Goal: Task Accomplishment & Management: Manage account settings

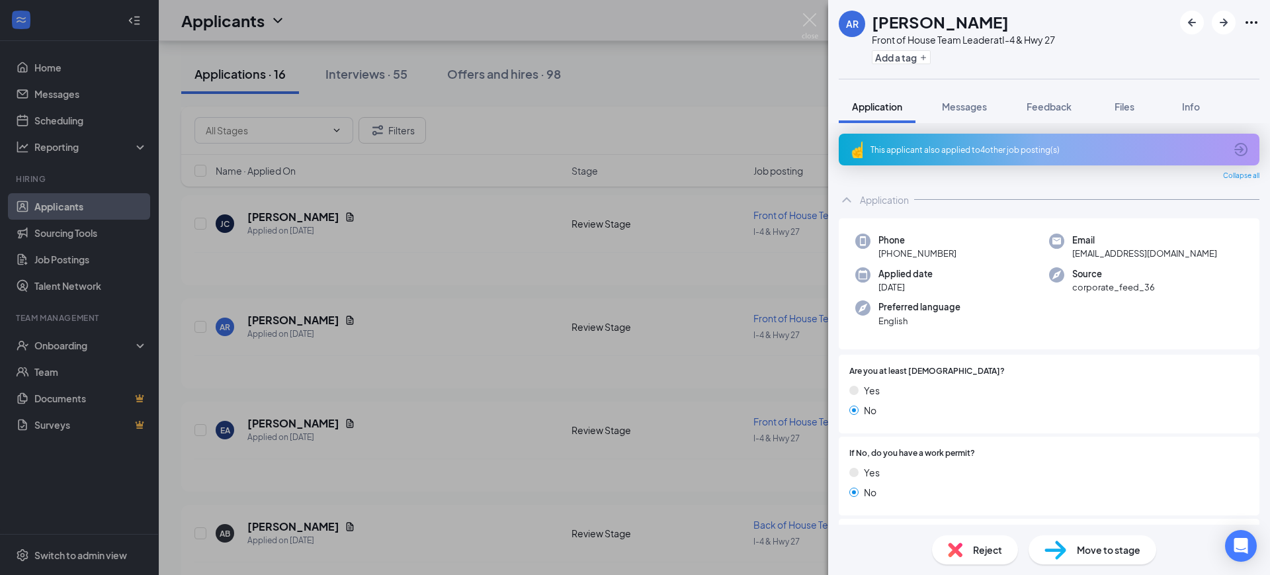
scroll to position [496, 0]
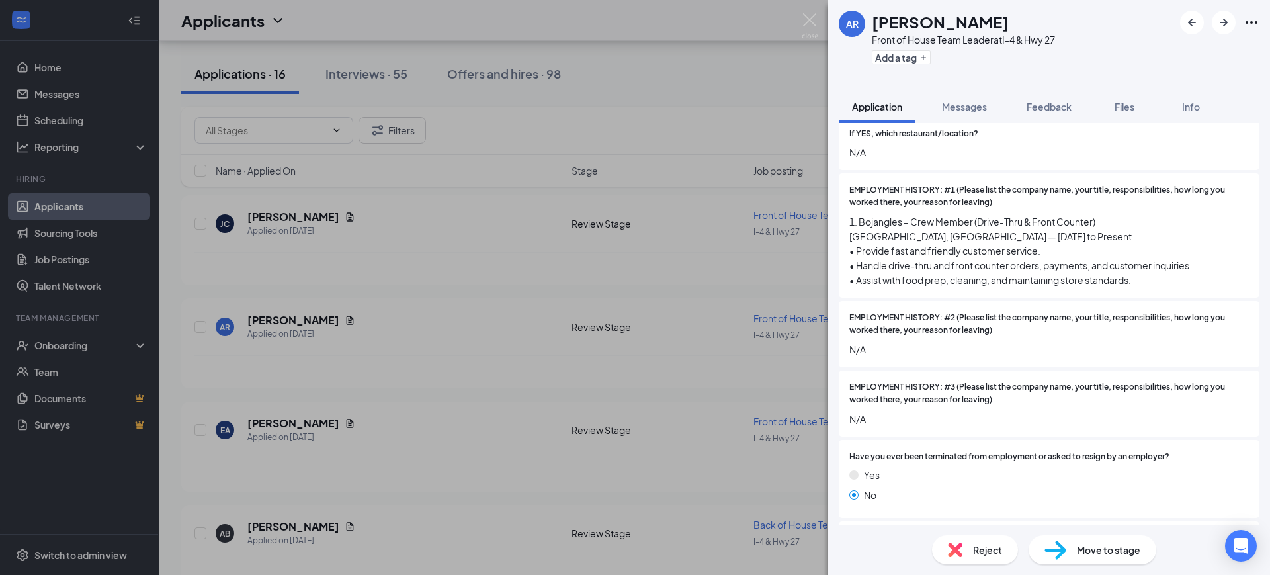
click at [968, 551] on div "Reject" at bounding box center [975, 549] width 86 height 29
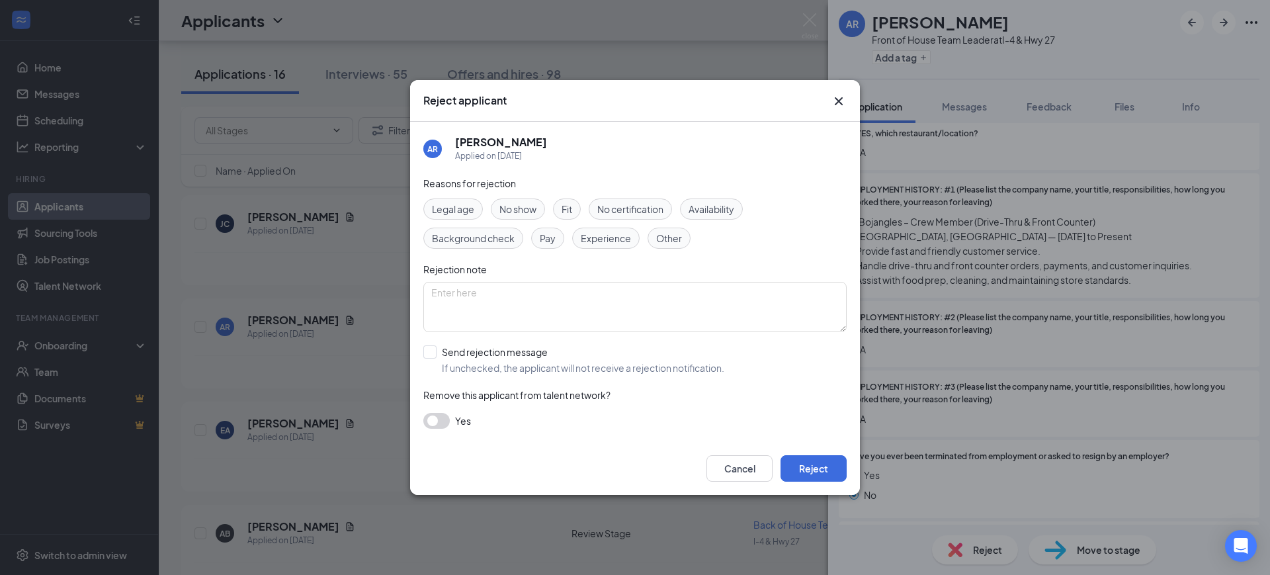
click at [431, 425] on button "button" at bounding box center [436, 421] width 26 height 16
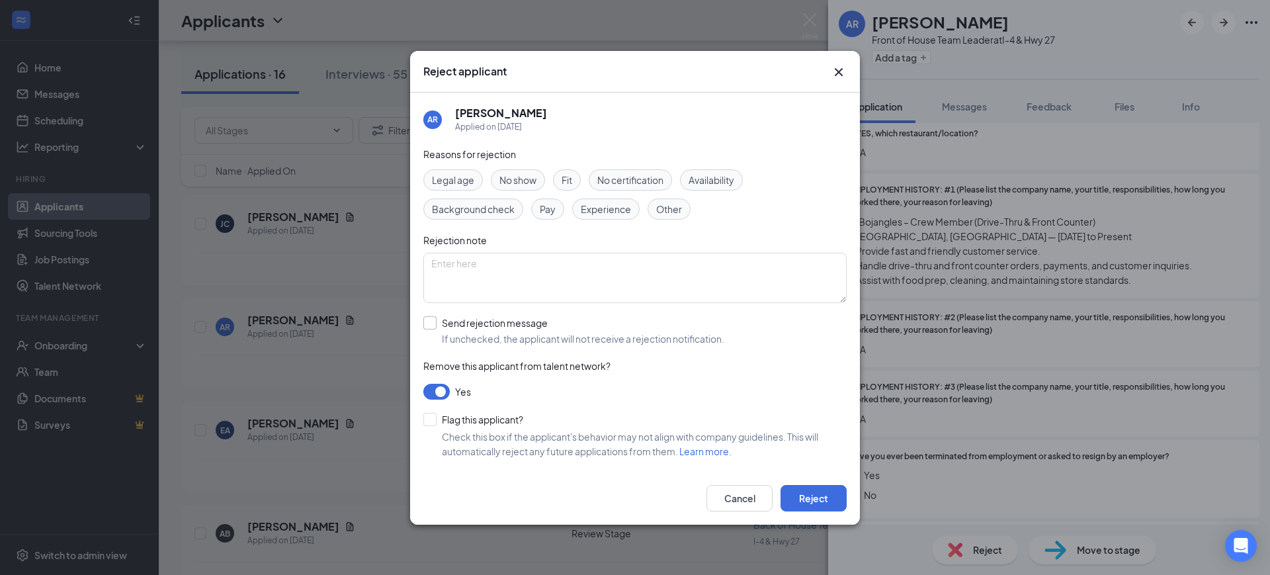
click at [427, 325] on input "Send rejection message If unchecked, the applicant will not receive a rejection…" at bounding box center [573, 330] width 301 height 29
checkbox input "true"
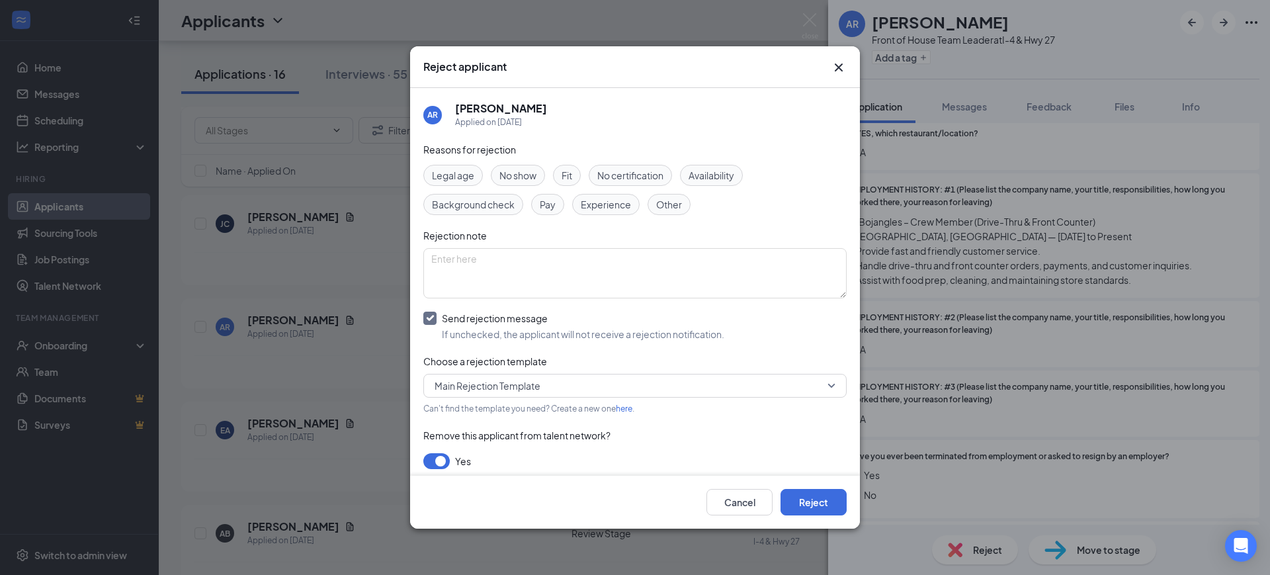
drag, startPoint x: 431, startPoint y: 458, endPoint x: 493, endPoint y: 458, distance: 62.2
click at [432, 458] on button "button" at bounding box center [436, 461] width 26 height 16
click at [814, 499] on button "Reject" at bounding box center [813, 502] width 66 height 26
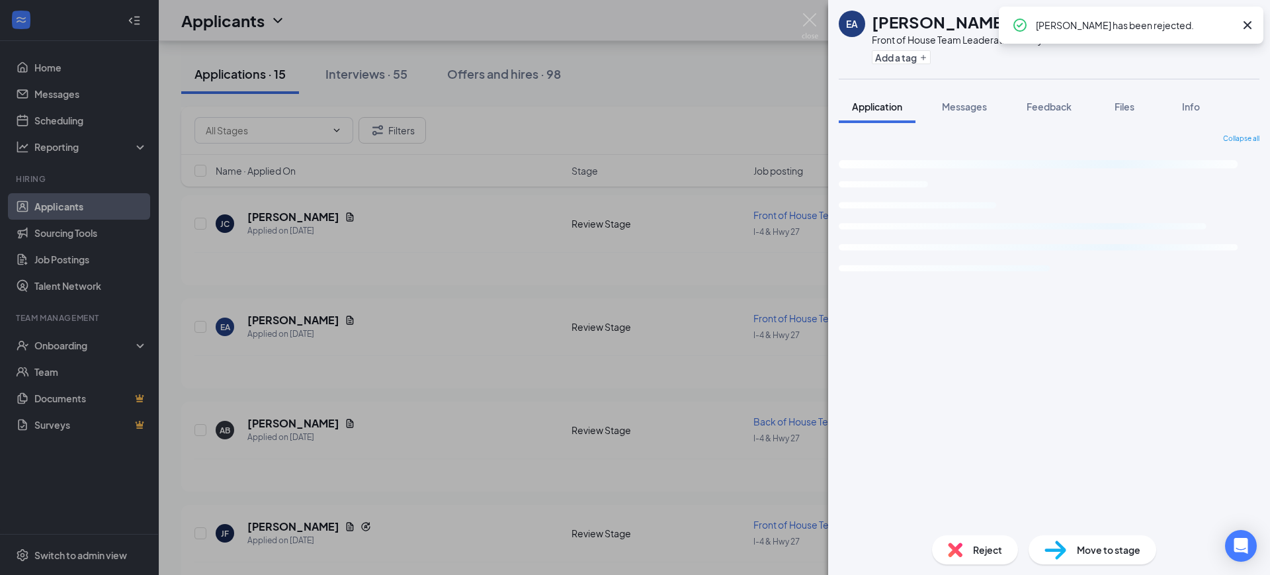
click at [296, 258] on div "EA [PERSON_NAME] Front of House Team Leader at I-4 & Hwy 27 Add a tag Applicati…" at bounding box center [635, 287] width 1270 height 575
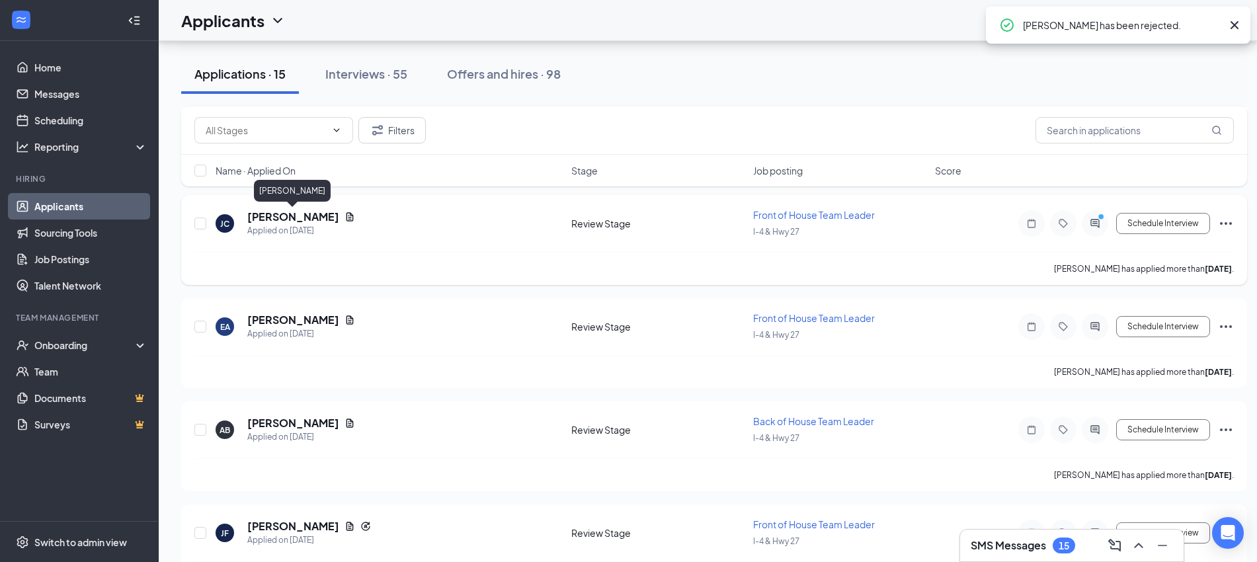
click at [275, 210] on h5 "[PERSON_NAME]" at bounding box center [293, 217] width 92 height 15
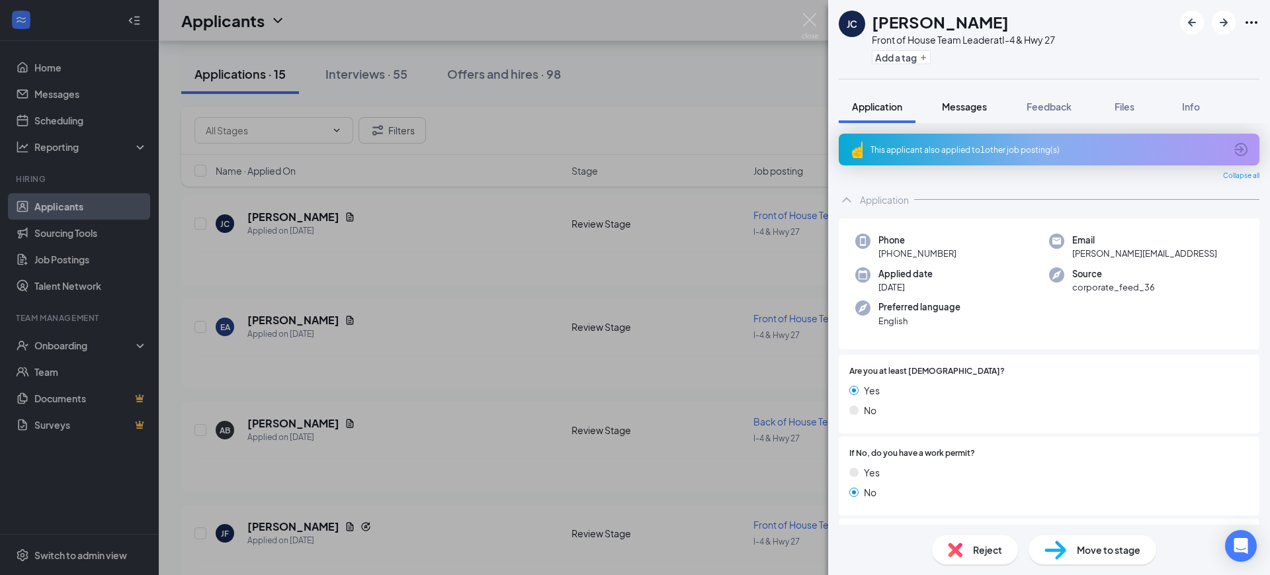
click at [961, 101] on span "Messages" at bounding box center [964, 107] width 45 height 12
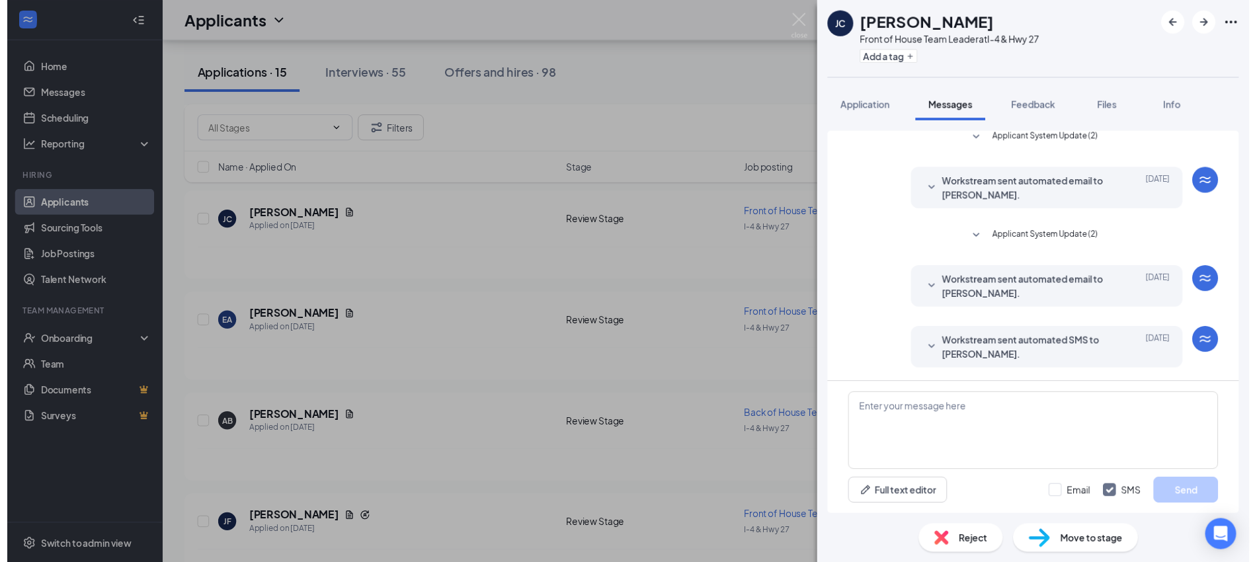
scroll to position [251, 0]
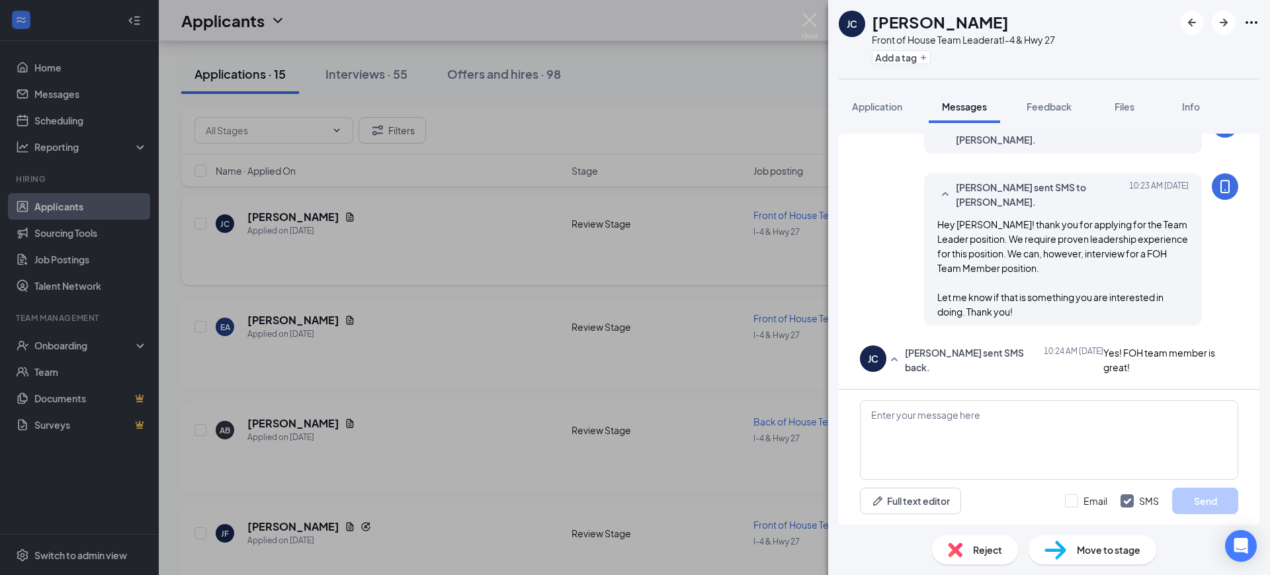
drag, startPoint x: 605, startPoint y: 269, endPoint x: 638, endPoint y: 257, distance: 35.1
click at [603, 269] on div "[PERSON_NAME] Front of House Team Leader at I-4 & Hwy 27 Add a tag Application …" at bounding box center [635, 287] width 1270 height 575
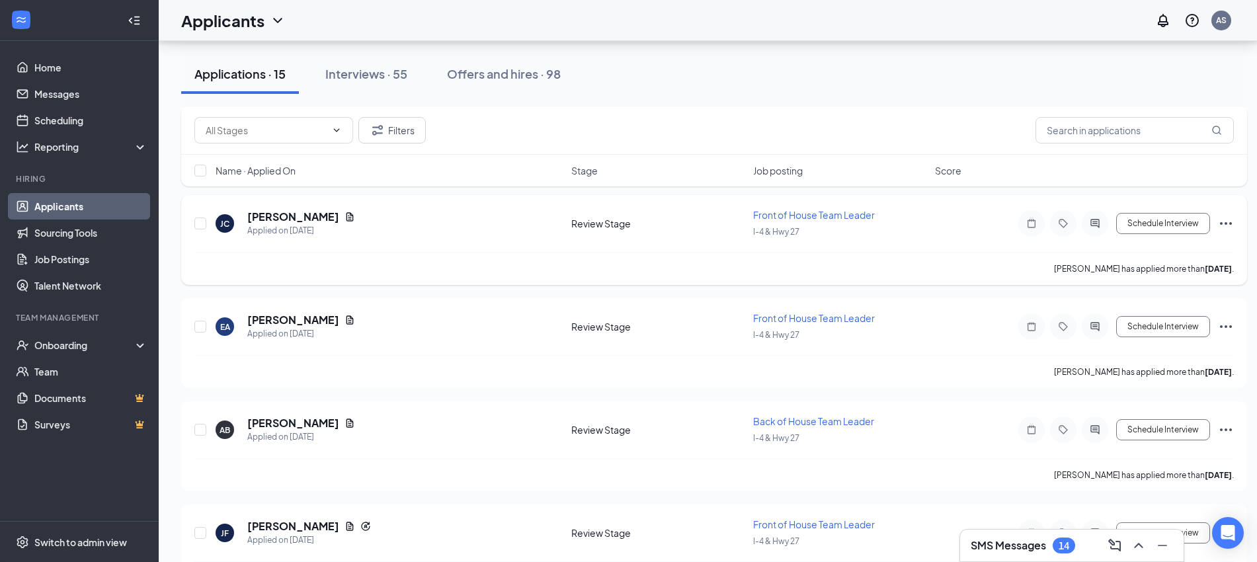
click at [1220, 218] on icon "Ellipses" at bounding box center [1226, 224] width 16 height 16
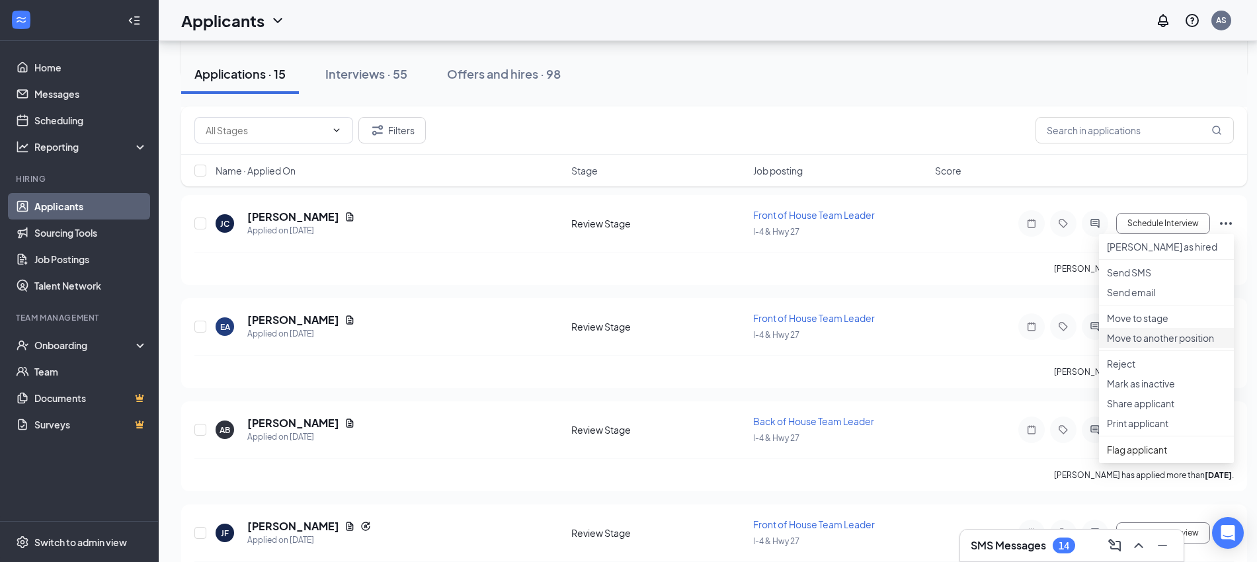
click at [1148, 345] on p "Move to another position" at bounding box center [1166, 337] width 119 height 13
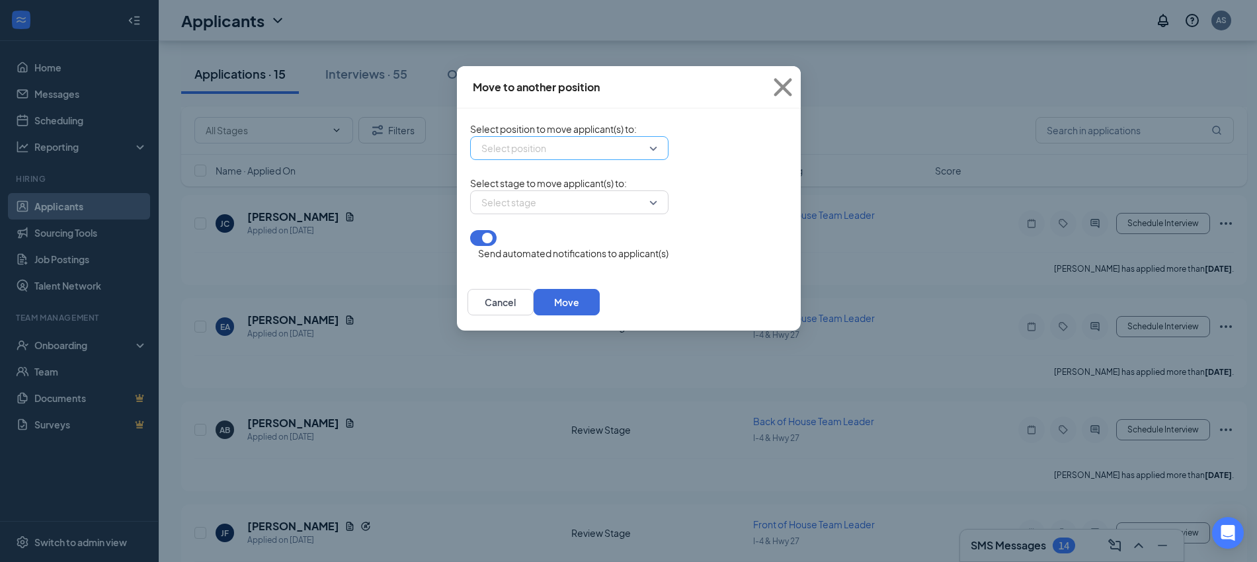
click at [506, 158] on input "search" at bounding box center [564, 148] width 173 height 22
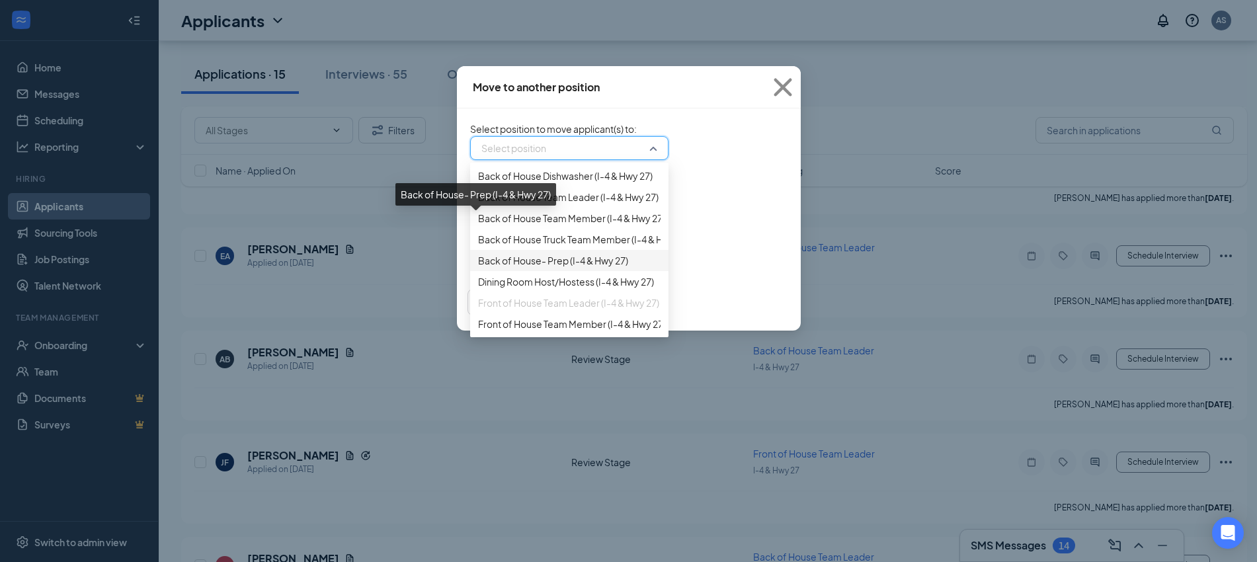
scroll to position [413, 0]
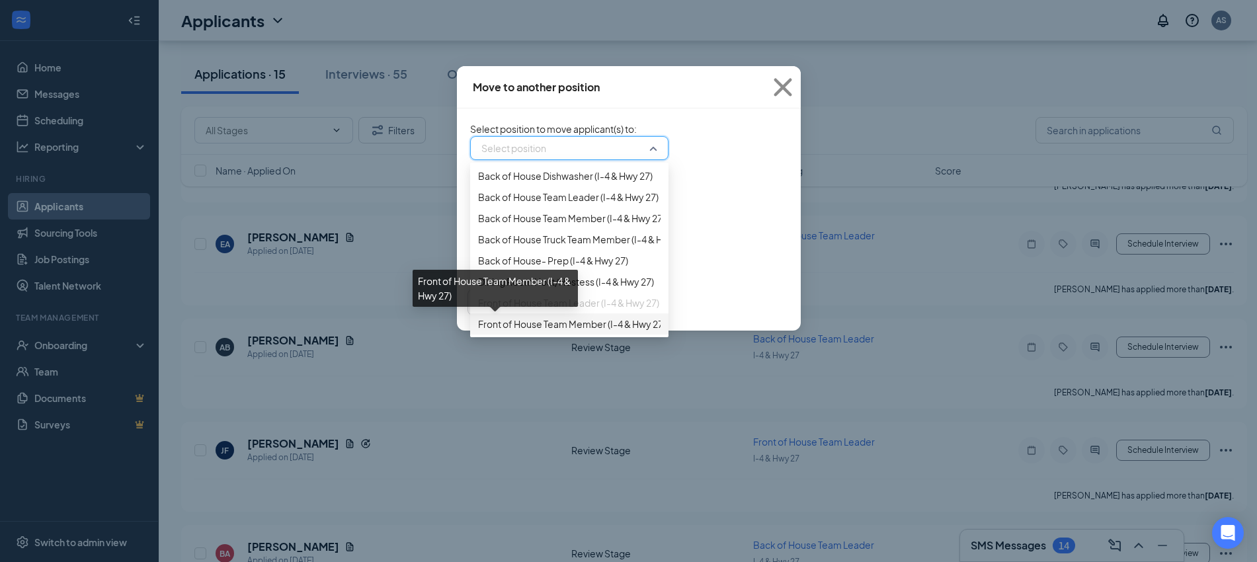
click at [505, 331] on span "Front of House Team Member (I-4 & Hwy 27)" at bounding box center [572, 324] width 188 height 15
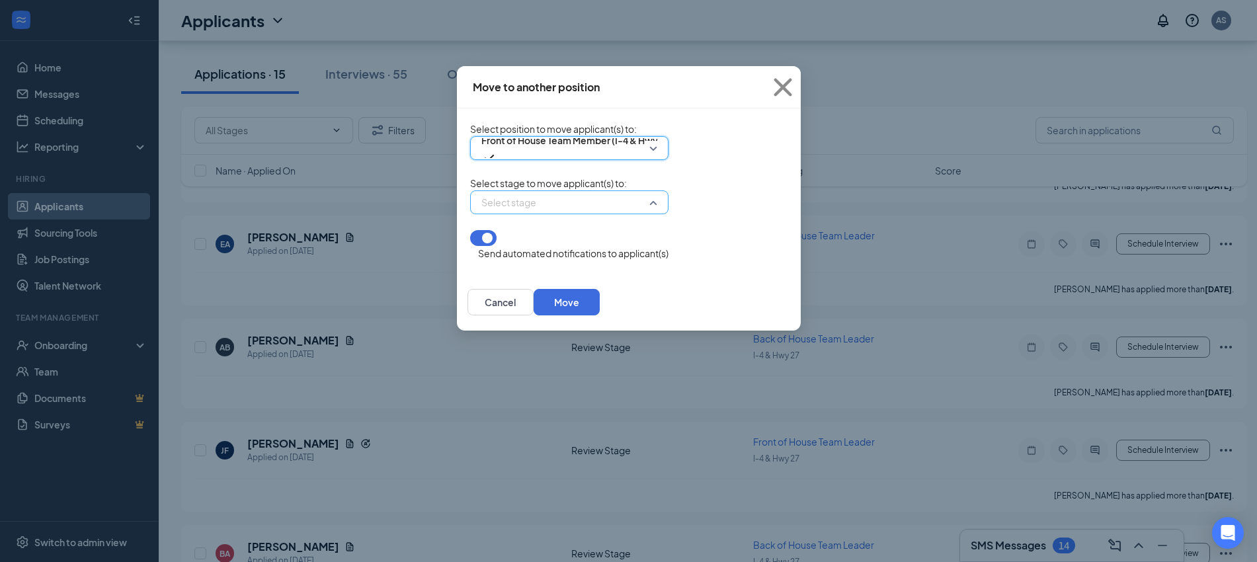
click at [511, 208] on input "search" at bounding box center [564, 202] width 173 height 22
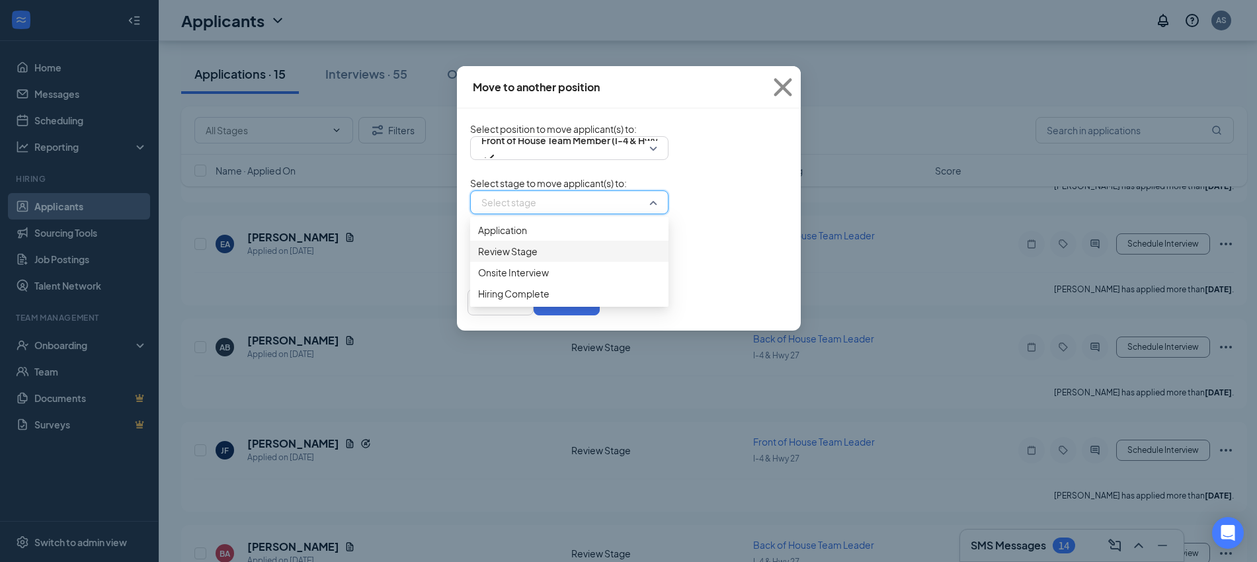
click at [478, 259] on span "Review Stage" at bounding box center [508, 251] width 60 height 15
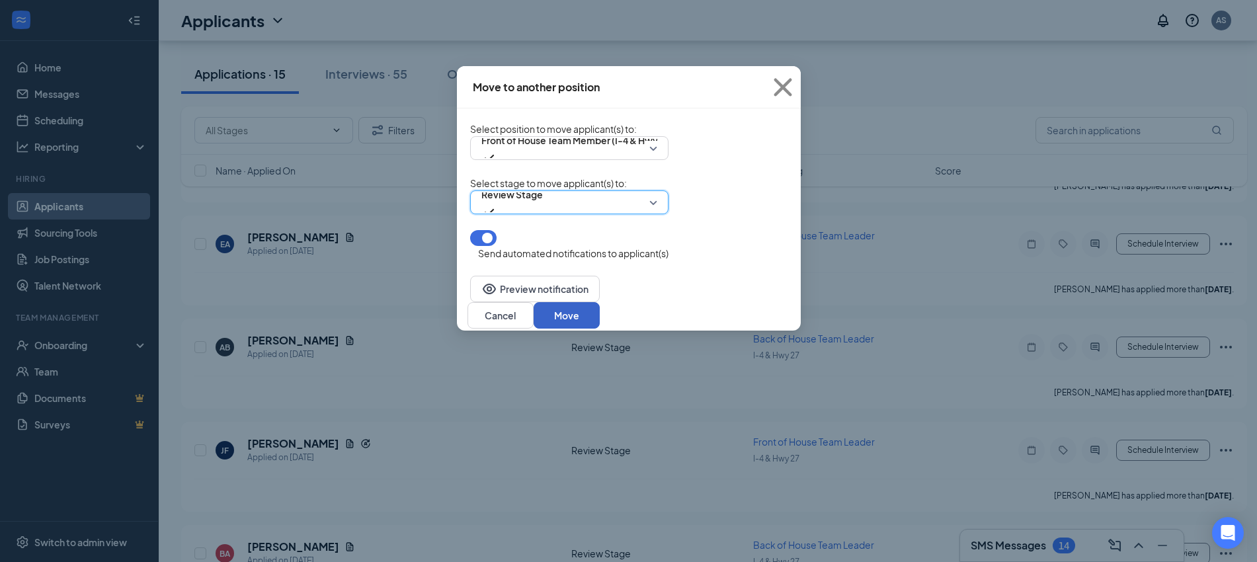
click at [600, 312] on button "Move" at bounding box center [567, 315] width 66 height 26
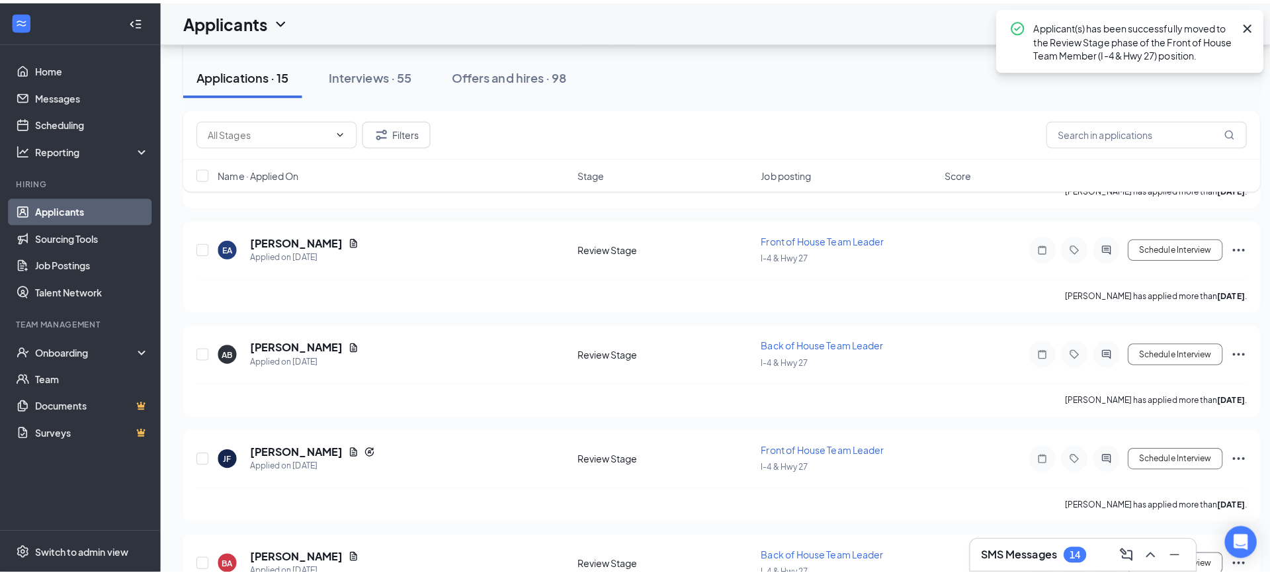
scroll to position [165, 0]
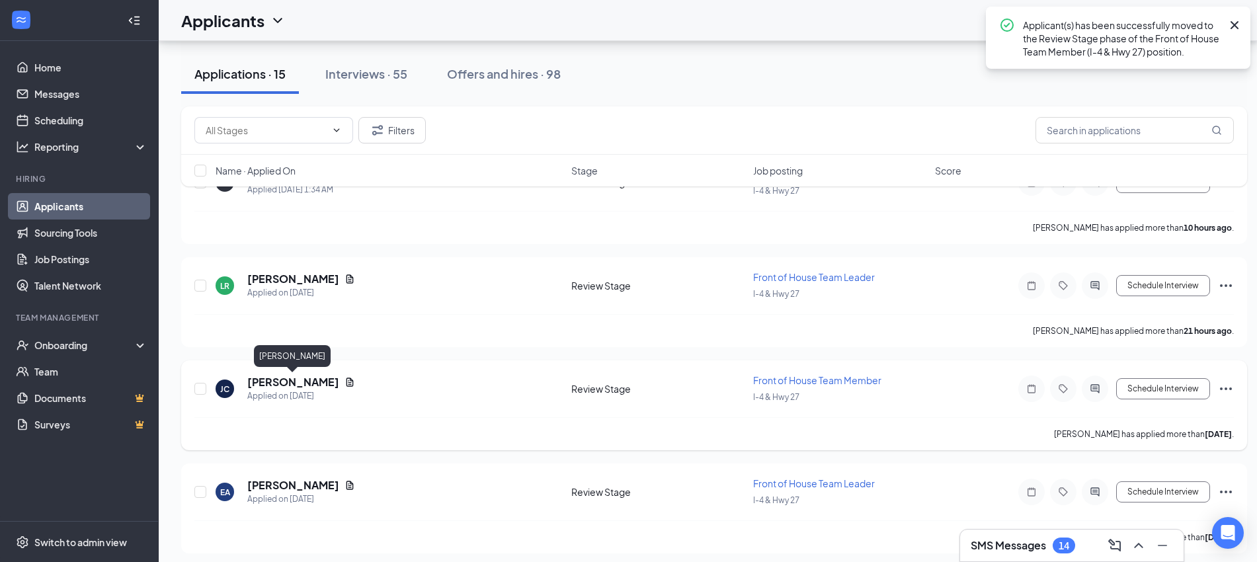
click at [319, 388] on h5 "[PERSON_NAME]" at bounding box center [293, 382] width 92 height 15
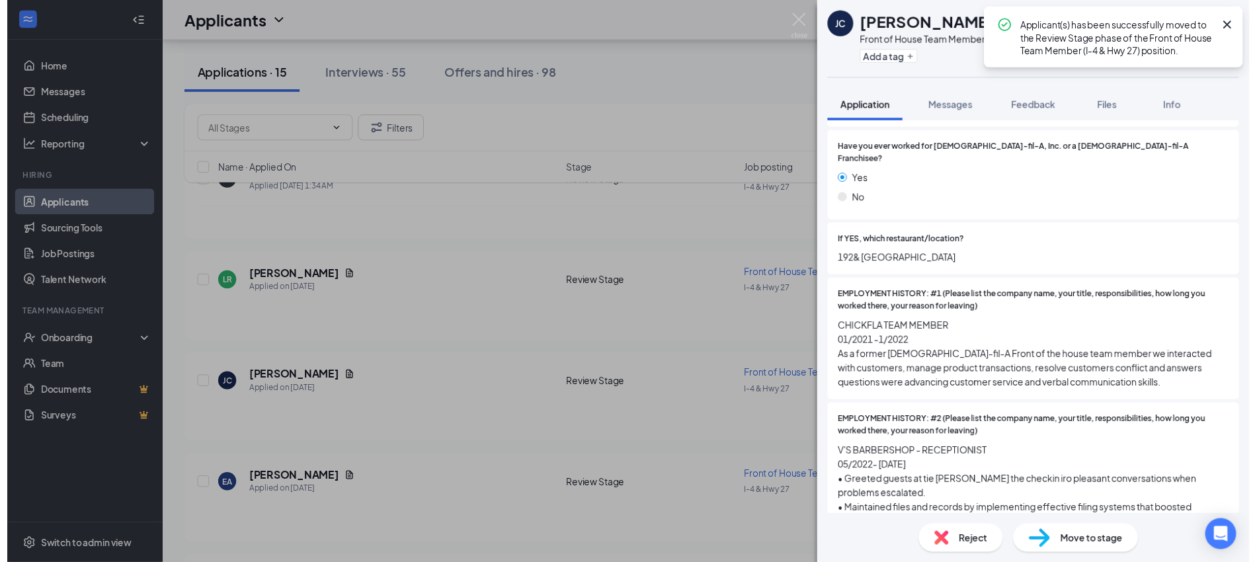
scroll to position [413, 0]
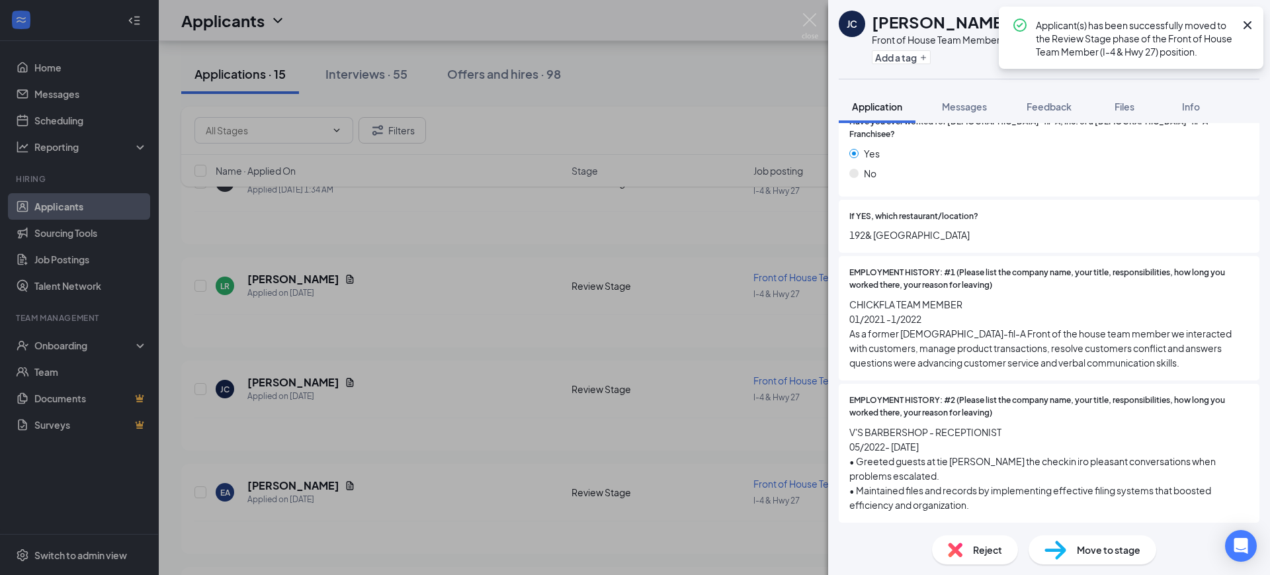
click at [1077, 542] on div "Move to stage" at bounding box center [1093, 549] width 128 height 29
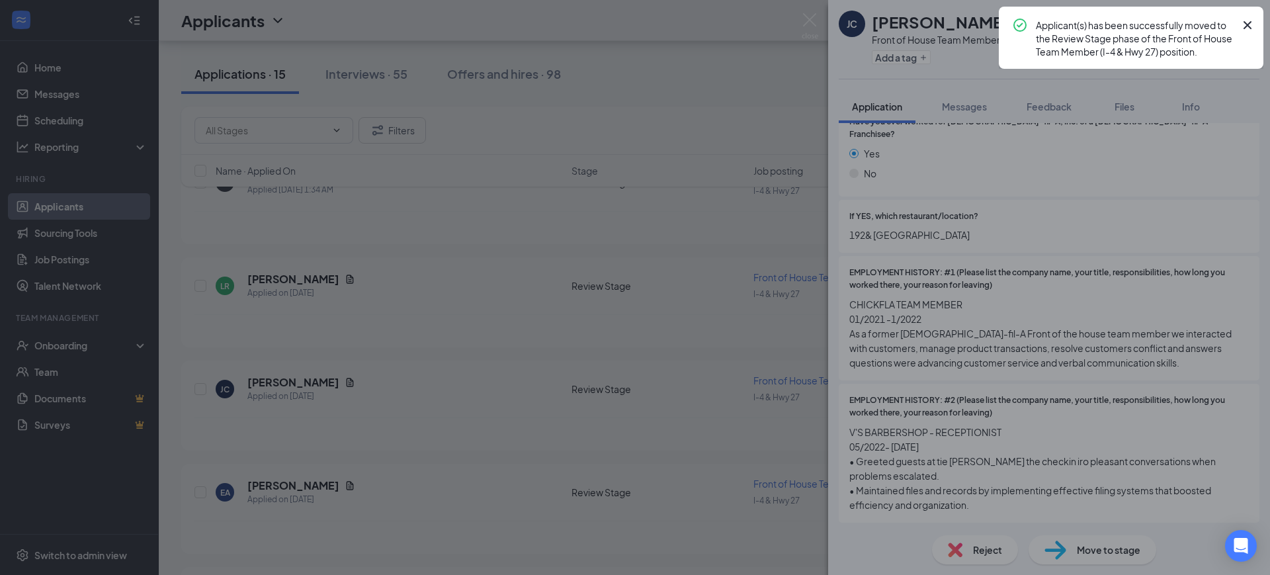
type input "Onsite Interview (next stage)"
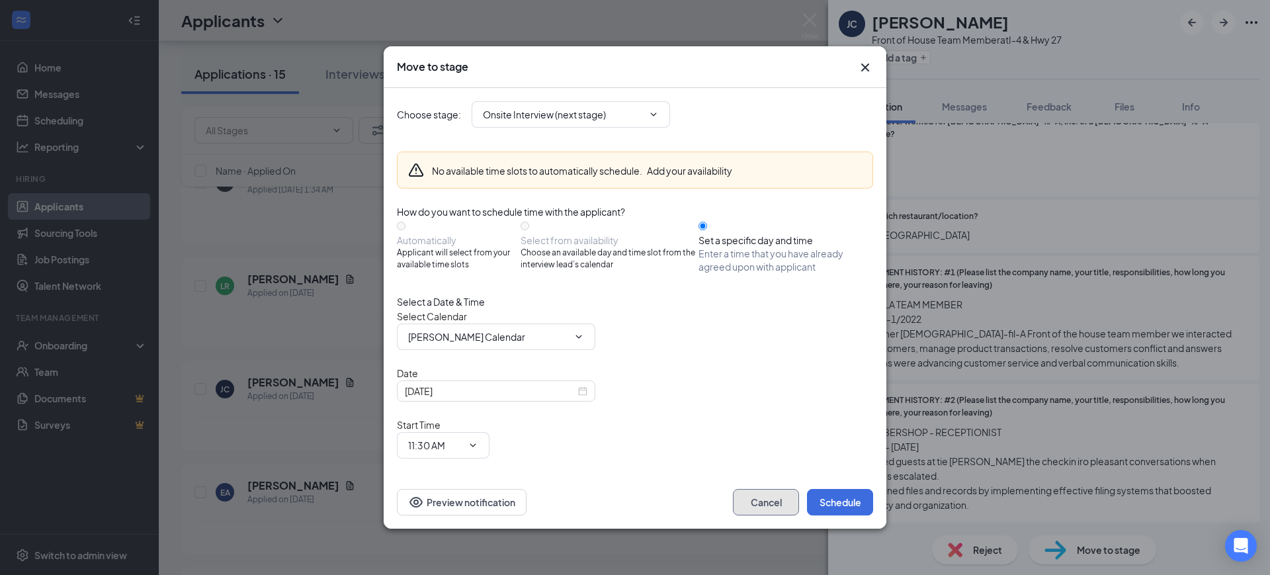
click at [761, 499] on button "Cancel" at bounding box center [766, 502] width 66 height 26
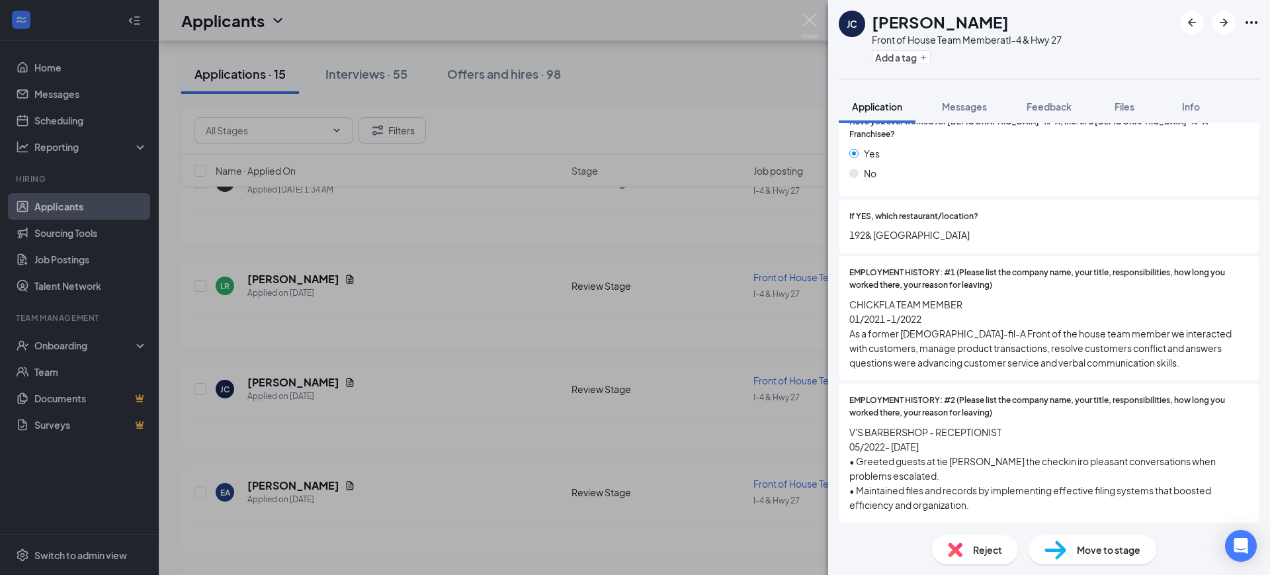
click at [582, 288] on div "[PERSON_NAME] Front of House Team Member at I-4 & Hwy 27 Add a tag Application …" at bounding box center [635, 287] width 1270 height 575
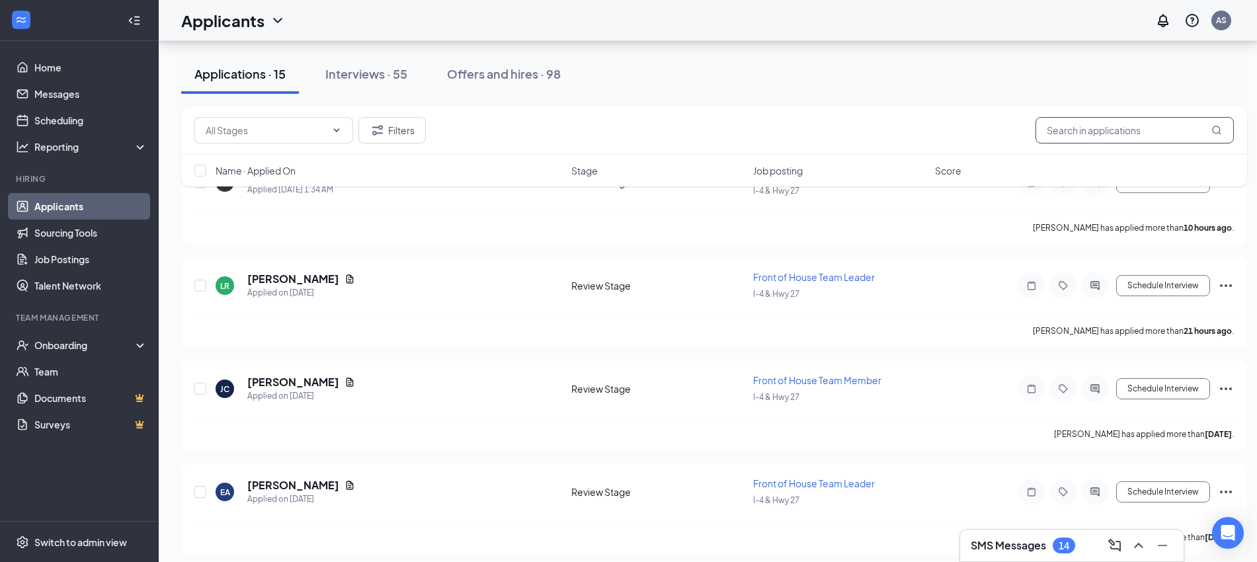
click at [1089, 142] on input "text" at bounding box center [1135, 130] width 198 height 26
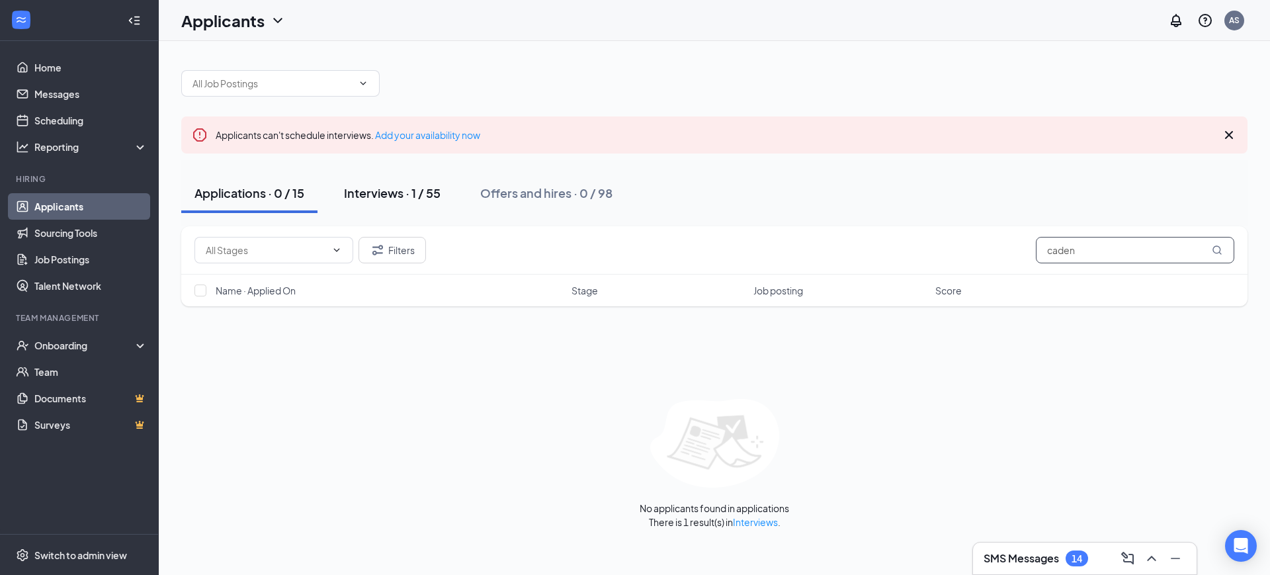
type input "caden"
click at [401, 186] on div "Interviews · 1 / 55" at bounding box center [392, 193] width 97 height 17
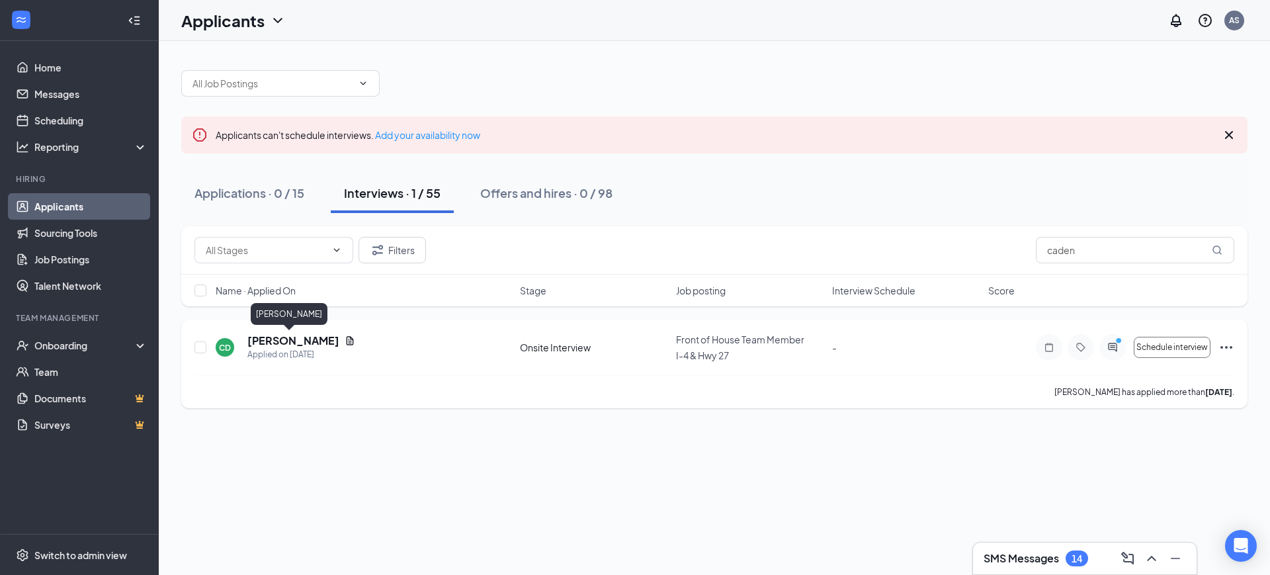
click at [295, 343] on h5 "[PERSON_NAME]" at bounding box center [293, 340] width 92 height 15
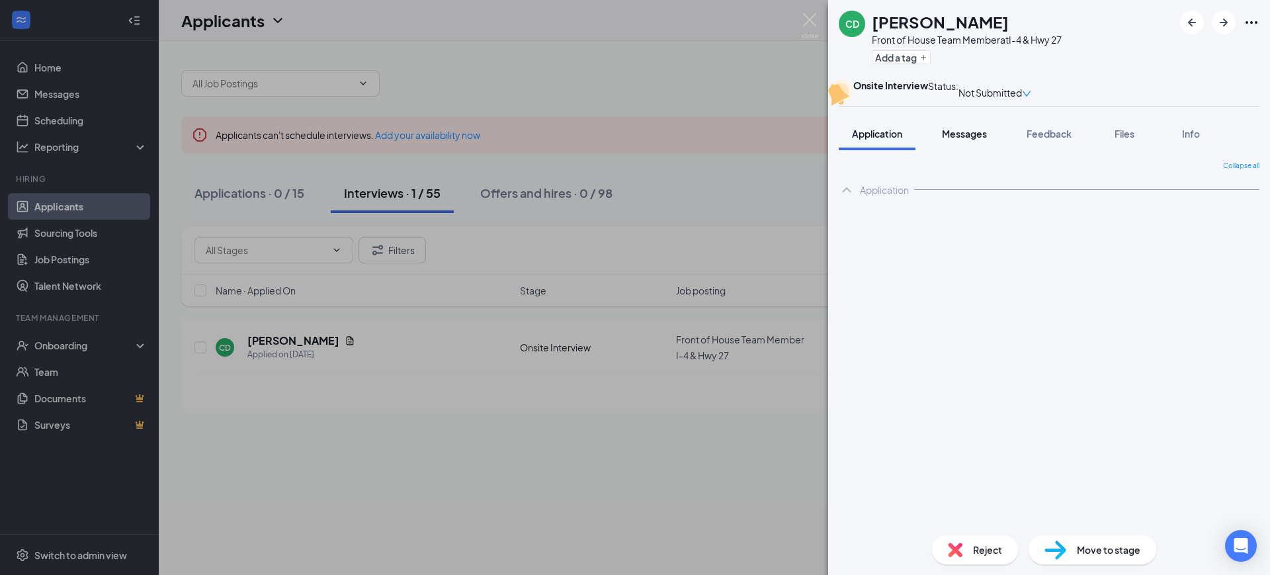
click at [977, 165] on div "CD [PERSON_NAME] Front of House Team Member at I-4 & Hwy 27 Add a tag Onsite In…" at bounding box center [1049, 287] width 442 height 575
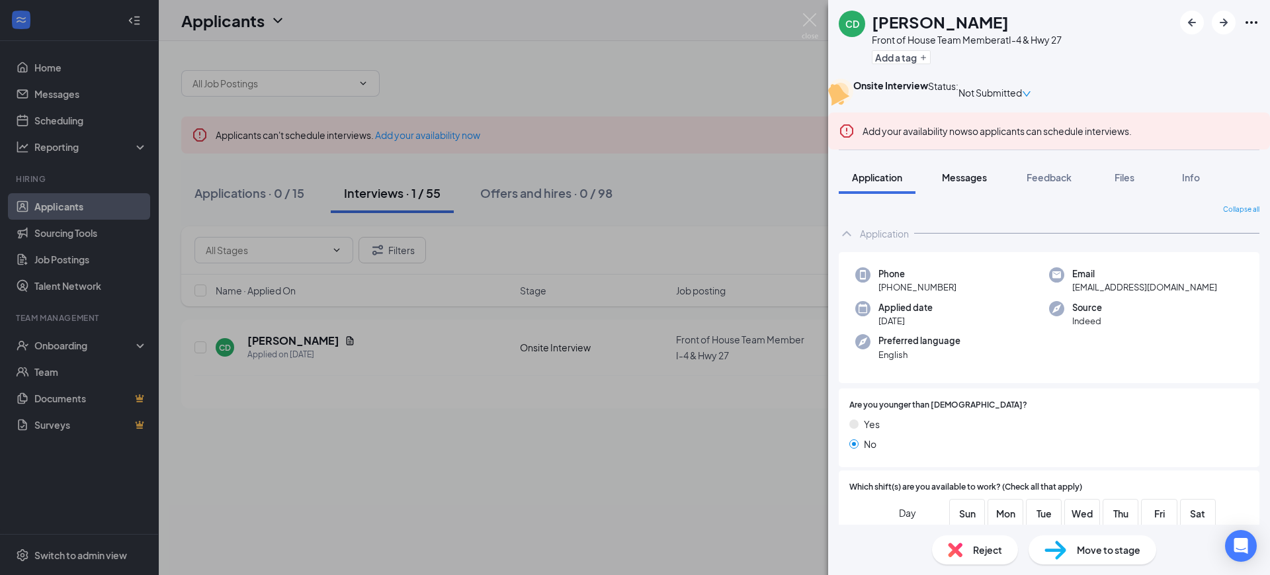
click at [976, 184] on div "Messages" at bounding box center [964, 177] width 45 height 13
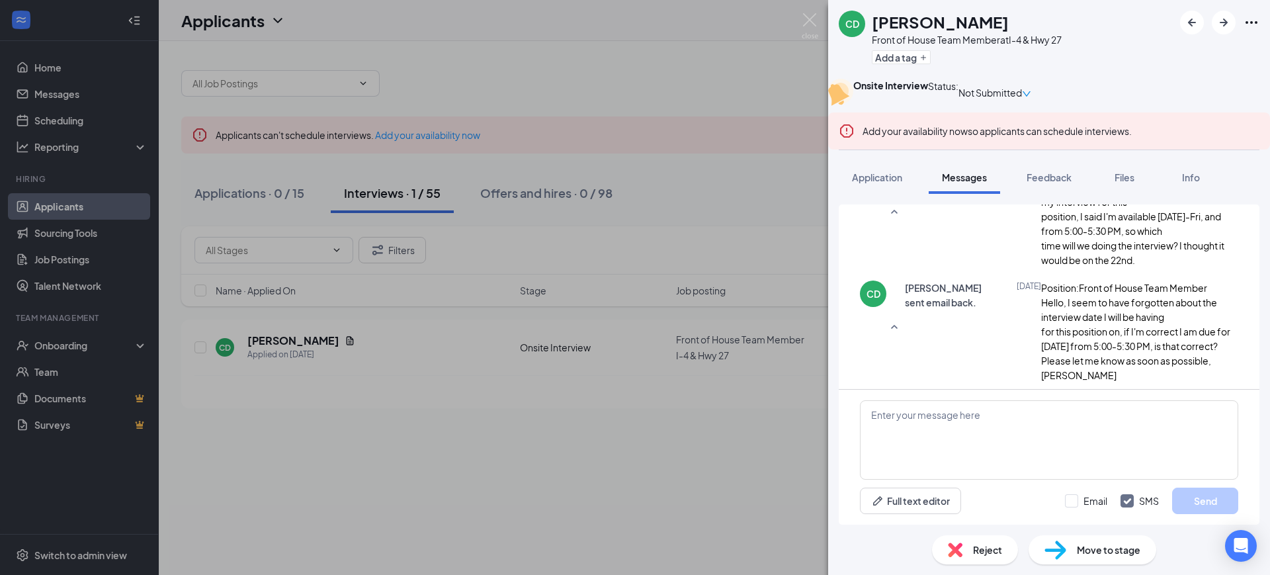
scroll to position [559, 0]
click at [527, 432] on div "CD [PERSON_NAME] Front of House Team Member at I-4 & Hwy 27 Add a tag Onsite In…" at bounding box center [635, 287] width 1270 height 575
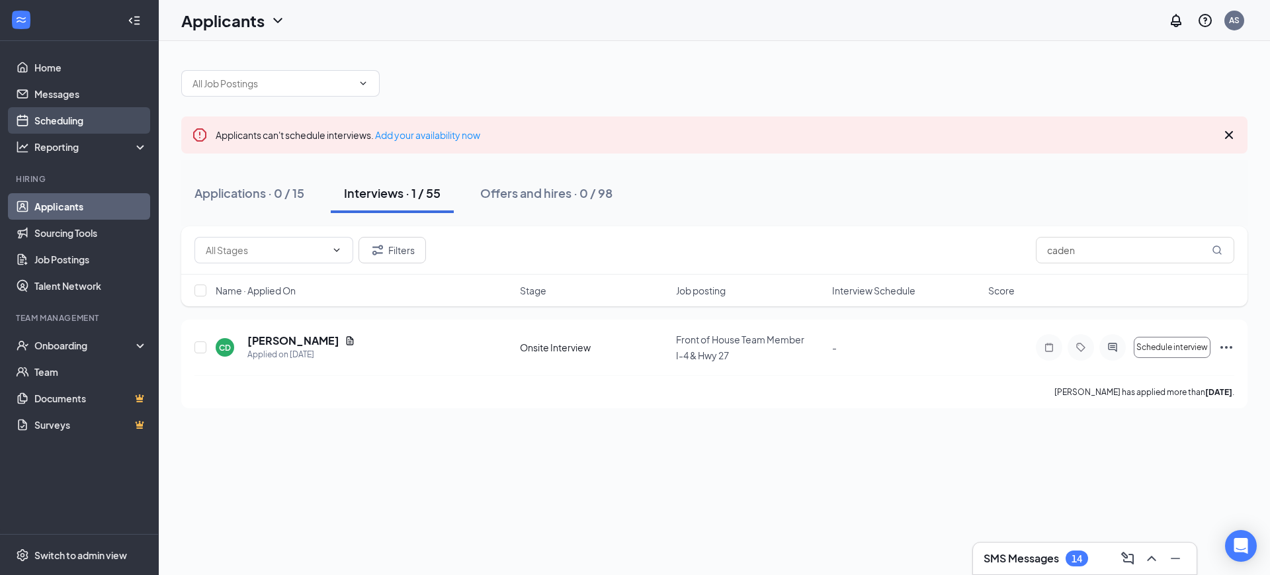
click at [76, 120] on link "Scheduling" at bounding box center [90, 120] width 113 height 26
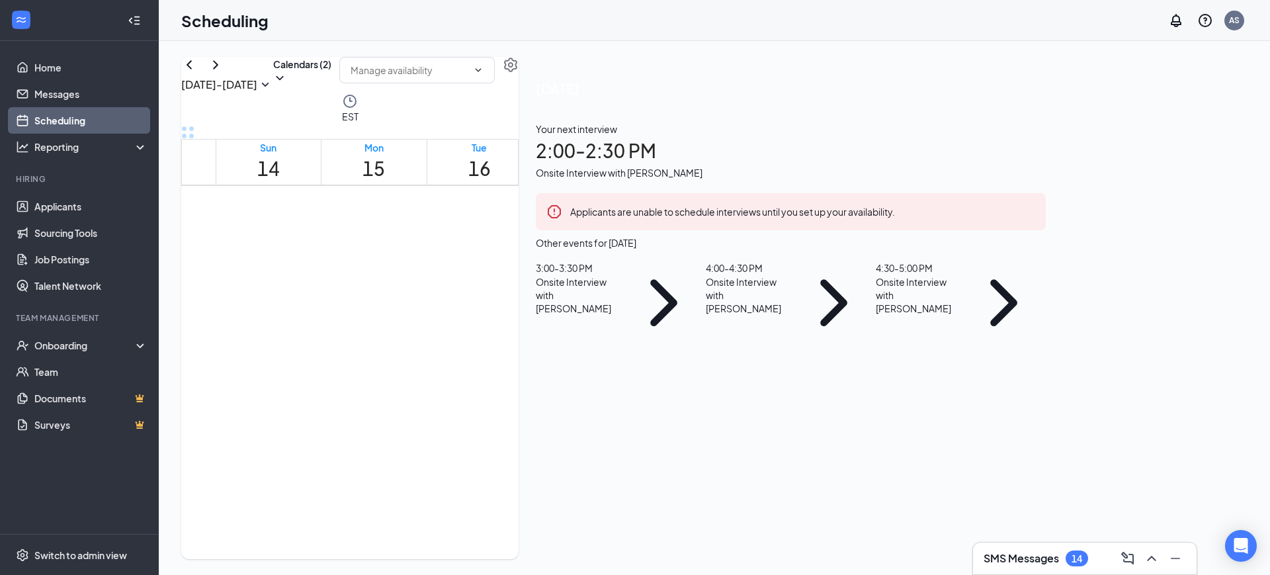
scroll to position [1229, 0]
click at [286, 85] on icon "ChevronDown" at bounding box center [279, 77] width 13 height 13
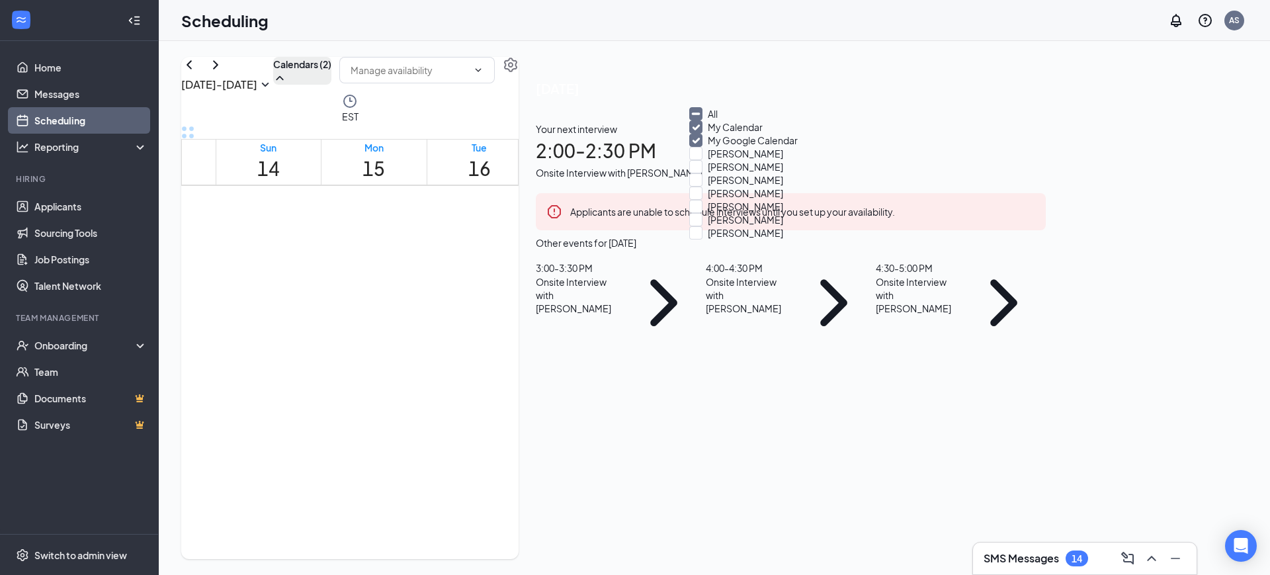
drag, startPoint x: 708, startPoint y: 120, endPoint x: 661, endPoint y: 159, distance: 61.5
click at [708, 120] on input "All" at bounding box center [703, 113] width 28 height 13
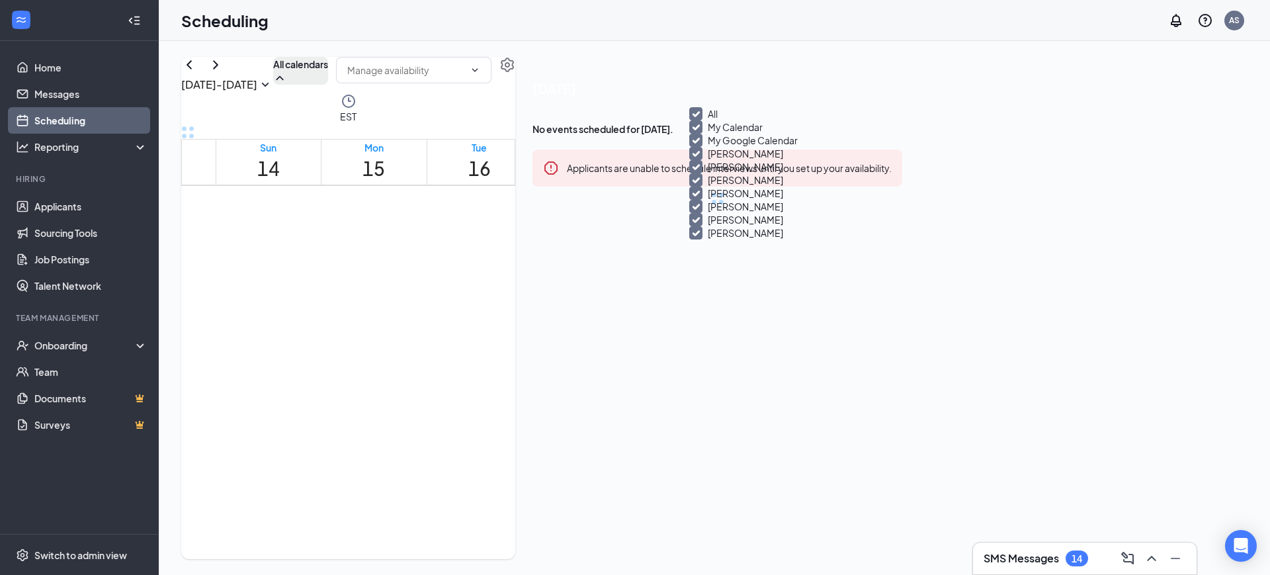
checkbox input "true"
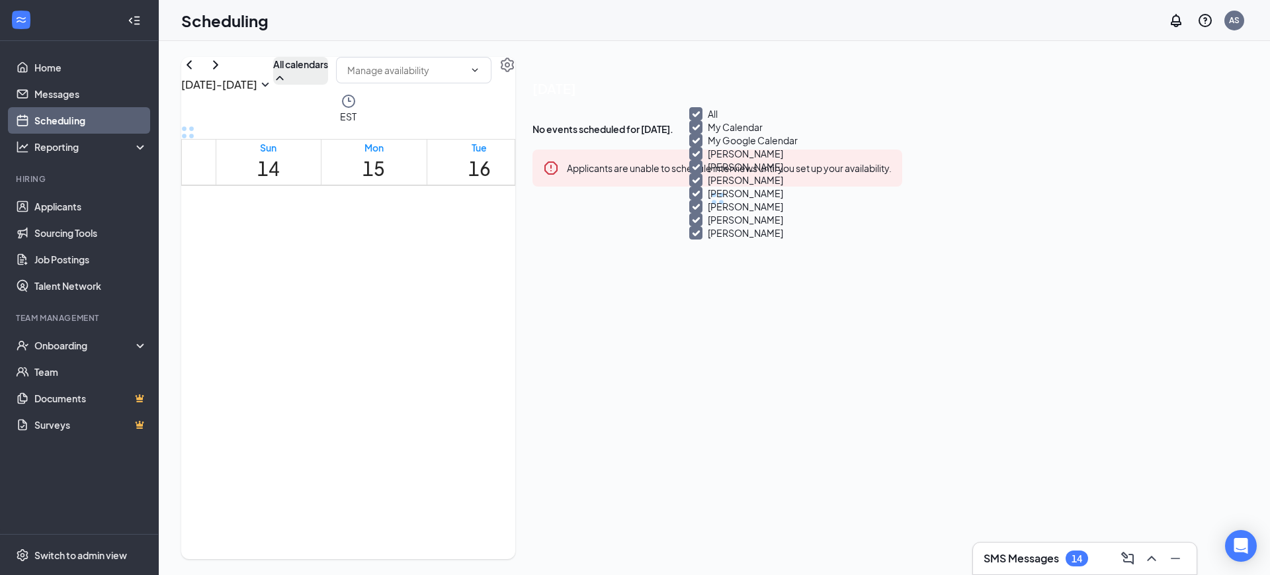
checkbox input "true"
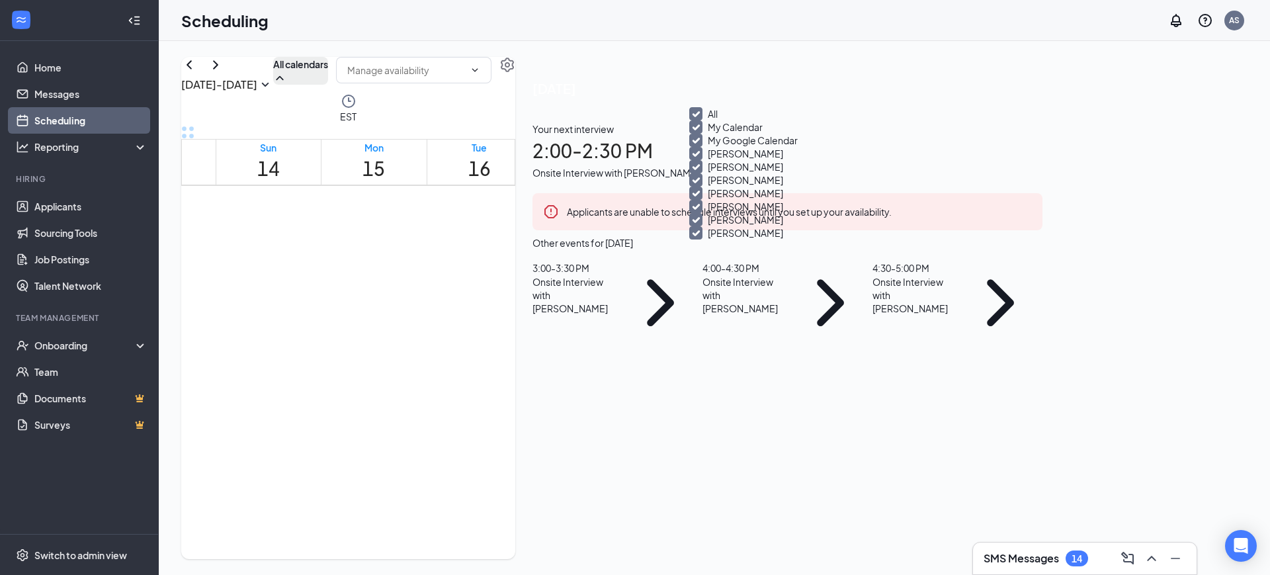
scroll to position [1064, 0]
click at [482, 320] on div "2:00-2:30 PM 1" at bounding box center [456, 320] width 52 height 24
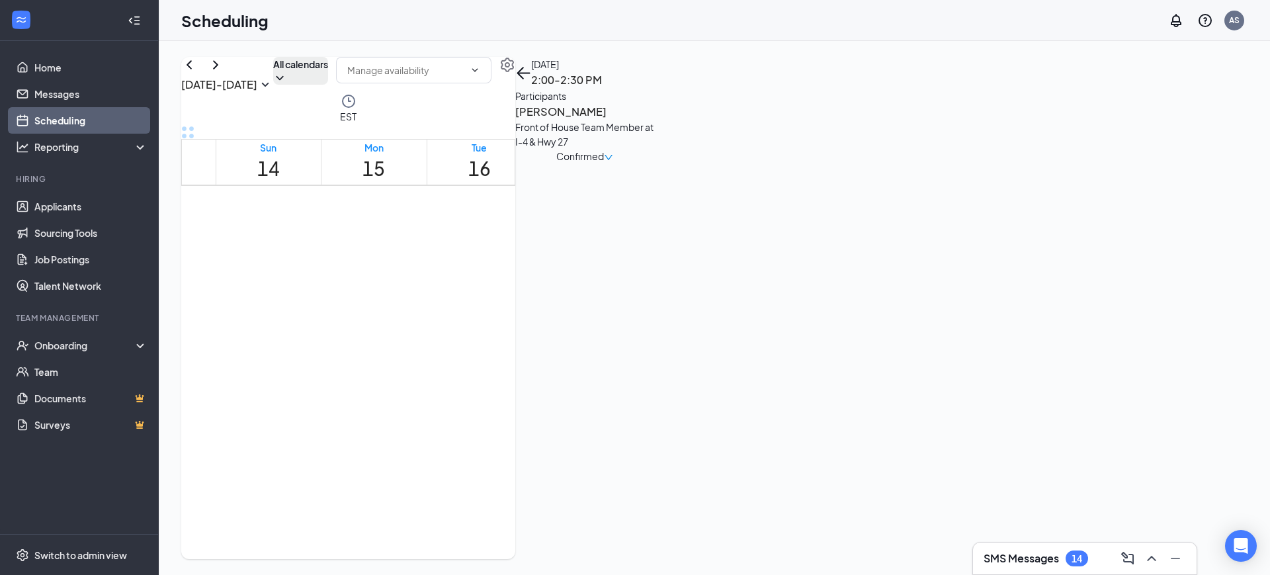
click at [482, 404] on div "3:00-3:30 PM 1" at bounding box center [456, 405] width 52 height 24
click at [494, 337] on div "1" at bounding box center [477, 343] width 33 height 13
click at [499, 349] on div "1" at bounding box center [511, 343] width 33 height 13
click at [490, 318] on span "4:00-4:30 PM" at bounding box center [475, 323] width 29 height 26
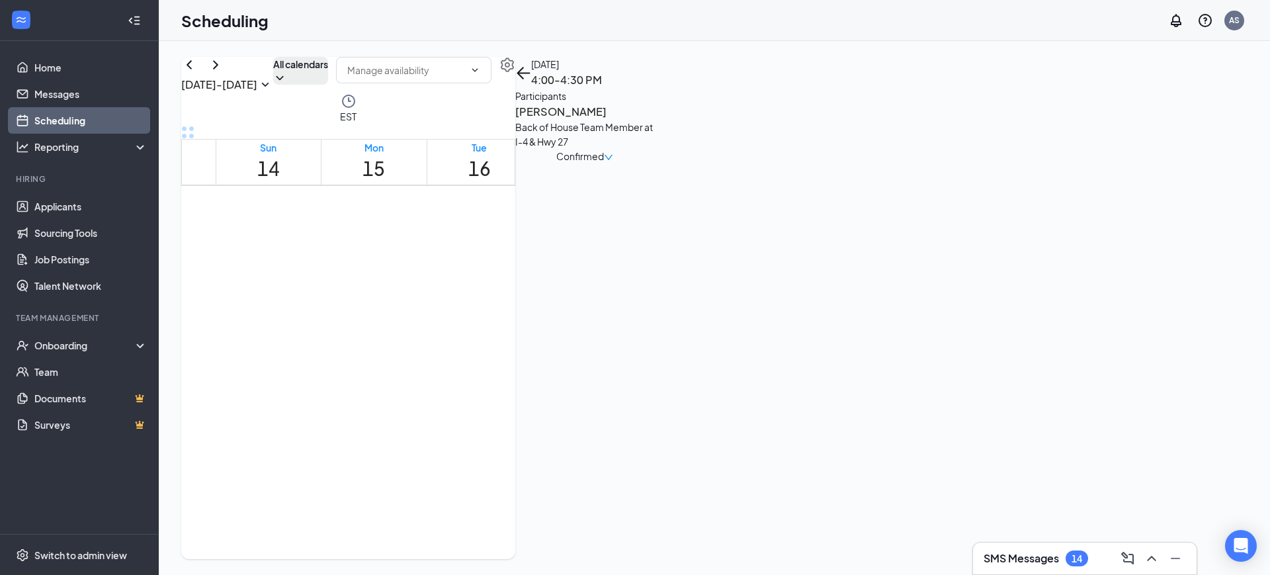
click at [495, 349] on div "1" at bounding box center [511, 343] width 33 height 13
click at [601, 345] on div "1" at bounding box center [612, 351] width 22 height 13
click at [623, 352] on div "1" at bounding box center [634, 351] width 22 height 13
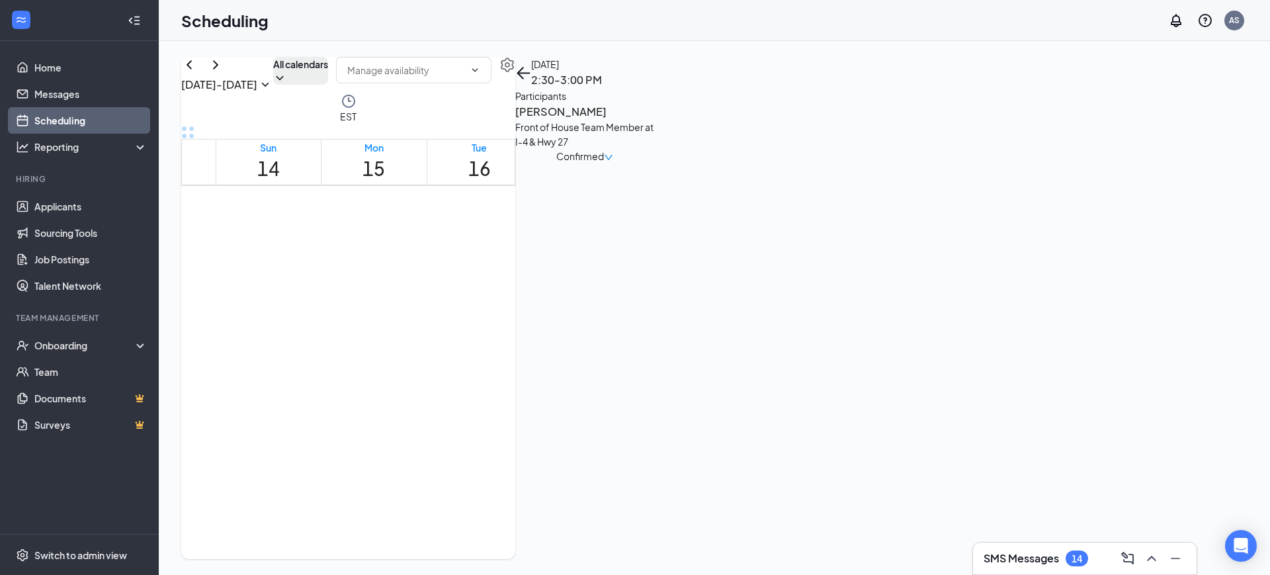
click at [646, 275] on div "1" at bounding box center [657, 269] width 22 height 13
click at [675, 238] on div "1" at bounding box center [667, 244] width 52 height 13
click at [702, 341] on div "1" at bounding box center [714, 347] width 50 height 13
click at [825, 256] on div "1" at bounding box center [819, 262] width 50 height 13
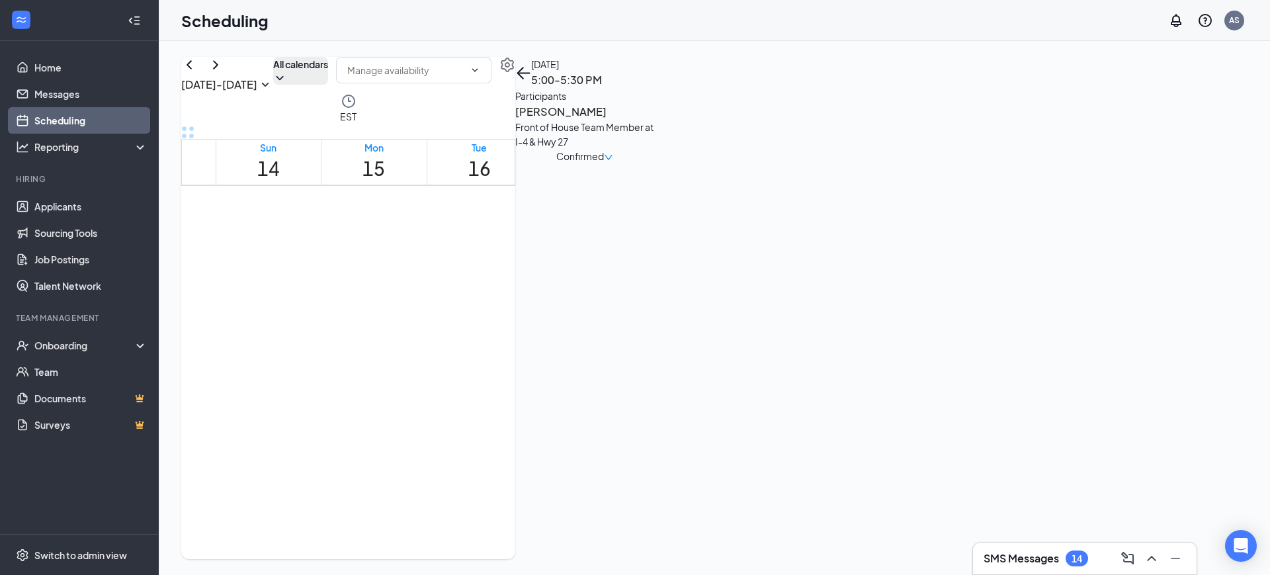
click at [911, 256] on div "1" at bounding box center [901, 262] width 34 height 13
click at [884, 269] on div at bounding box center [884, 250] width 0 height 37
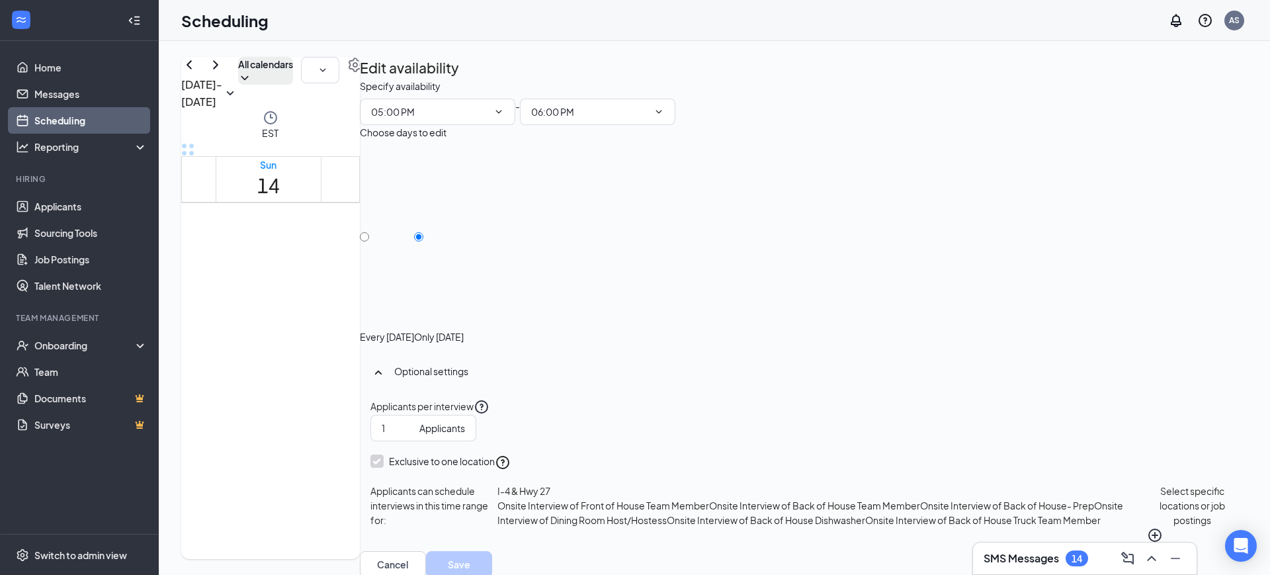
click at [917, 271] on span "5:30-6:00 PM" at bounding box center [931, 260] width 29 height 26
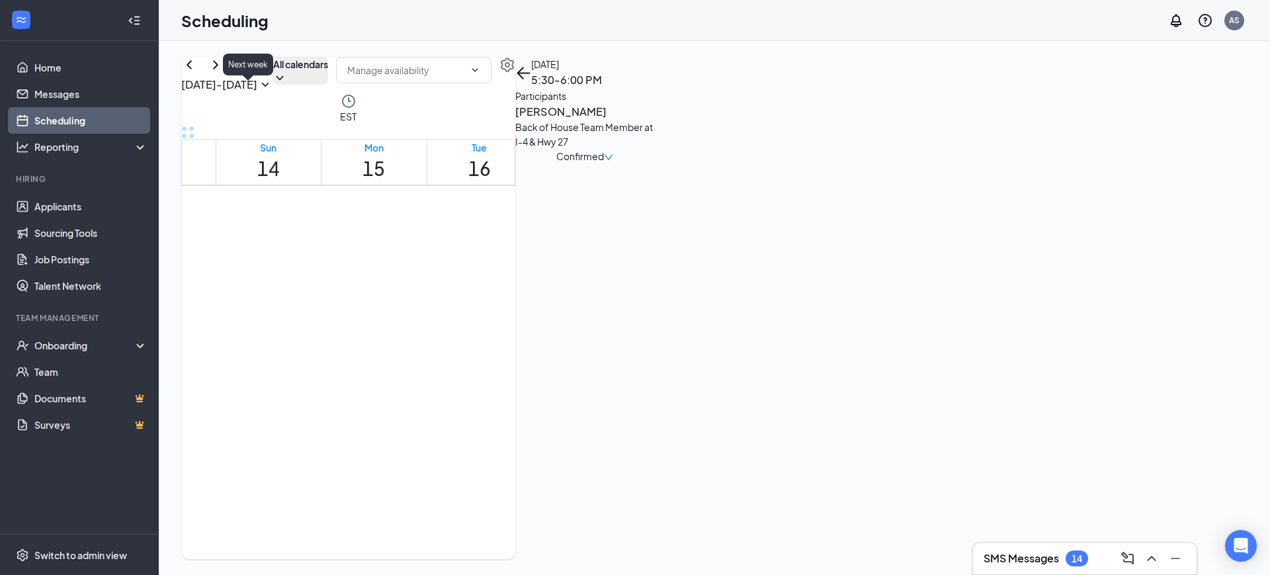
click at [224, 73] on icon "ChevronRight" at bounding box center [216, 65] width 16 height 16
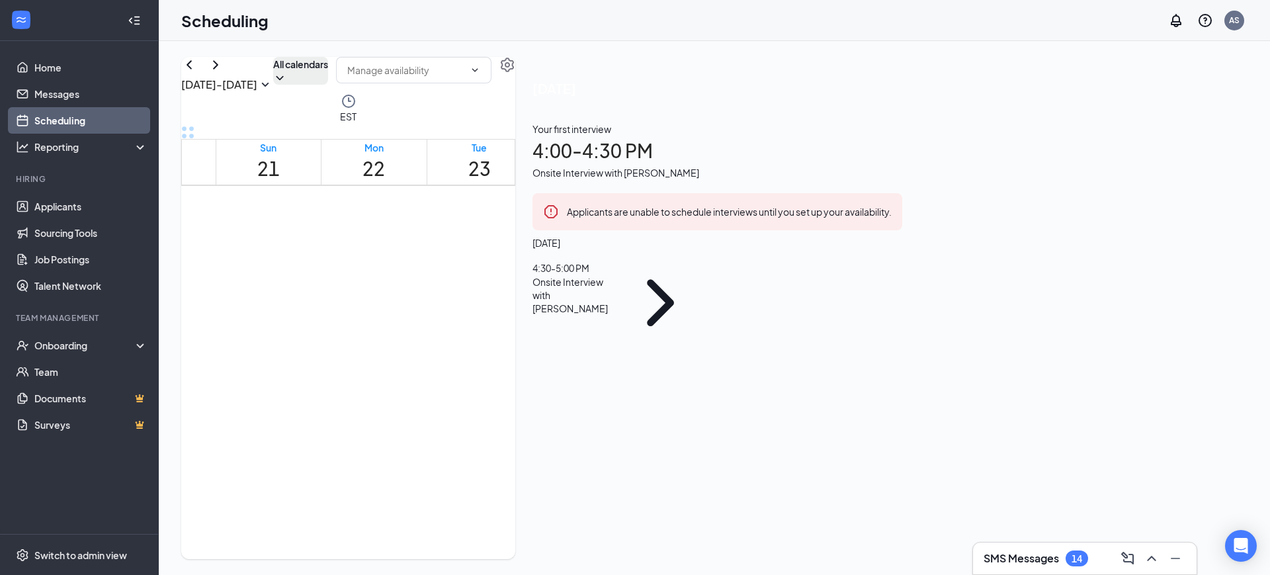
scroll to position [1229, 0]
drag, startPoint x: 377, startPoint y: 404, endPoint x: 383, endPoint y: 397, distance: 9.4
click at [378, 403] on span "5:00-5:30 PM" at bounding box center [391, 408] width 38 height 26
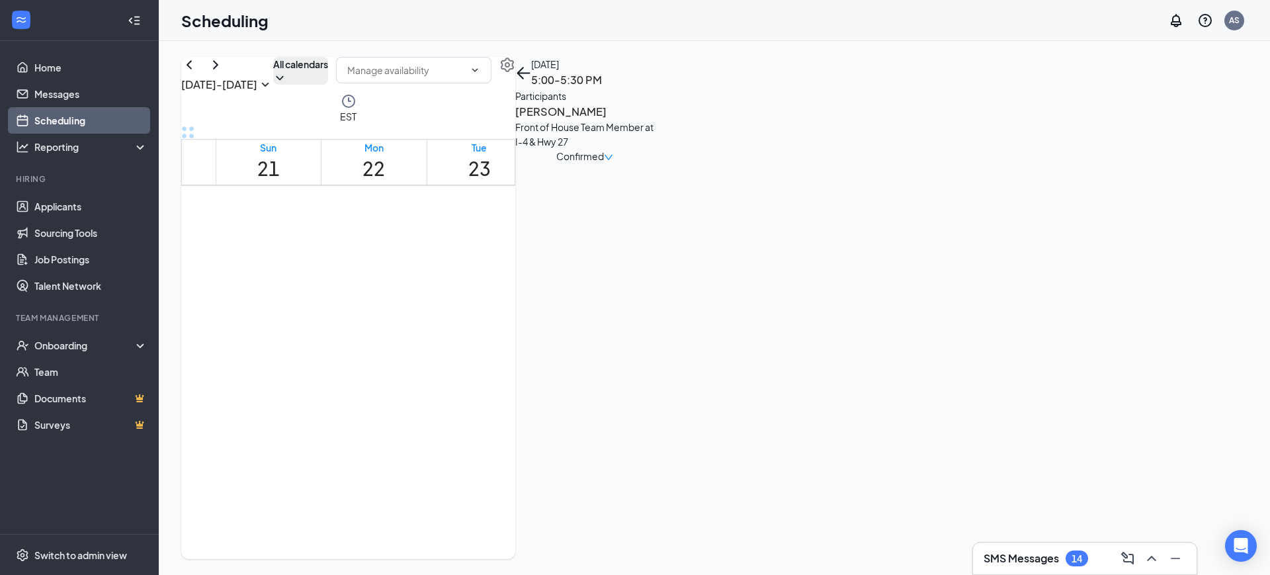
click at [490, 322] on span "4:00-4:30 PM" at bounding box center [475, 323] width 29 height 26
click at [502, 349] on div "1" at bounding box center [511, 343] width 33 height 13
click at [580, 198] on div "1" at bounding box center [561, 204] width 52 height 13
click at [494, 254] on div "1" at bounding box center [477, 260] width 33 height 13
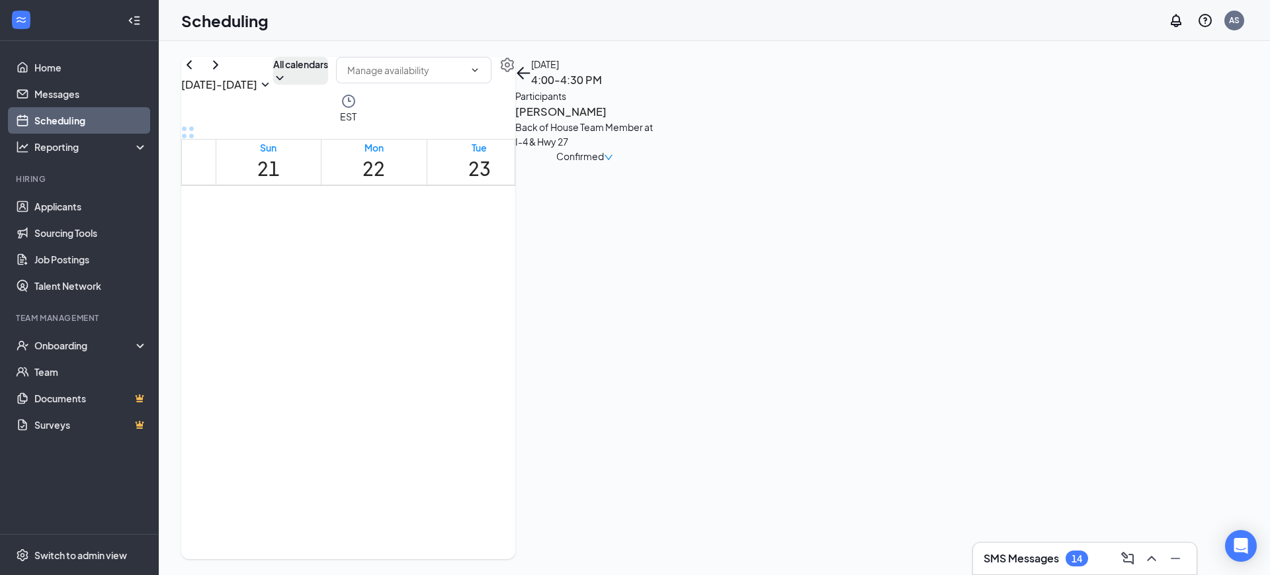
click at [509, 267] on div "1" at bounding box center [511, 260] width 33 height 13
click at [392, 339] on div "1" at bounding box center [397, 345] width 50 height 13
click at [720, 405] on span "6:00-6:30 PM" at bounding box center [708, 410] width 38 height 26
click at [797, 319] on span "5:00-5:30 PM" at bounding box center [813, 325] width 38 height 26
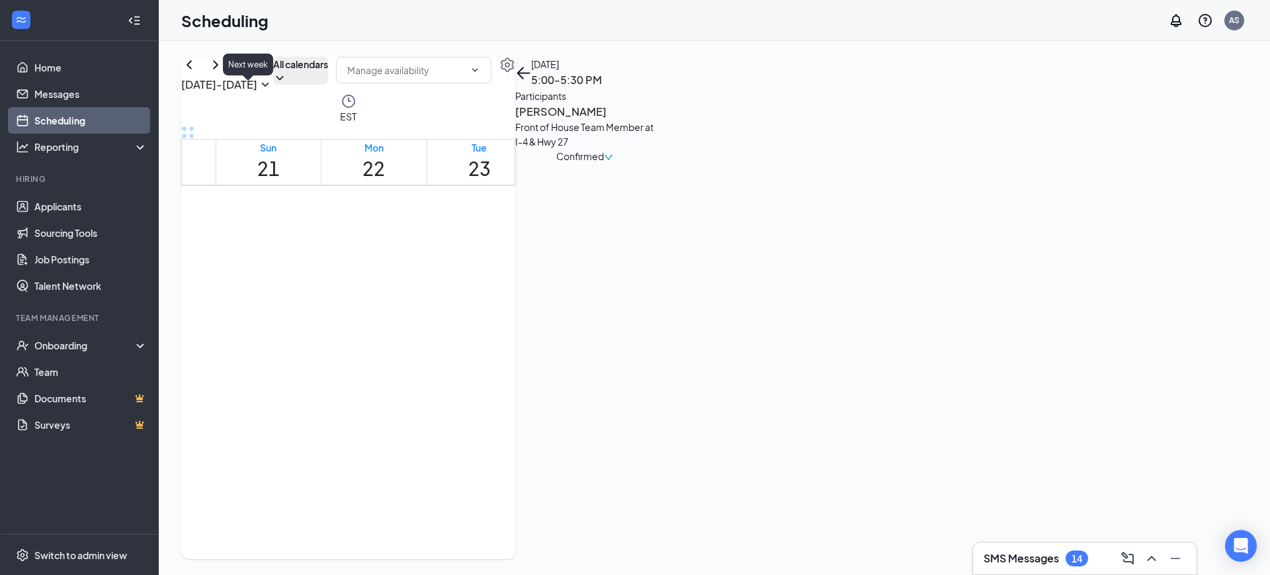
click at [224, 73] on icon "ChevronRight" at bounding box center [216, 65] width 16 height 16
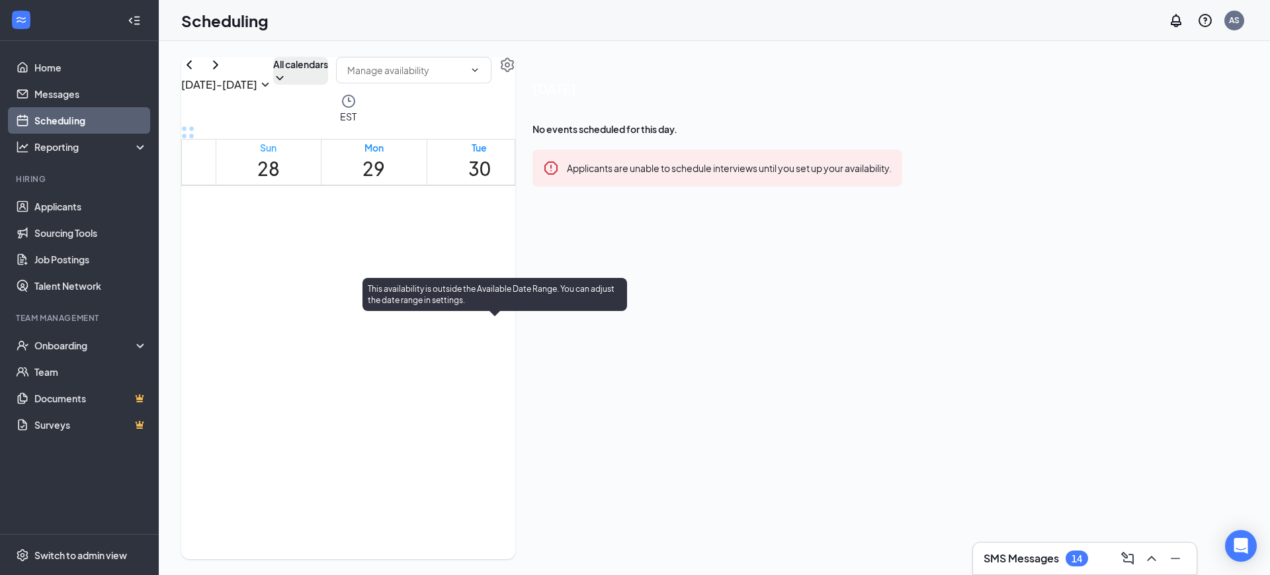
scroll to position [1064, 0]
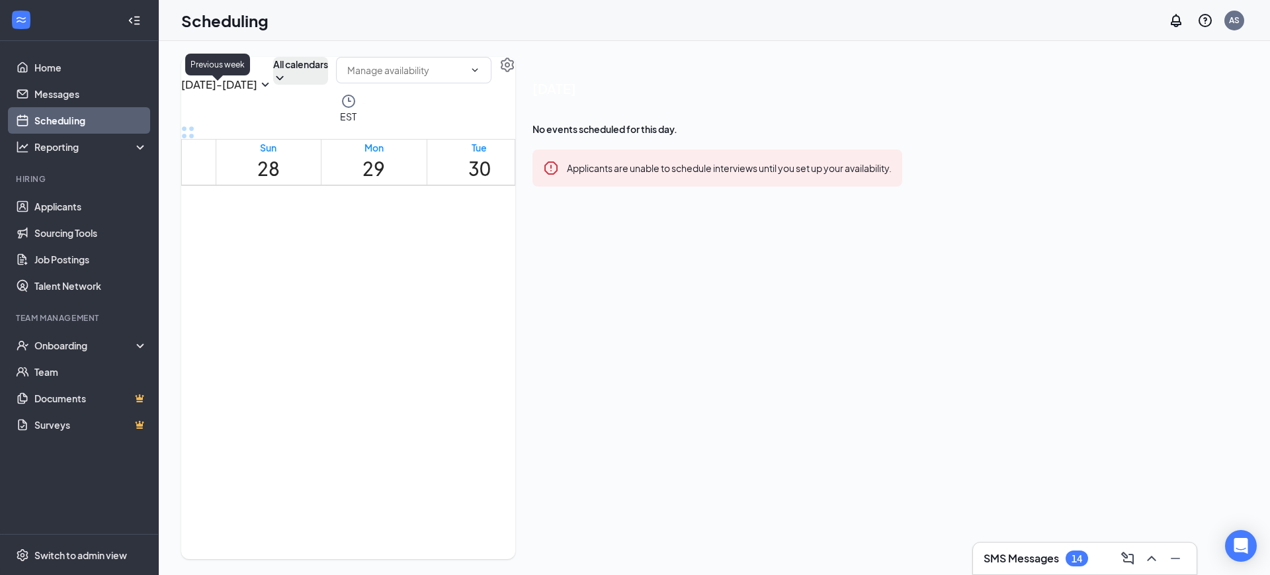
drag, startPoint x: 219, startPoint y: 93, endPoint x: 233, endPoint y: 99, distance: 16.0
click at [197, 73] on icon "ChevronLeft" at bounding box center [189, 65] width 16 height 16
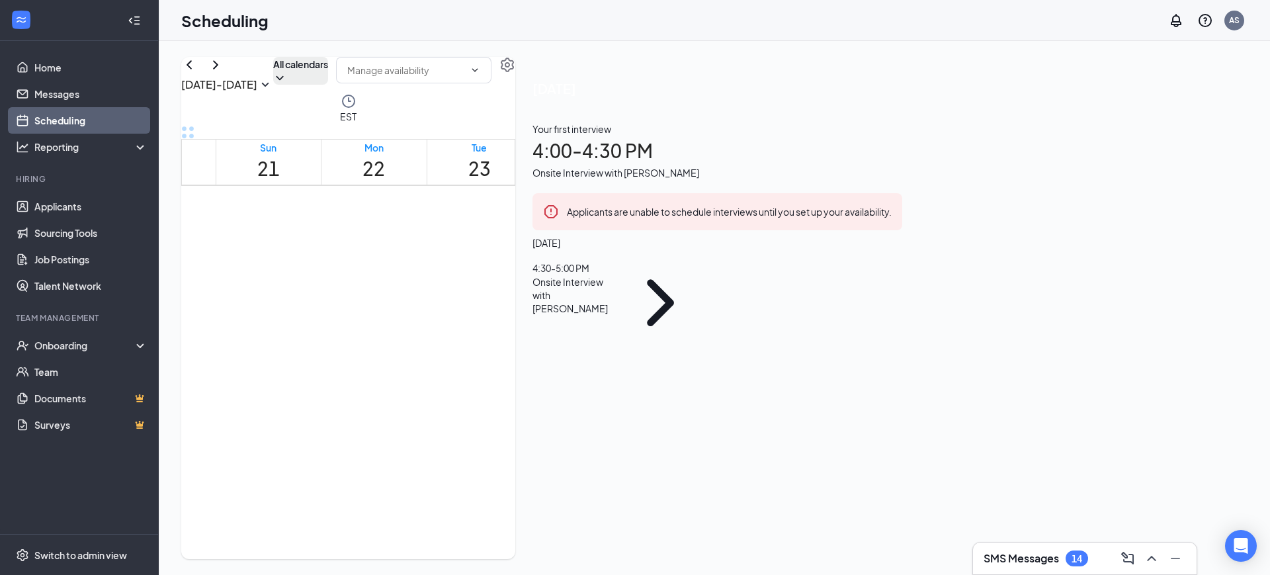
scroll to position [1312, 0]
drag, startPoint x: 876, startPoint y: 302, endPoint x: 897, endPoint y: 368, distance: 69.2
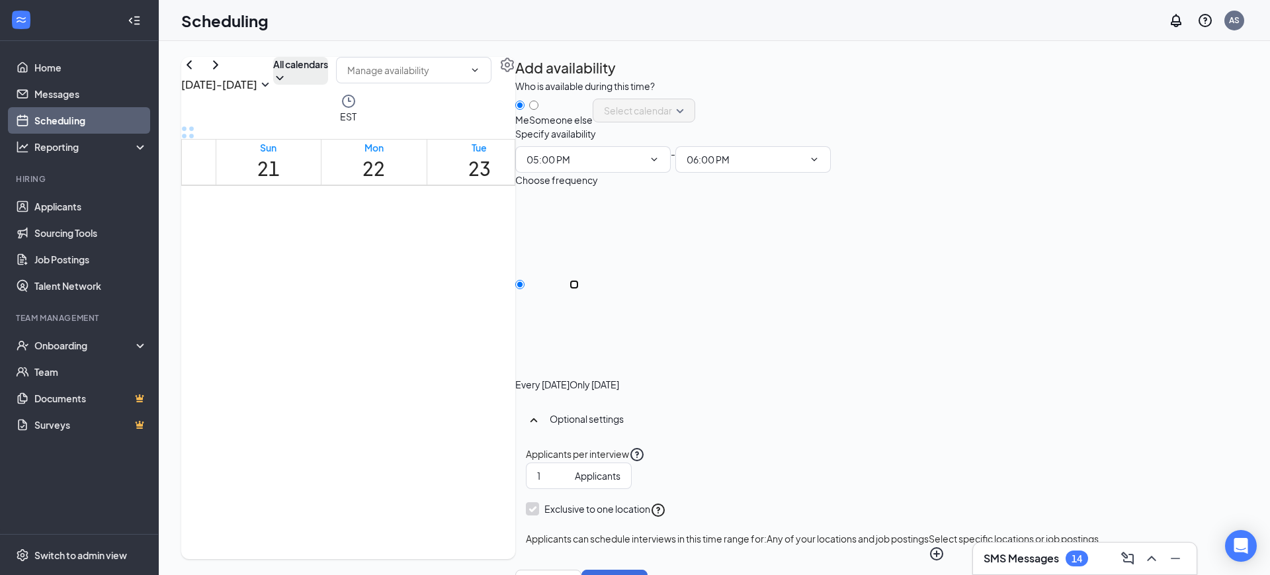
click at [579, 289] on input "Only [DATE]" at bounding box center [573, 284] width 9 height 9
radio input "true"
radio input "false"
click at [648, 569] on button "Save" at bounding box center [614, 582] width 66 height 26
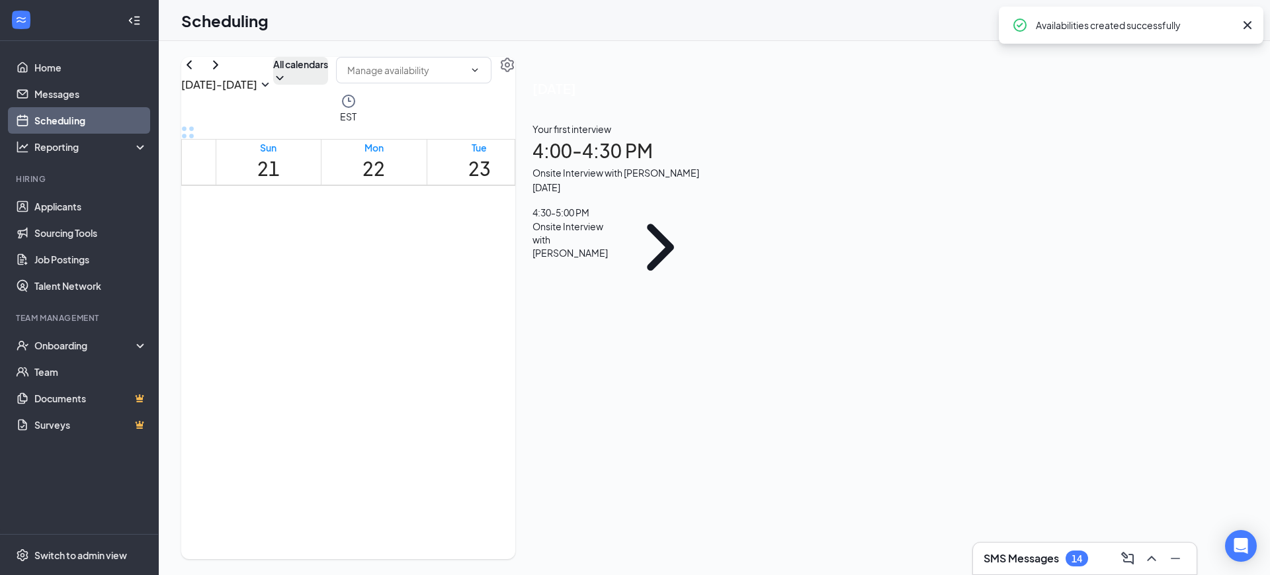
click at [901, 327] on div at bounding box center [901, 320] width 0 height 13
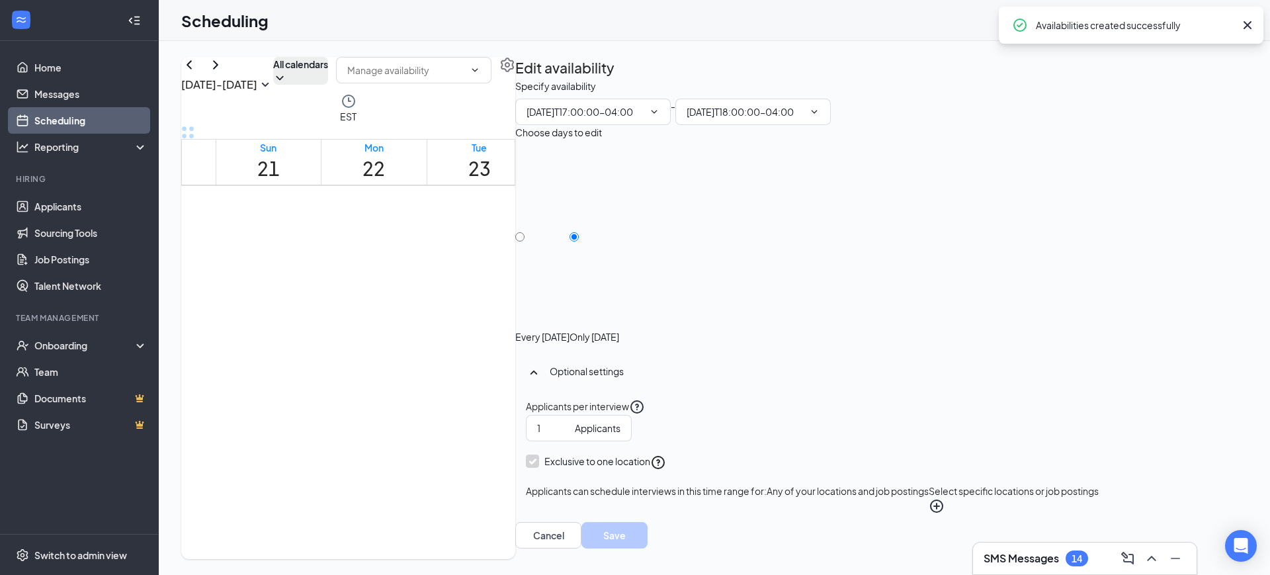
type input "05:00 PM"
type input "06:00 PM"
click at [1091, 484] on button "Select specific locations or job postings" at bounding box center [1014, 499] width 170 height 30
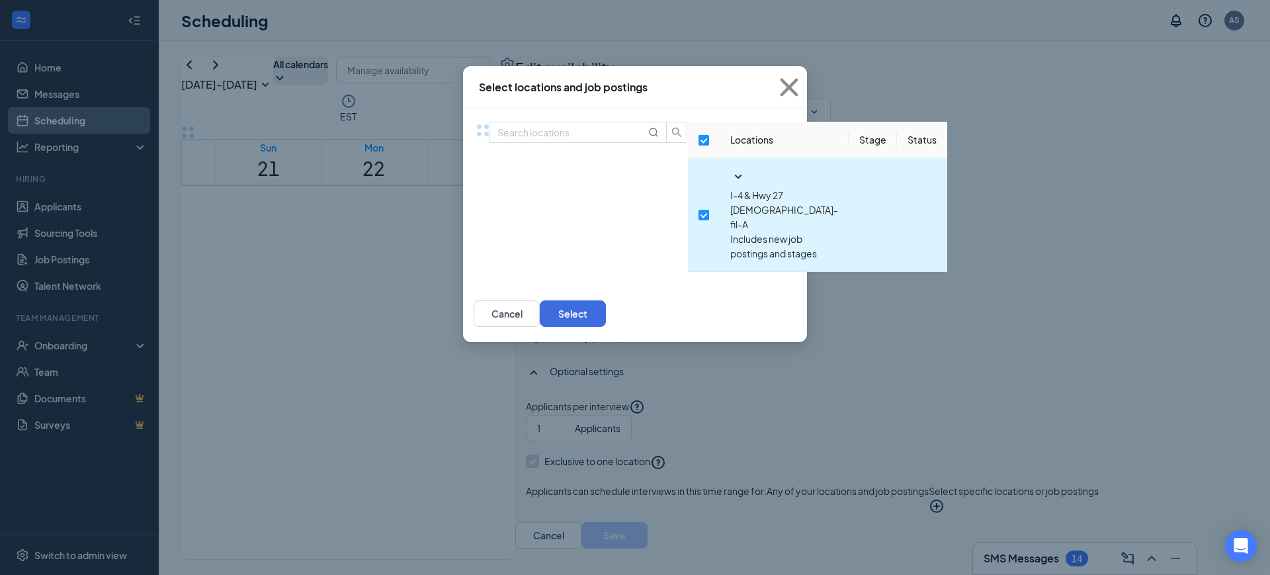
click at [730, 185] on icon "SmallChevronDown" at bounding box center [738, 177] width 16 height 16
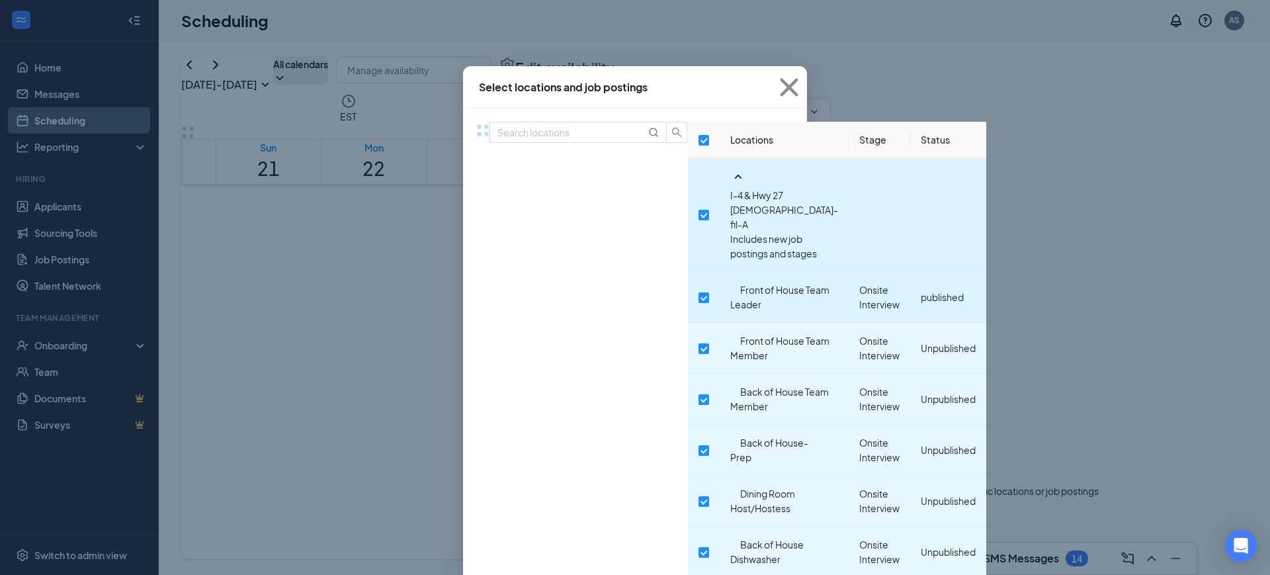
click at [698, 292] on input "checkbox" at bounding box center [703, 297] width 11 height 11
checkbox input "true"
checkbox input "false"
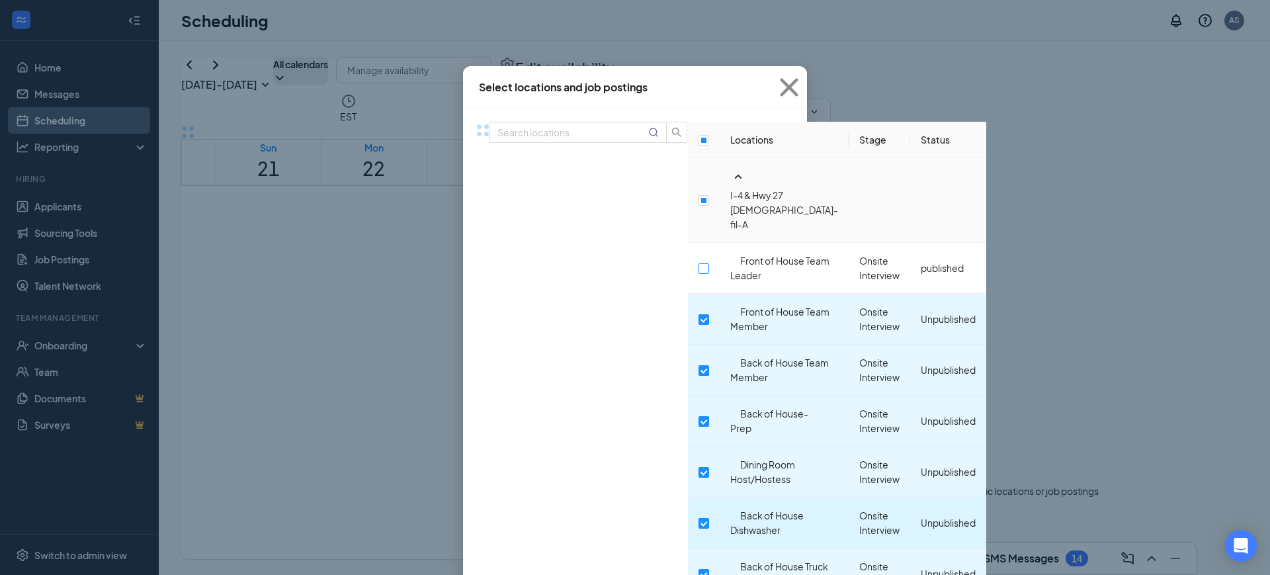
scroll to position [79, 0]
drag, startPoint x: 424, startPoint y: 372, endPoint x: 441, endPoint y: 372, distance: 17.2
checkbox input "false"
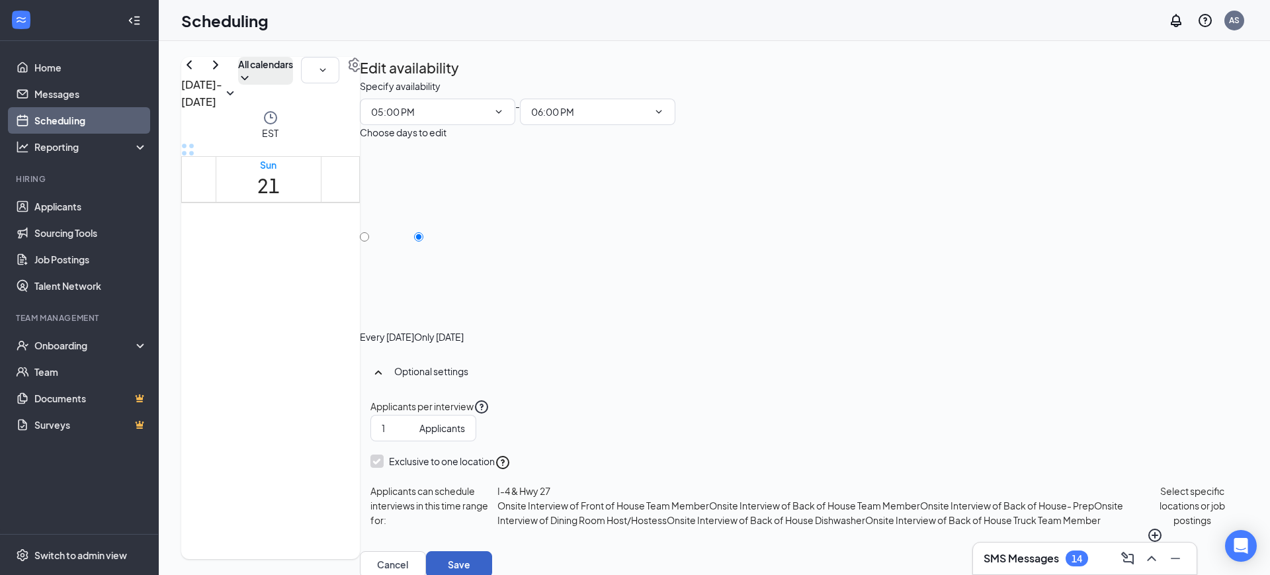
click at [492, 551] on button "Save" at bounding box center [459, 564] width 66 height 26
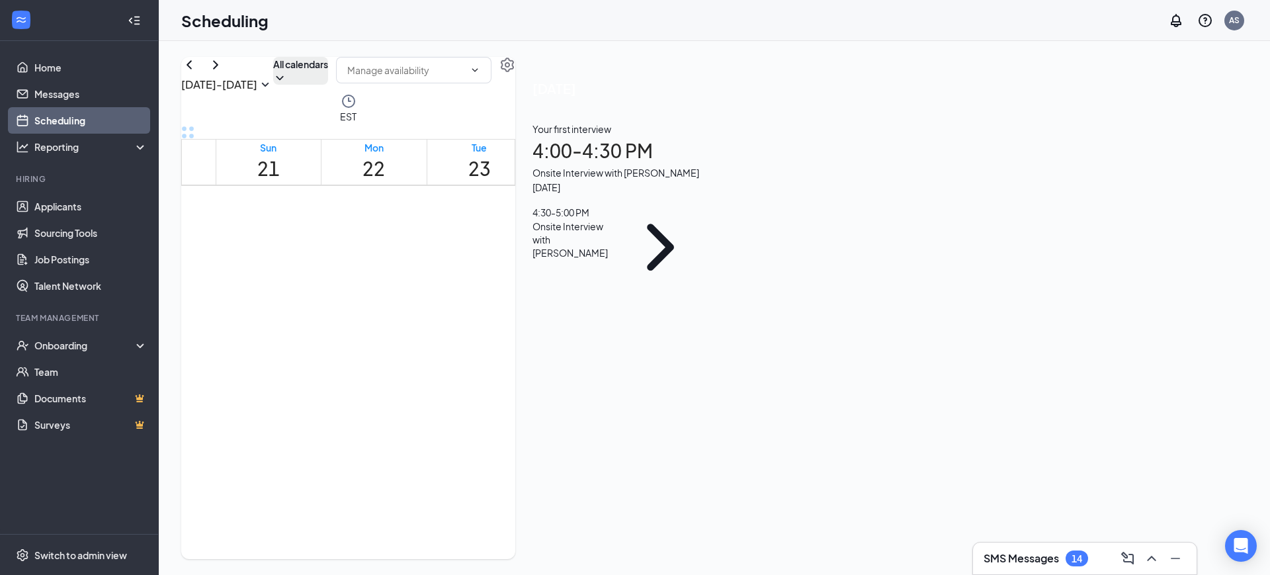
drag, startPoint x: 769, startPoint y: 349, endPoint x: 784, endPoint y: 376, distance: 31.4
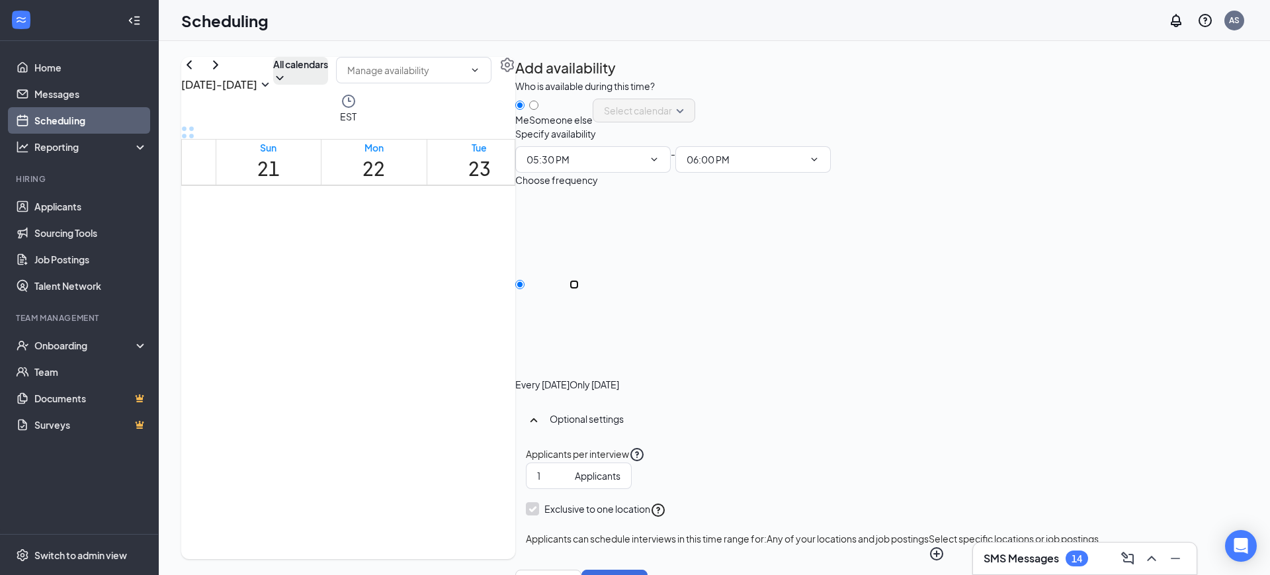
click at [579, 289] on input "Only [DATE]" at bounding box center [573, 284] width 9 height 9
radio input "true"
radio input "false"
click at [1075, 531] on button "Select specific locations or job postings" at bounding box center [1014, 546] width 170 height 30
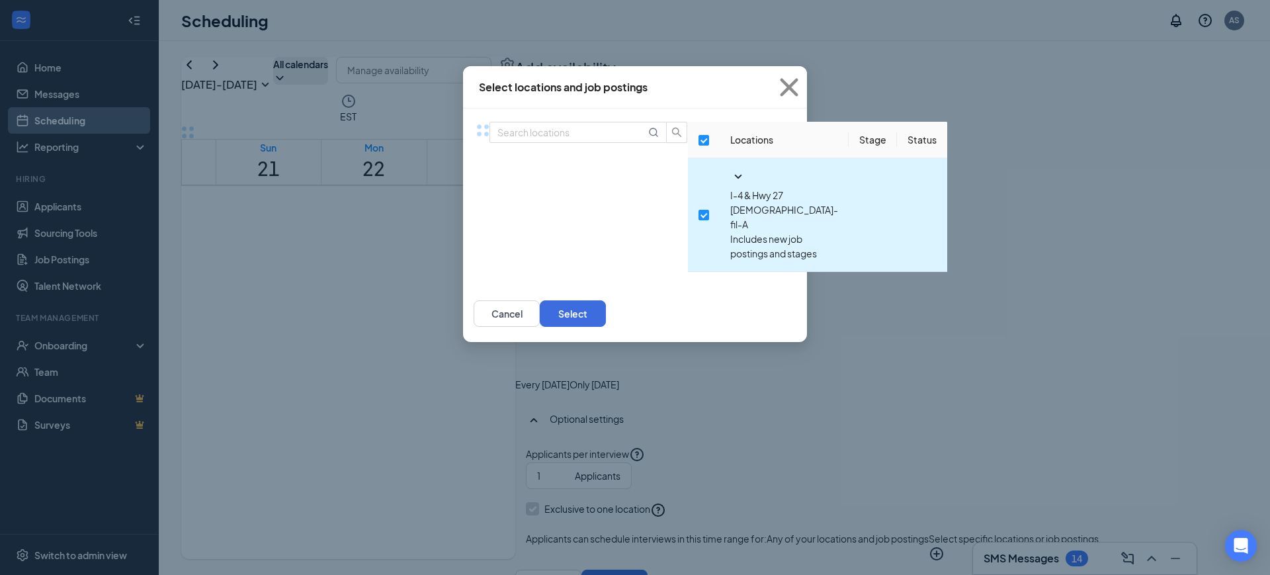
click at [735, 179] on icon "SmallChevronDown" at bounding box center [738, 177] width 7 height 4
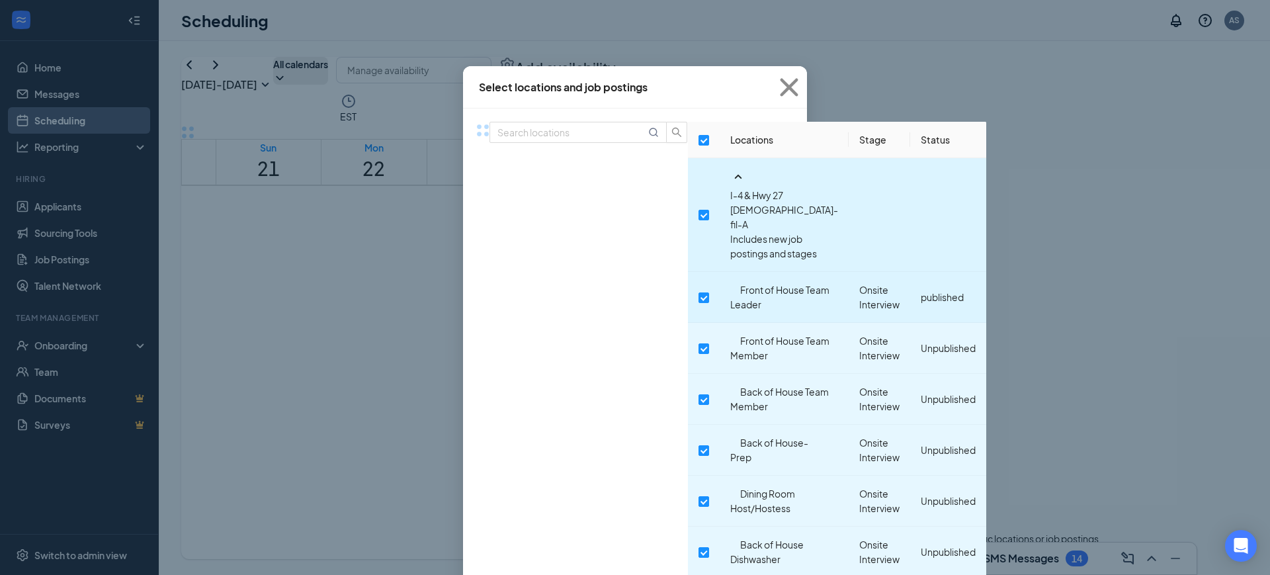
click at [698, 290] on label at bounding box center [703, 297] width 11 height 15
click at [698, 292] on input "checkbox" at bounding box center [703, 297] width 11 height 11
checkbox input "true"
checkbox input "false"
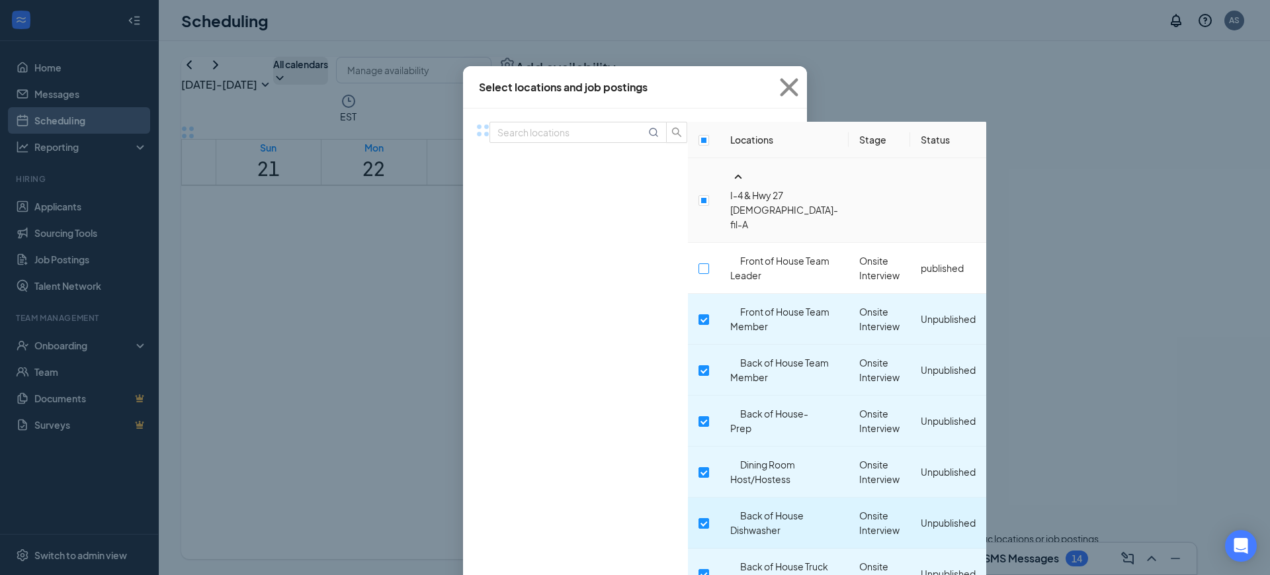
scroll to position [79, 0]
checkbox input "false"
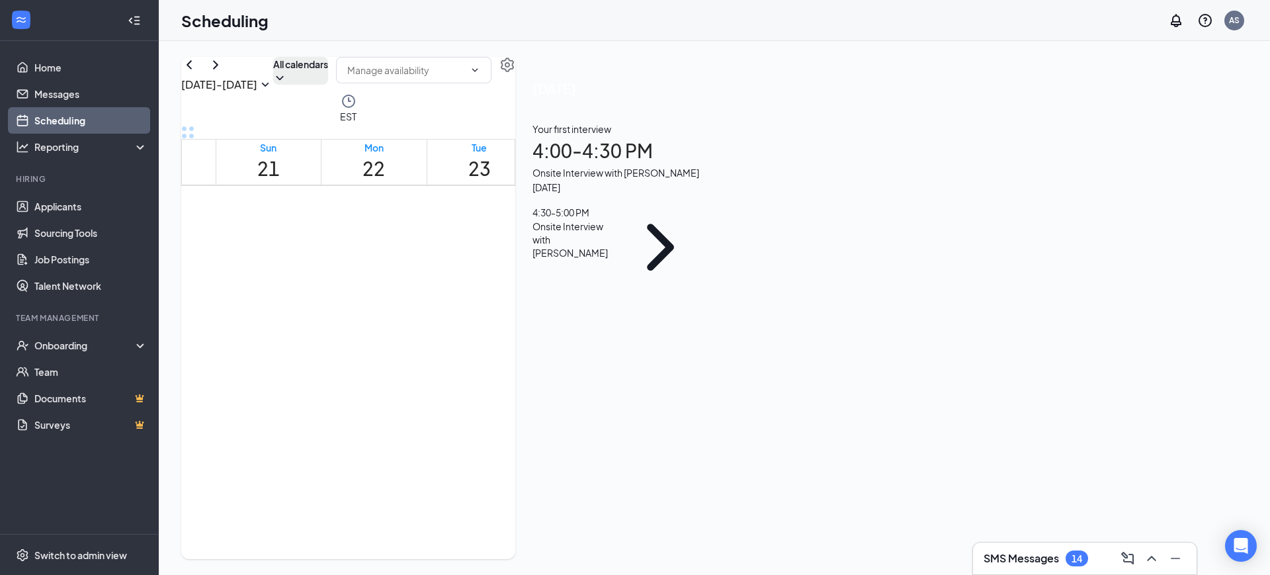
scroll to position [1229, 0]
click at [1019, 552] on h3 "SMS Messages" at bounding box center [1021, 558] width 75 height 15
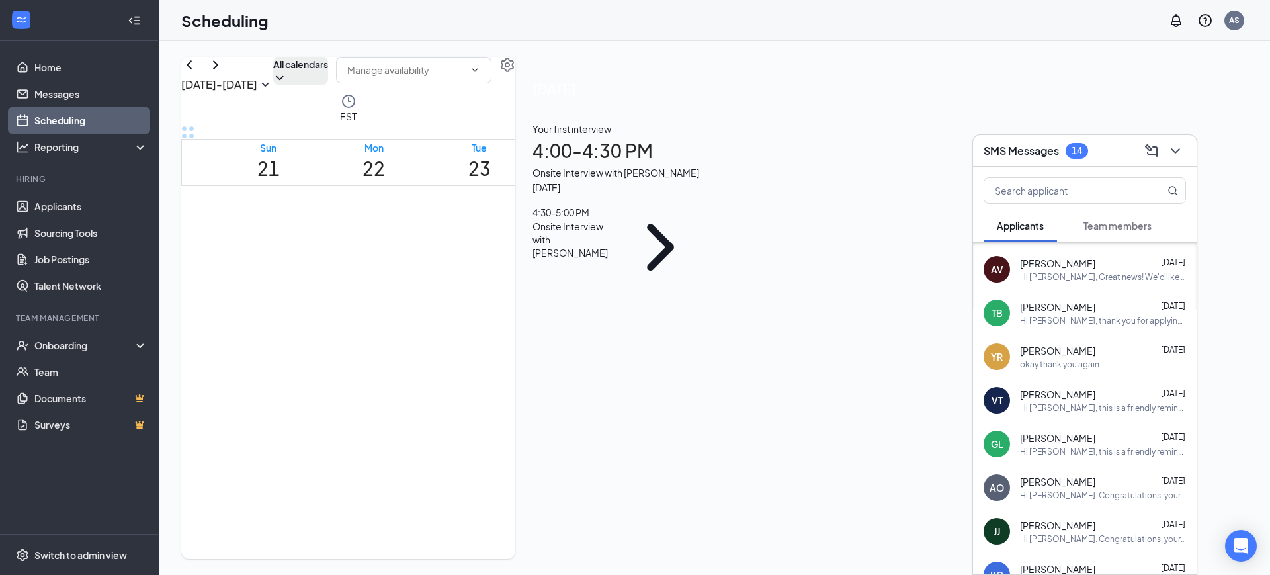
scroll to position [0, 0]
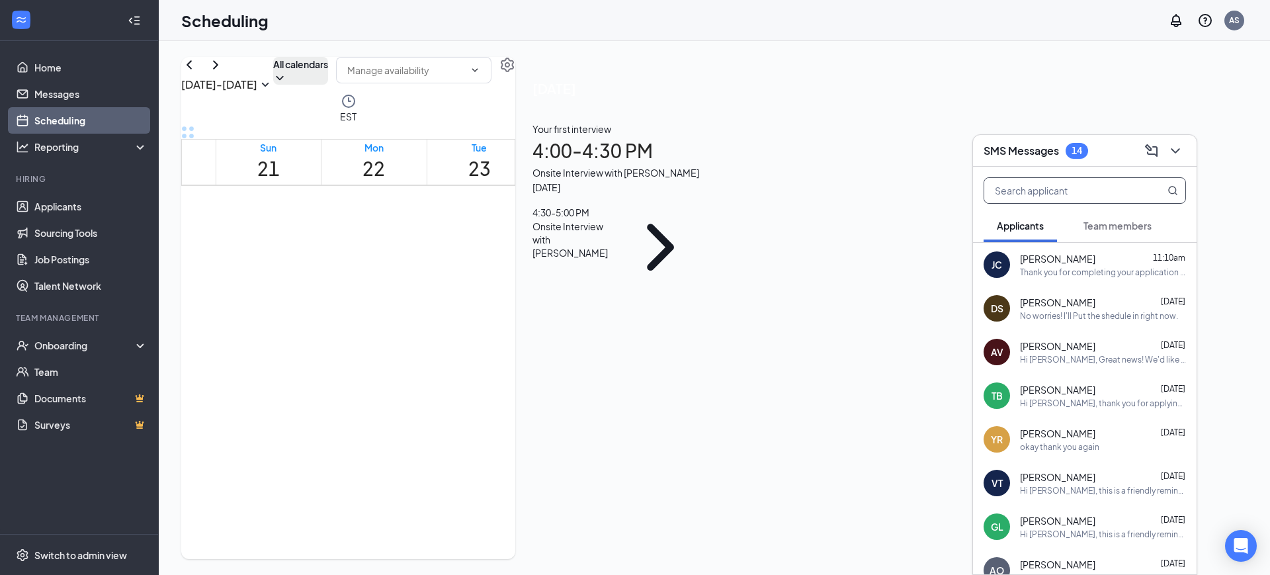
click at [1109, 192] on input "text" at bounding box center [1062, 190] width 157 height 25
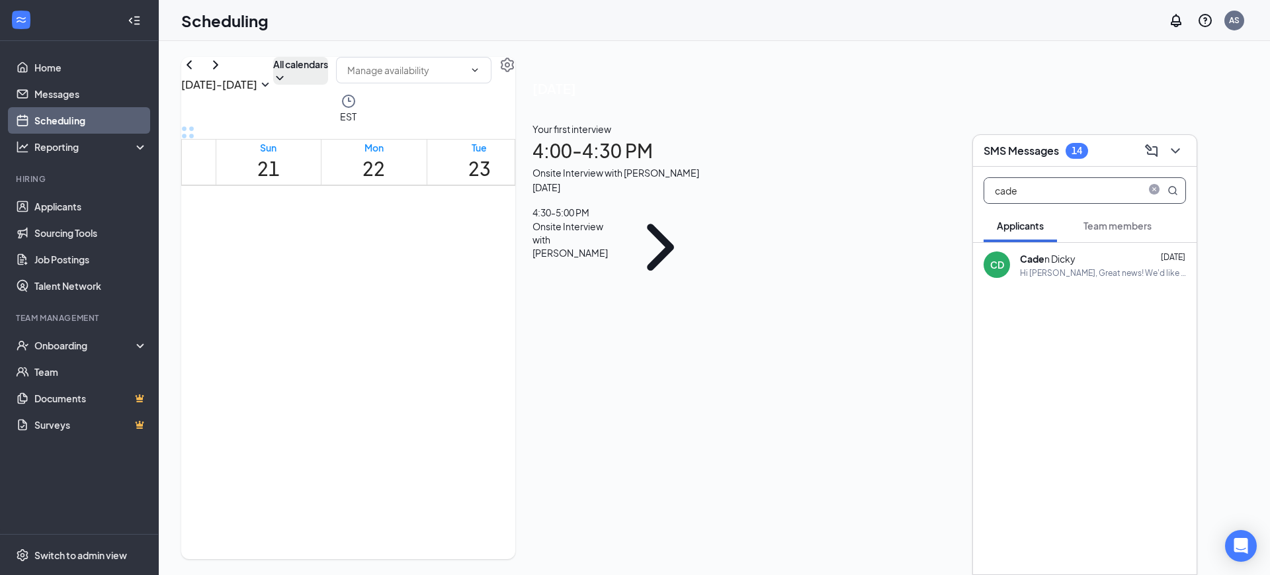
type input "cade"
click at [1099, 249] on div "[PERSON_NAME] n [PERSON_NAME] [DATE] Hi [PERSON_NAME], Great news! We'd like to…" at bounding box center [1085, 265] width 224 height 44
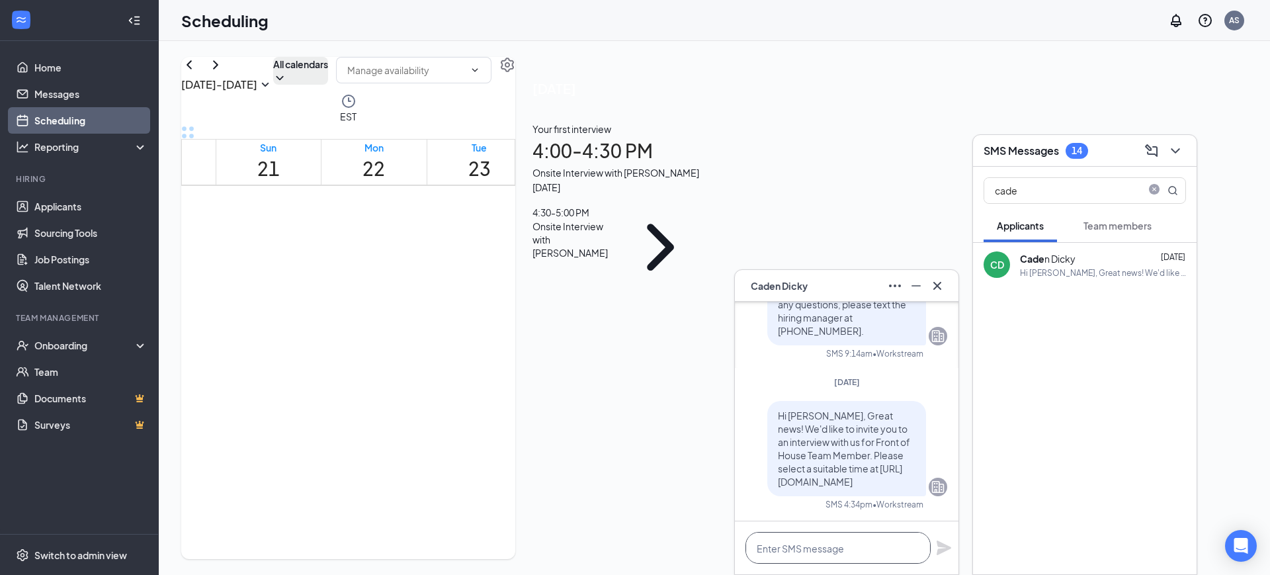
click at [866, 536] on textarea at bounding box center [837, 548] width 185 height 32
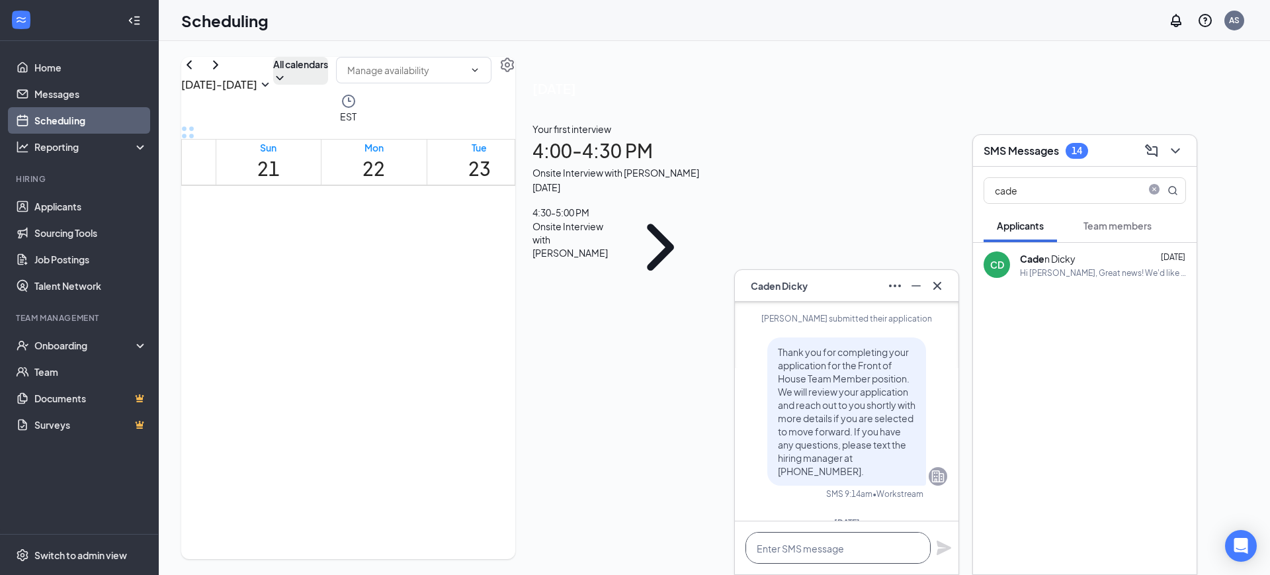
scroll to position [-91, 0]
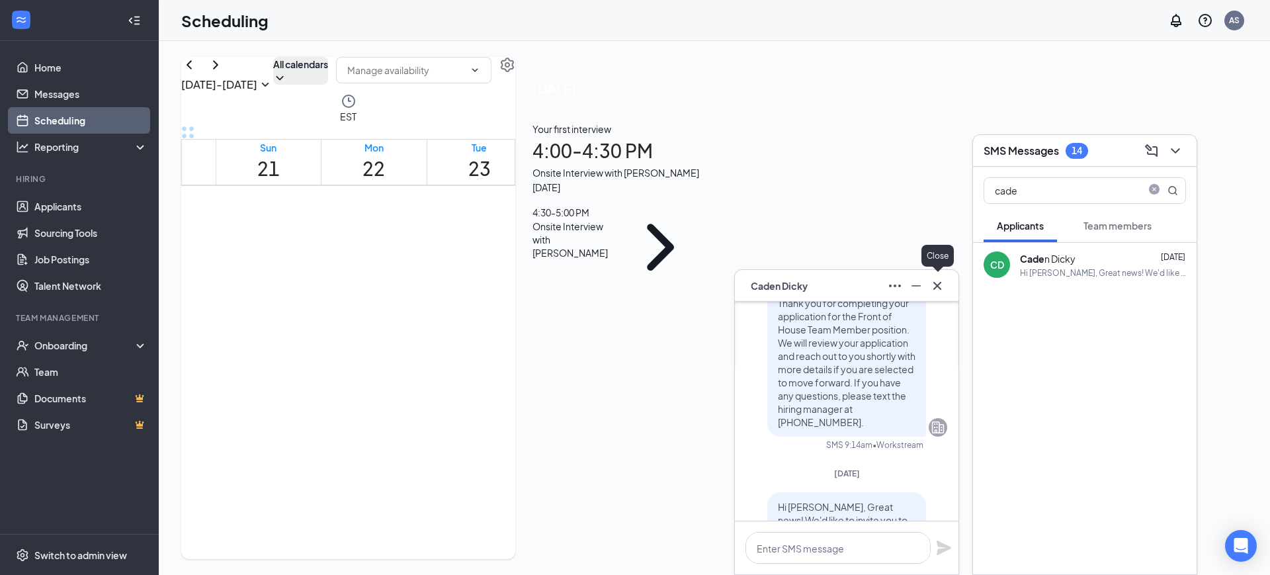
click at [937, 282] on icon "Cross" at bounding box center [937, 286] width 16 height 16
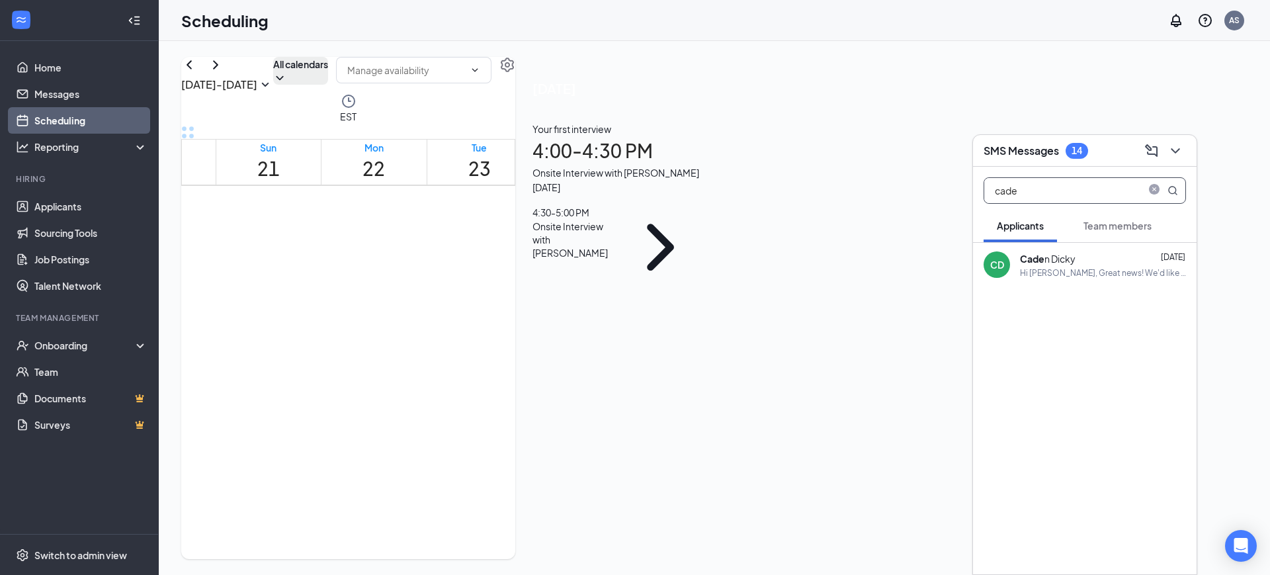
click at [1154, 192] on icon "close-circle" at bounding box center [1154, 189] width 11 height 11
drag, startPoint x: 1178, startPoint y: 155, endPoint x: 1160, endPoint y: 159, distance: 18.4
click at [1176, 153] on icon "ChevronDown" at bounding box center [1175, 151] width 16 height 16
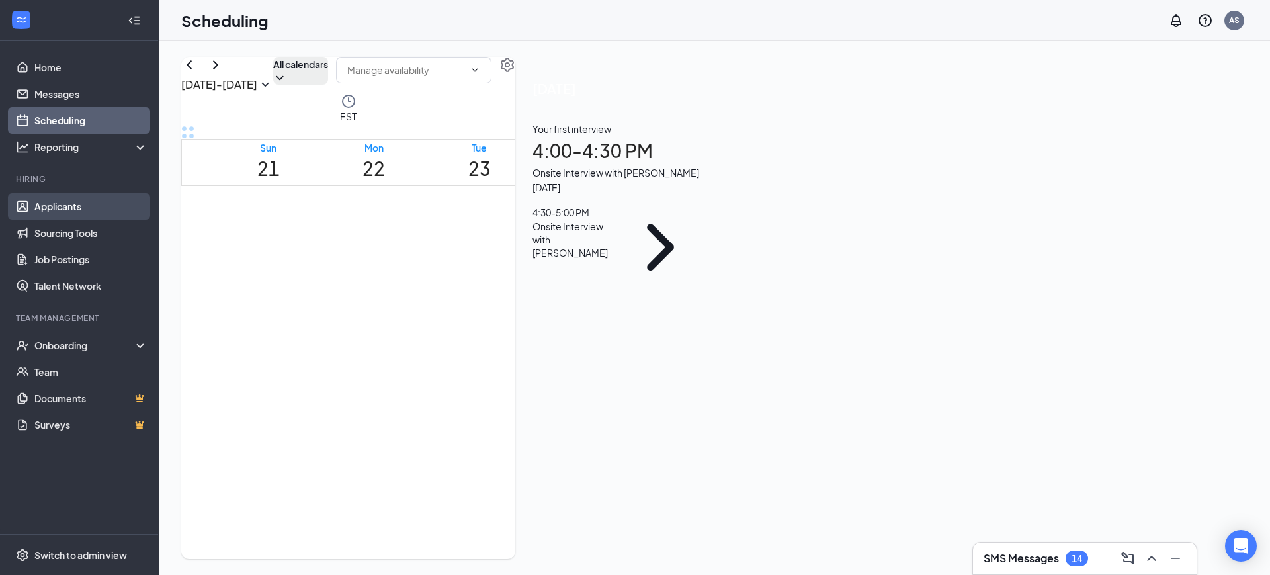
click at [53, 208] on link "Applicants" at bounding box center [90, 206] width 113 height 26
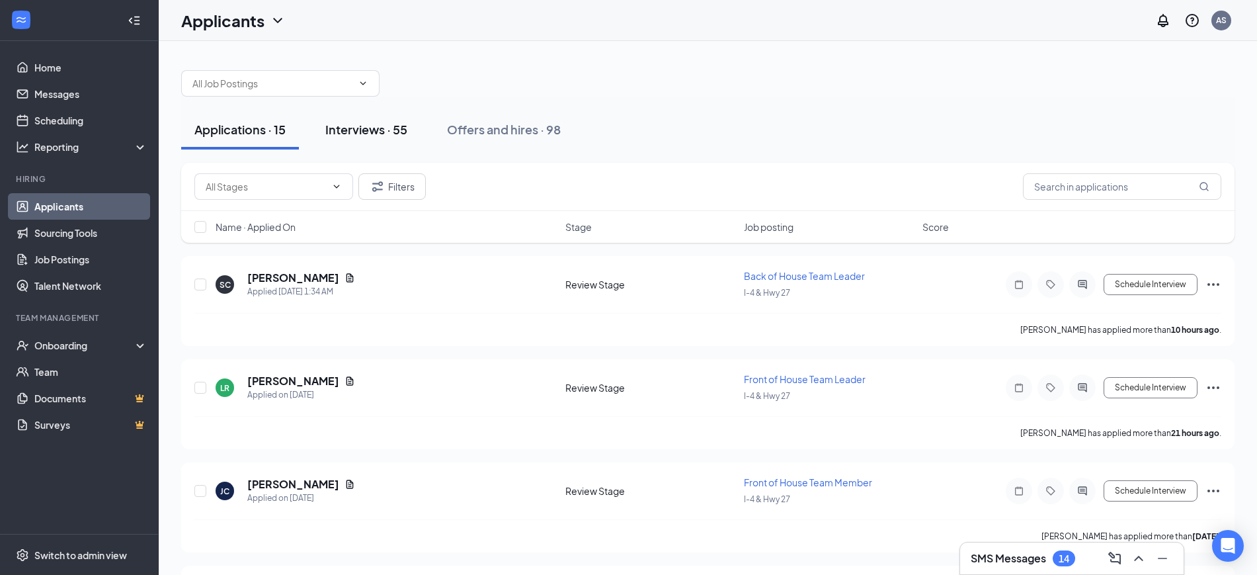
click at [390, 132] on div "Interviews · 55" at bounding box center [366, 129] width 82 height 17
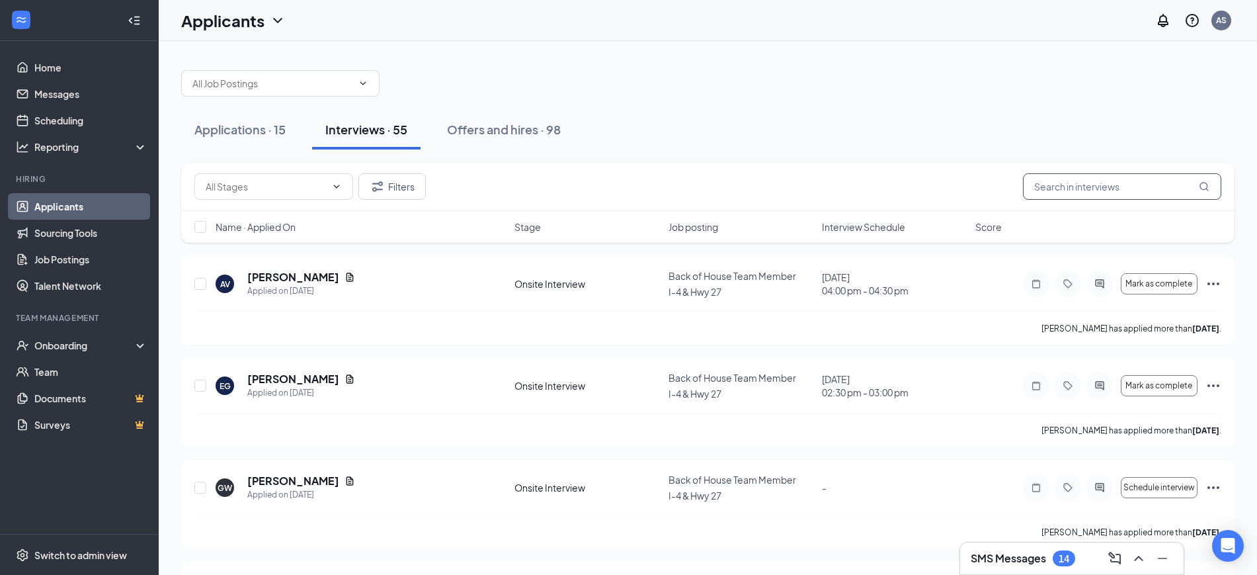
click at [1130, 189] on input "text" at bounding box center [1122, 186] width 198 height 26
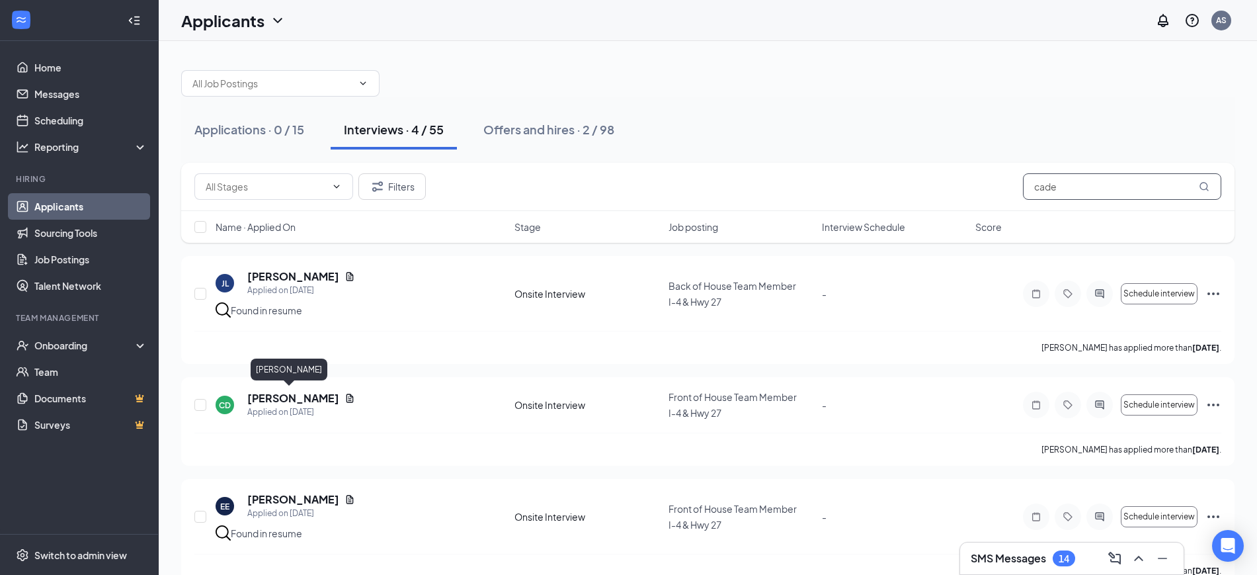
type input "cade"
click at [280, 380] on div "[PERSON_NAME]" at bounding box center [289, 371] width 77 height 27
drag, startPoint x: 287, startPoint y: 394, endPoint x: 287, endPoint y: 382, distance: 11.9
click at [286, 391] on h5 "[PERSON_NAME]" at bounding box center [293, 398] width 92 height 15
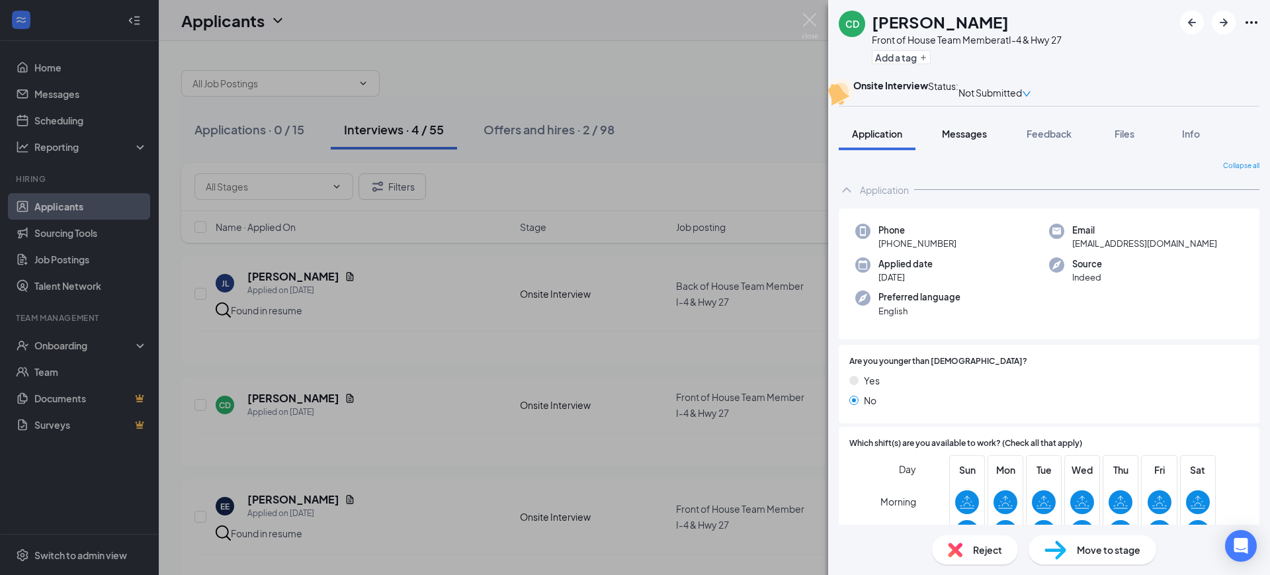
click at [977, 140] on span "Messages" at bounding box center [964, 134] width 45 height 12
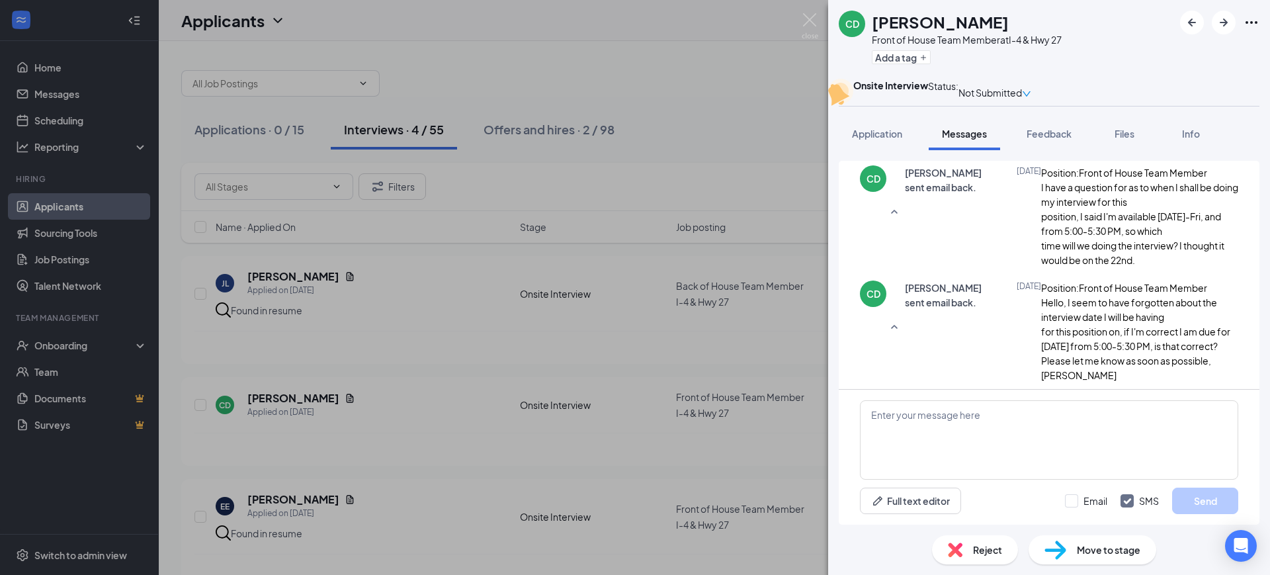
scroll to position [515, 0]
click at [1089, 419] on textarea at bounding box center [1049, 439] width 378 height 79
click at [1031, 97] on icon "down" at bounding box center [1026, 93] width 9 height 9
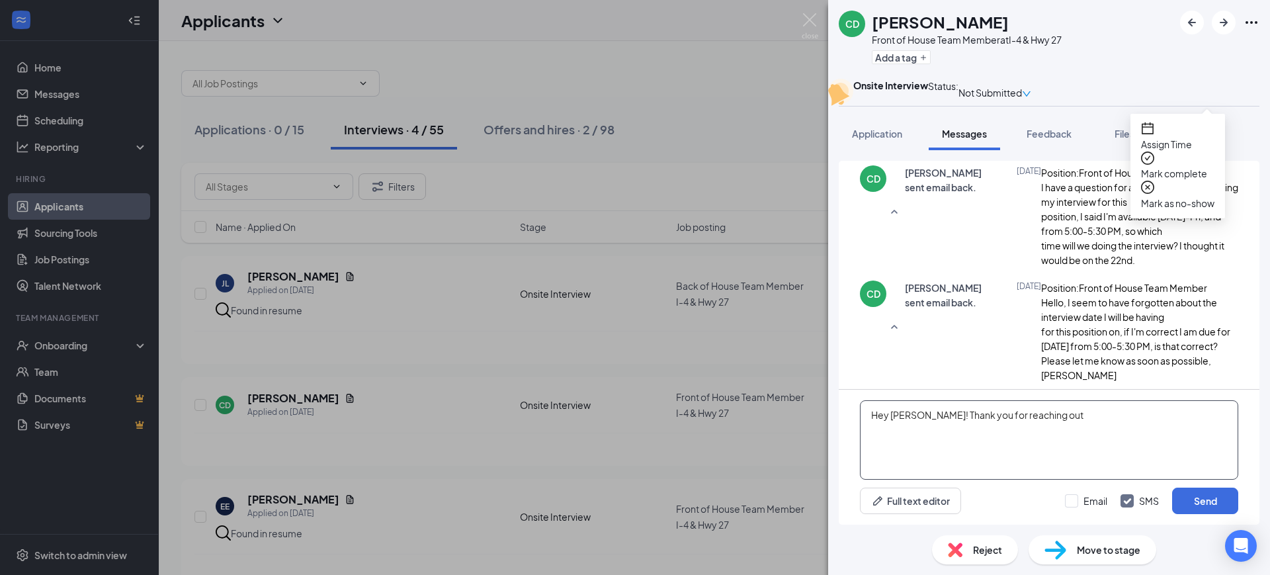
click at [1107, 420] on textarea "Hey [PERSON_NAME]! Thank you for reaching out" at bounding box center [1049, 439] width 378 height 79
click at [1043, 412] on textarea "Hey [PERSON_NAME]! Thank you for reaching out, it shows" at bounding box center [1049, 439] width 378 height 79
click at [1045, 416] on textarea "Hey [PERSON_NAME]! Thank you for reaching out, it shows" at bounding box center [1049, 439] width 378 height 79
click at [1091, 421] on textarea "Hey [PERSON_NAME]! Thank you for reaching out, it shows" at bounding box center [1049, 439] width 378 height 79
click at [1107, 419] on textarea "Hey [PERSON_NAME]! Thank you for reaching out. It shows" at bounding box center [1049, 439] width 378 height 79
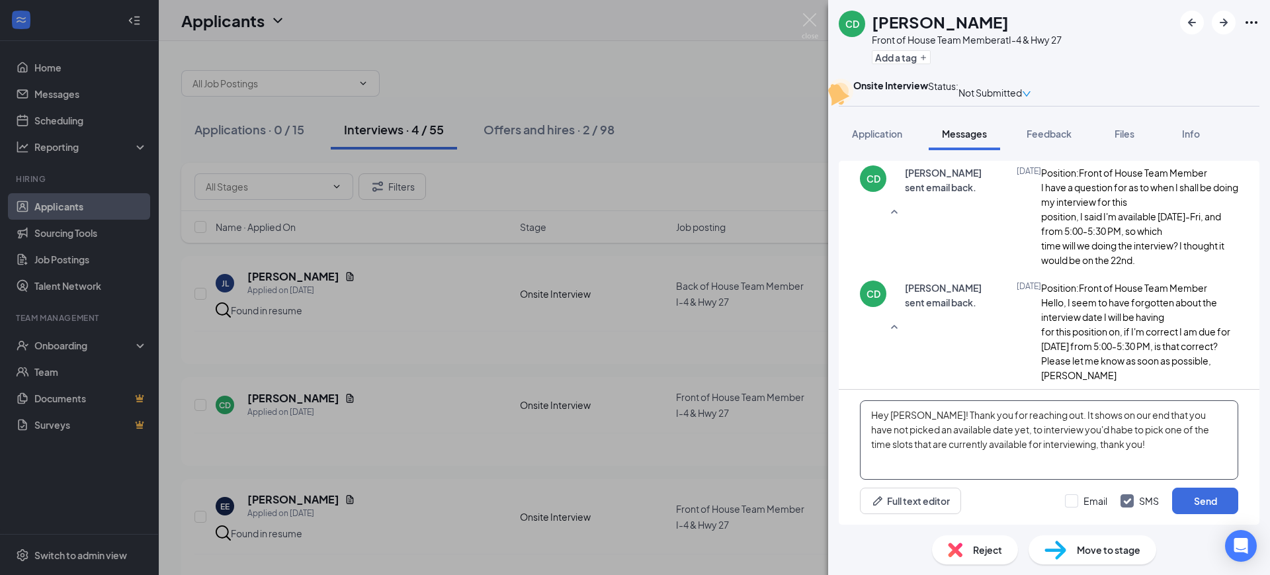
paste textarea ". To interview, you'd have to pick one of the time slots that are currently ava…"
type textarea "Hey [PERSON_NAME]! Thank you for reaching out. It shows on our end that you hav…"
click at [1193, 497] on button "Send" at bounding box center [1205, 500] width 66 height 26
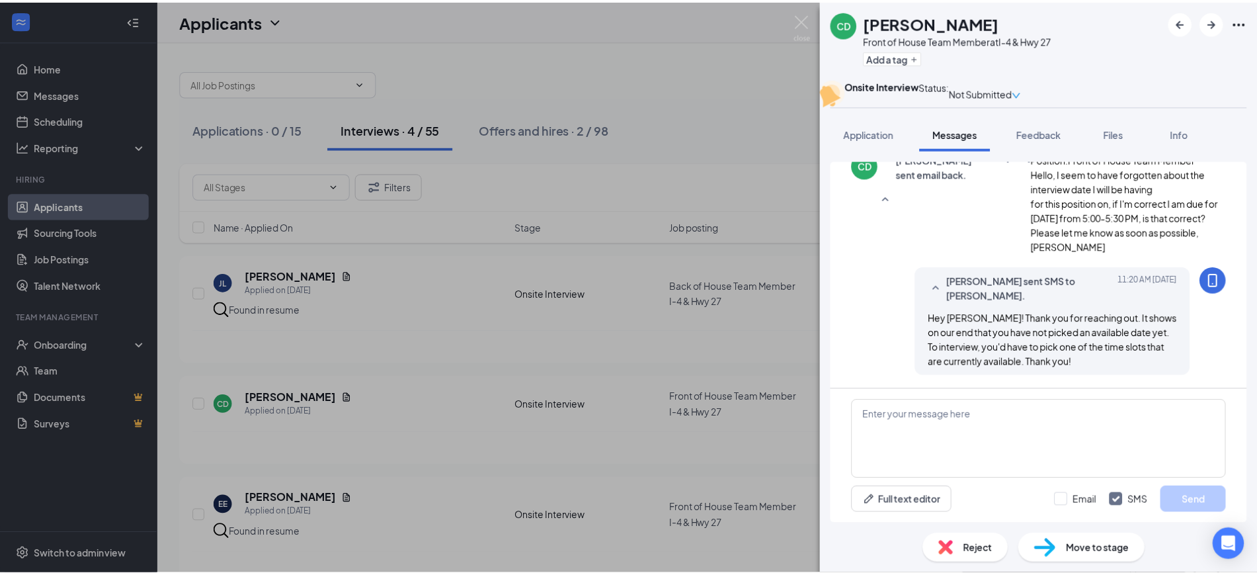
scroll to position [630, 0]
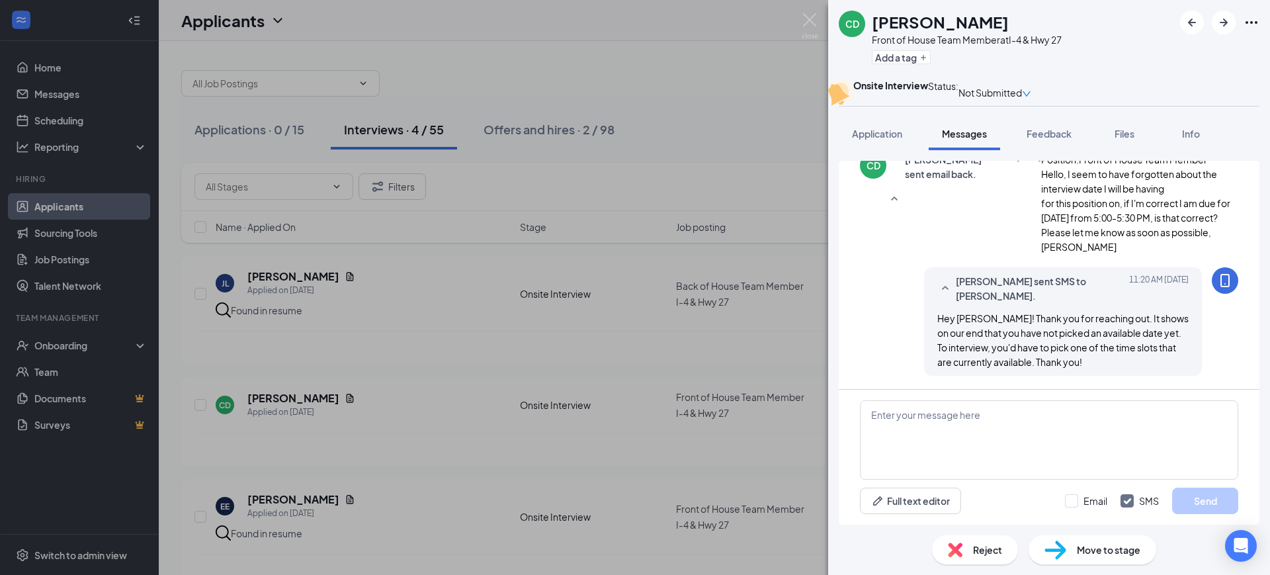
click at [661, 394] on div "CD [PERSON_NAME] Front of House Team Member at I-4 & Hwy 27 Add a tag Onsite In…" at bounding box center [635, 287] width 1270 height 575
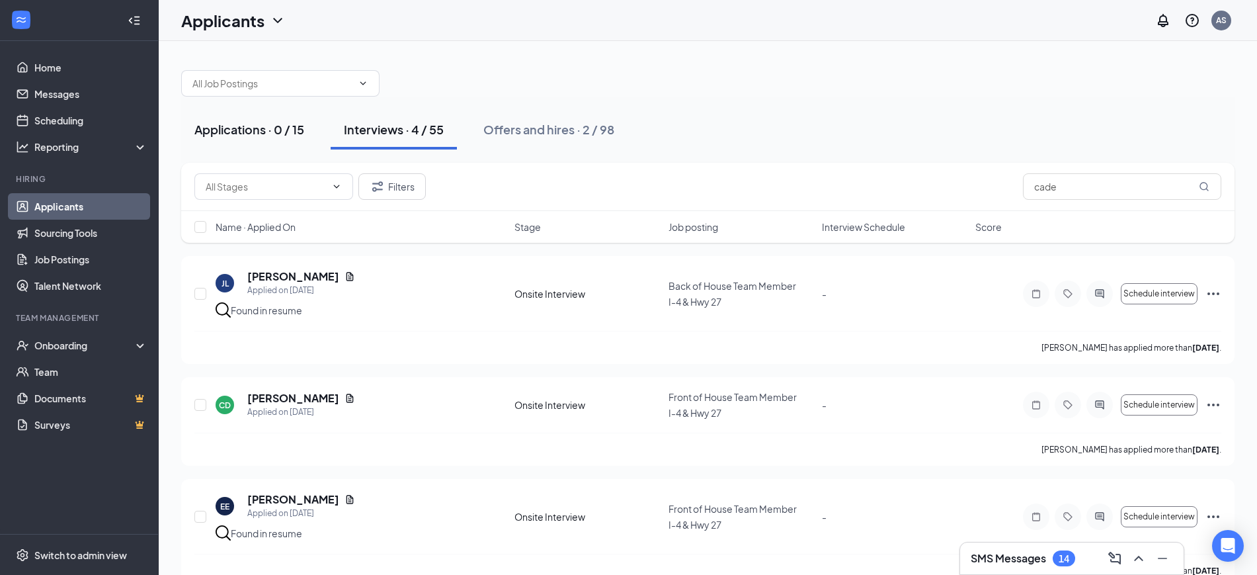
click at [286, 136] on button "Applications · 0 / 15" at bounding box center [249, 130] width 136 height 40
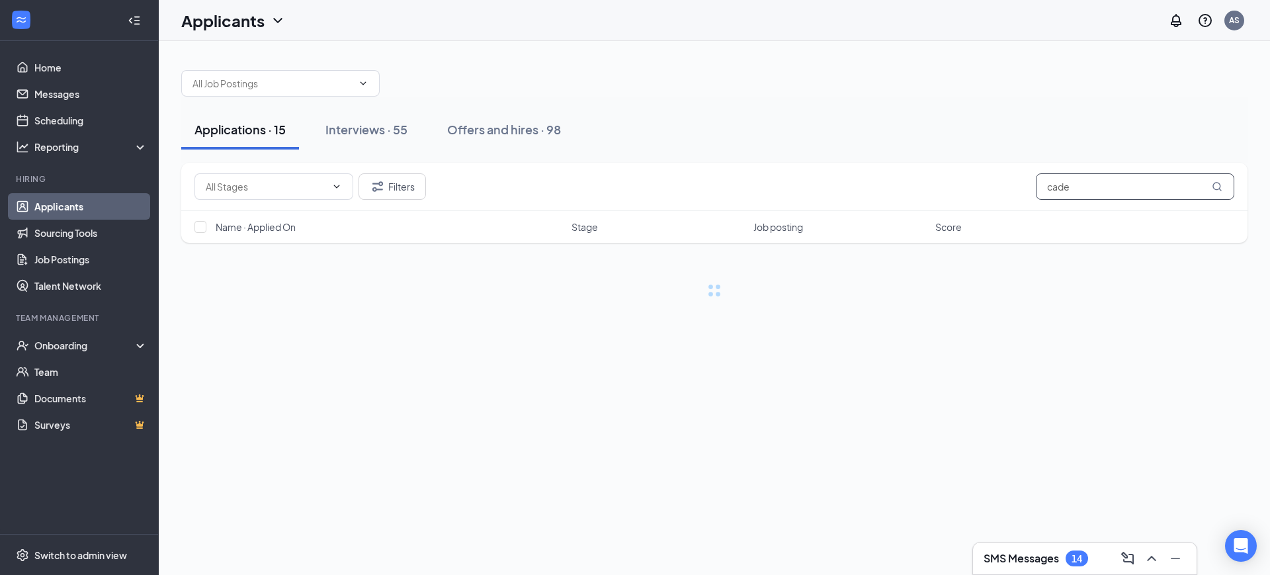
click at [1077, 182] on input "cade" at bounding box center [1135, 186] width 198 height 26
click at [1079, 181] on input "cade" at bounding box center [1135, 186] width 198 height 26
click at [1078, 185] on input "cade" at bounding box center [1135, 186] width 198 height 26
type input "]"
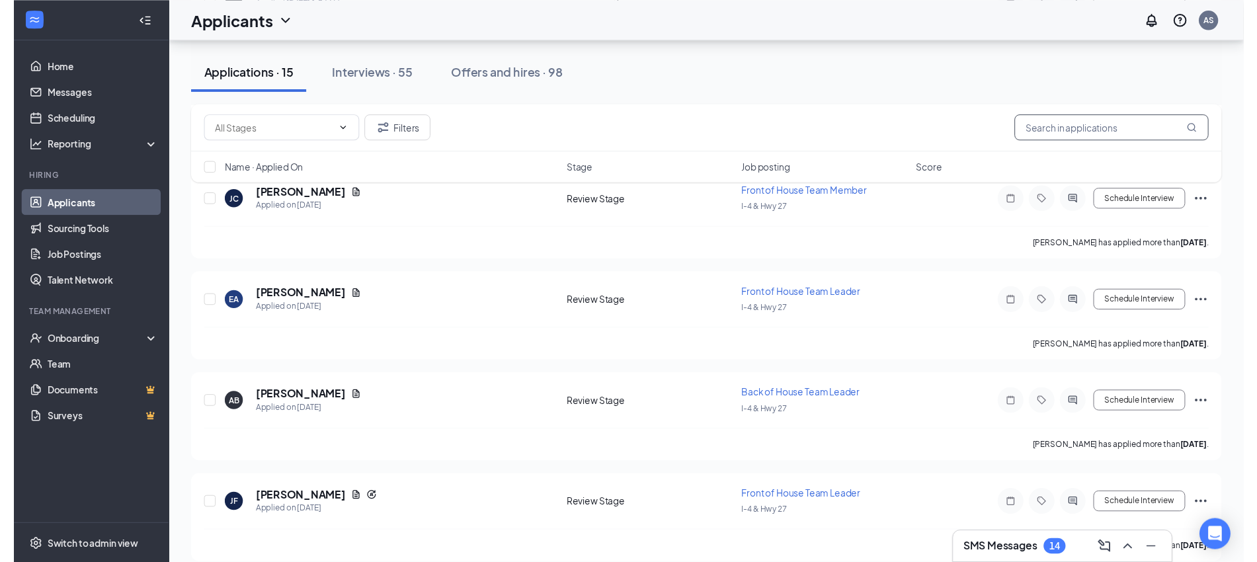
scroll to position [248, 0]
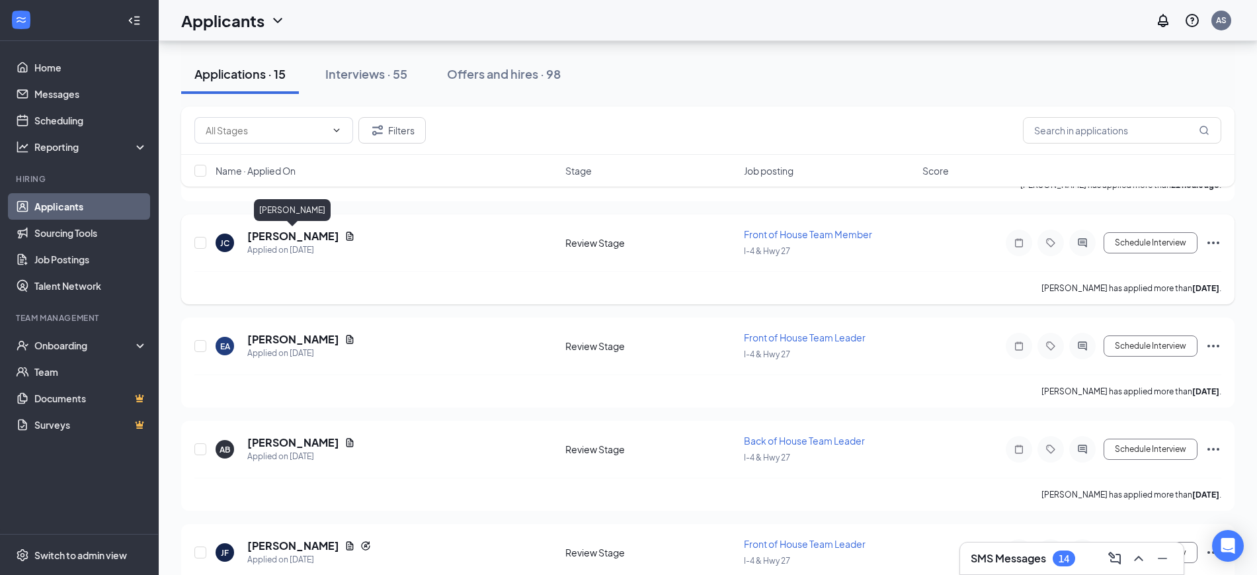
click at [294, 232] on h5 "[PERSON_NAME]" at bounding box center [293, 236] width 92 height 15
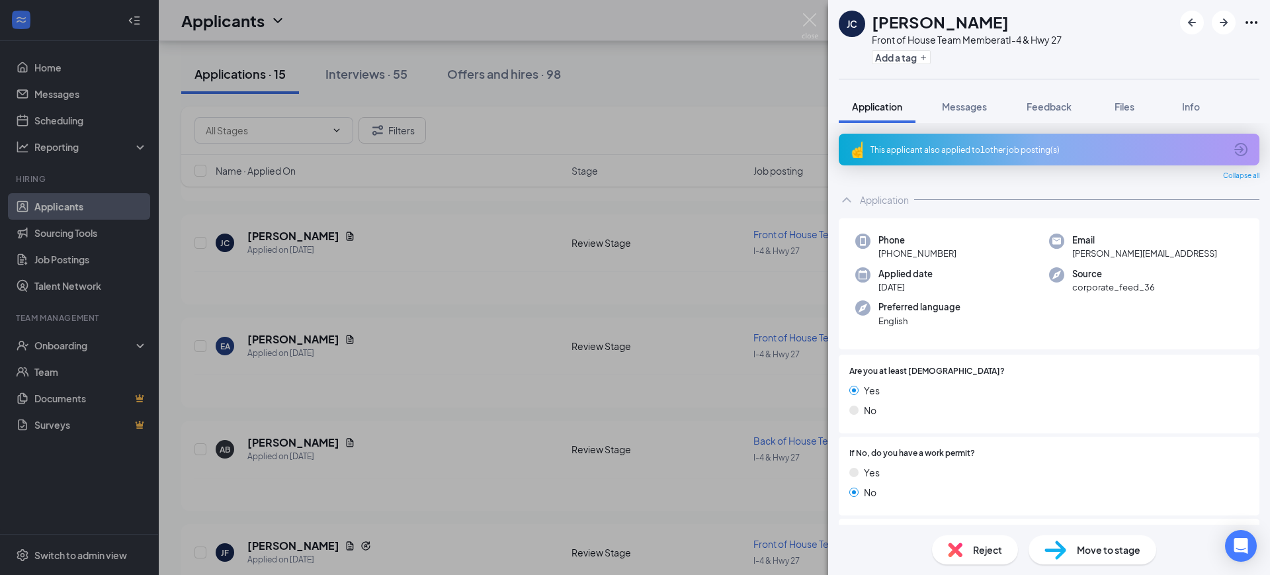
click at [1083, 541] on div "Move to stage" at bounding box center [1093, 549] width 128 height 29
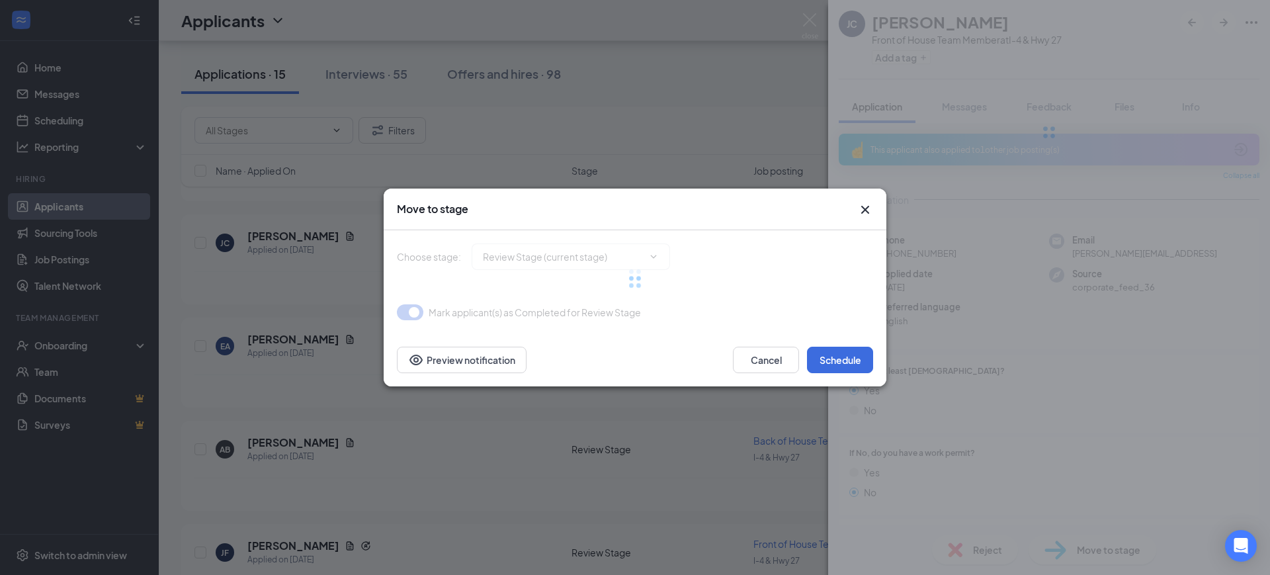
type input "Onsite Interview (next stage)"
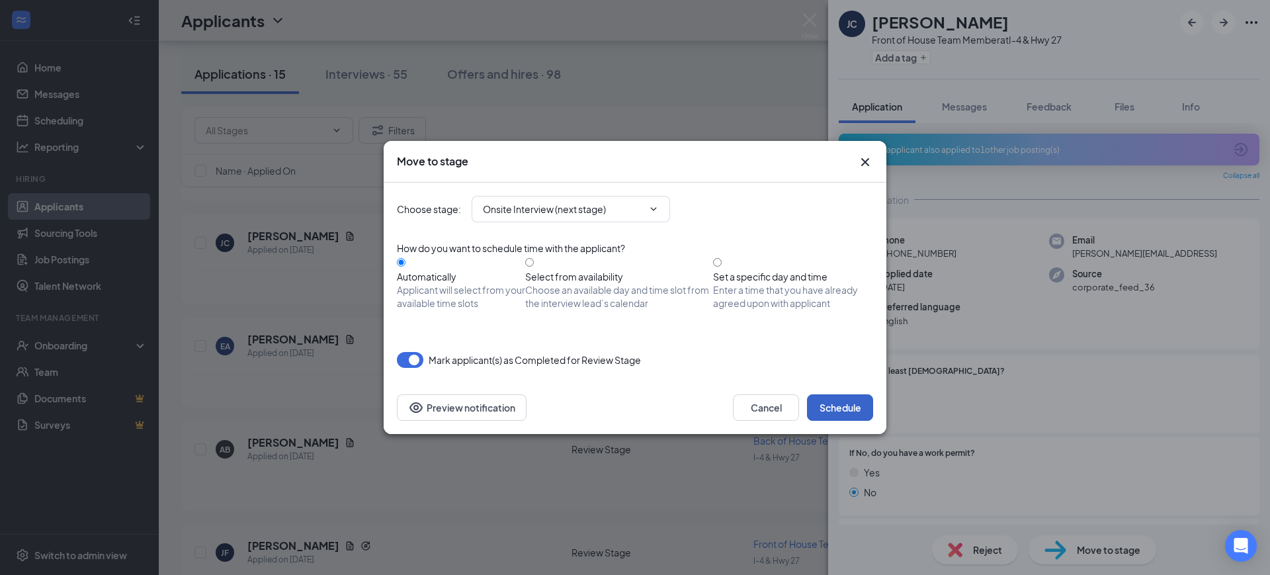
click at [833, 403] on button "Schedule" at bounding box center [840, 407] width 66 height 26
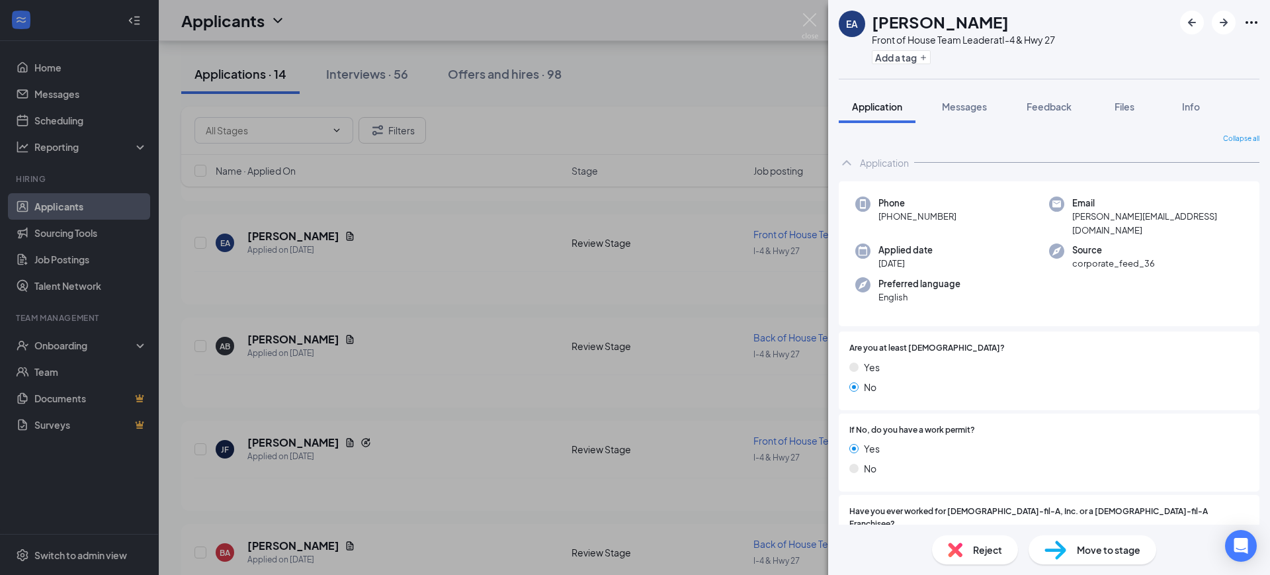
click at [473, 260] on div "EA [PERSON_NAME] Front of House Team Leader at I-4 & Hwy 27 Add a tag Applicati…" at bounding box center [635, 287] width 1270 height 575
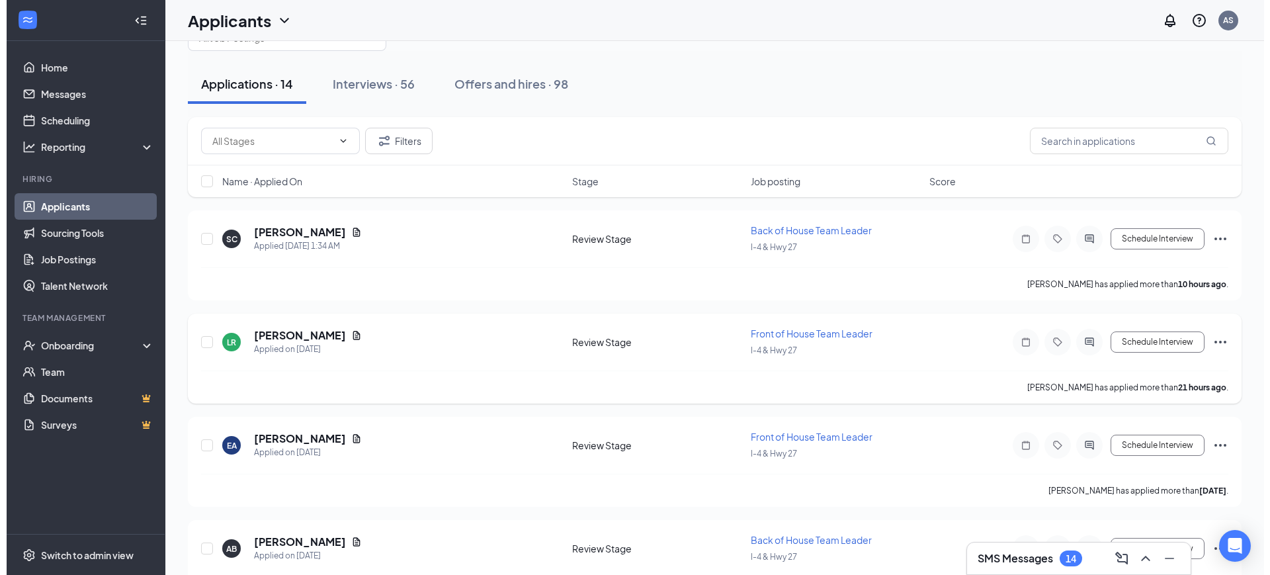
scroll to position [83, 0]
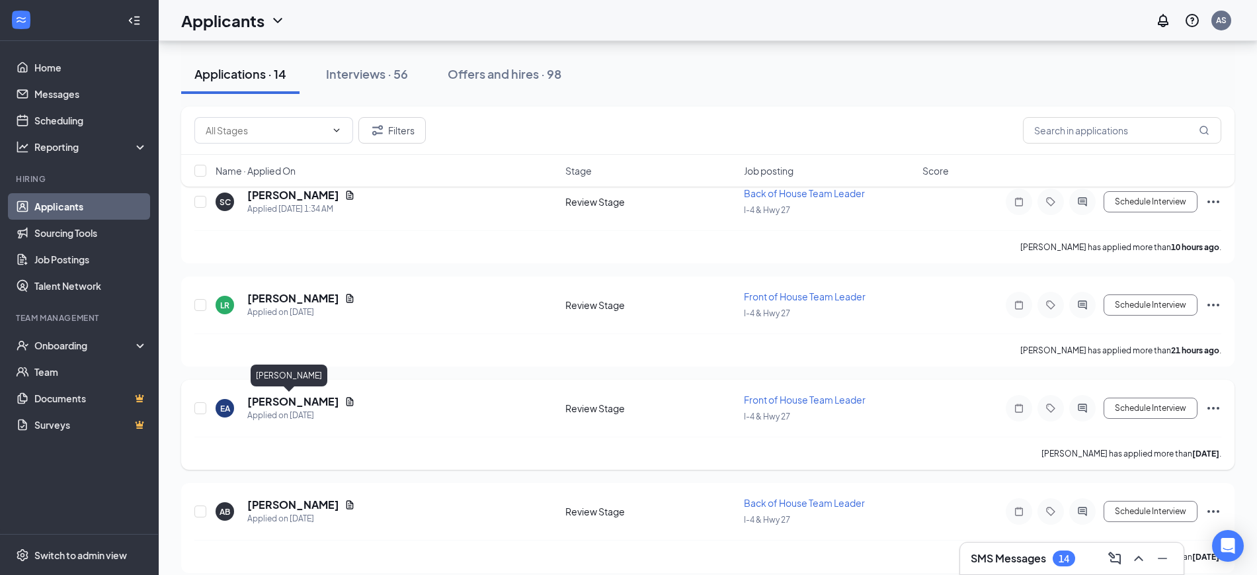
click at [261, 394] on h5 "[PERSON_NAME]" at bounding box center [293, 401] width 92 height 15
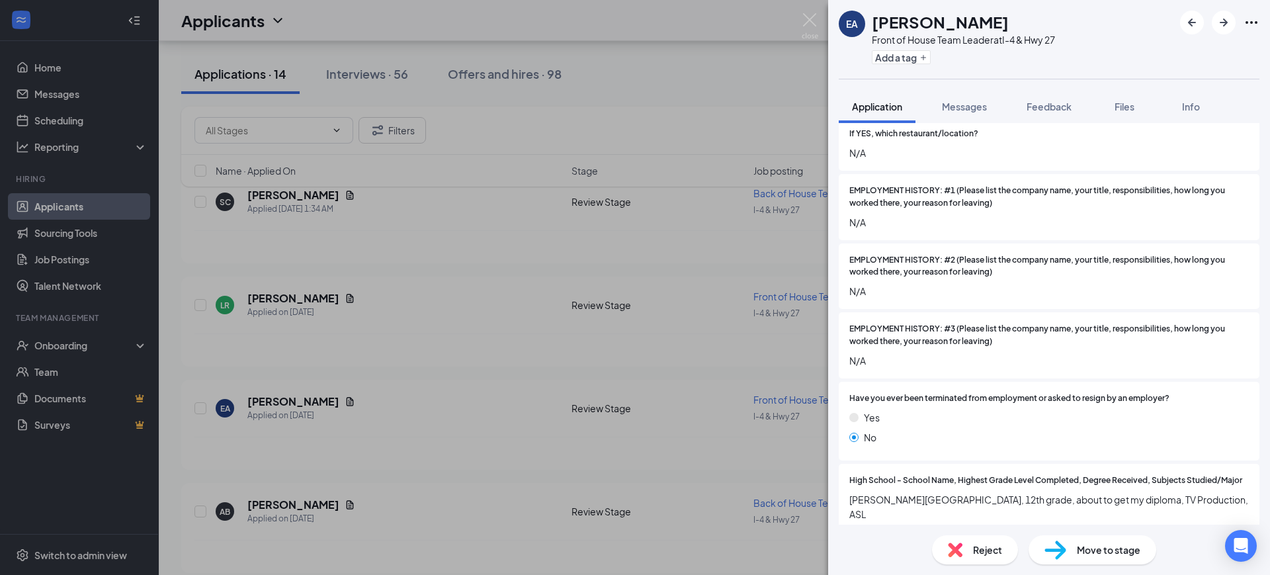
scroll to position [496, 0]
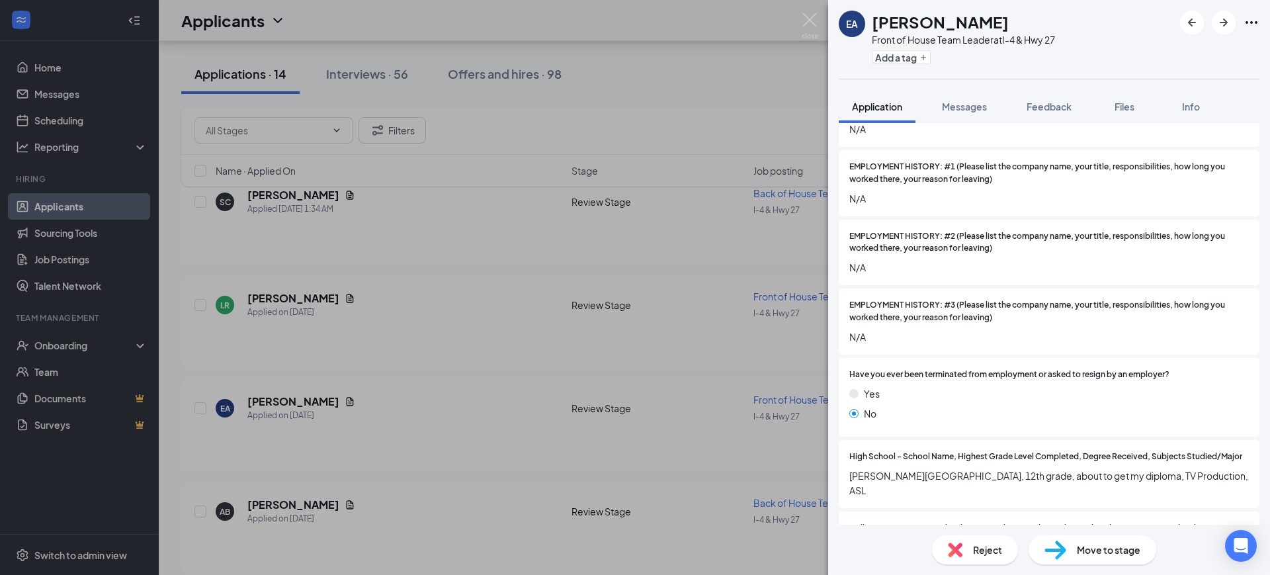
click at [971, 549] on div "Reject" at bounding box center [975, 549] width 86 height 29
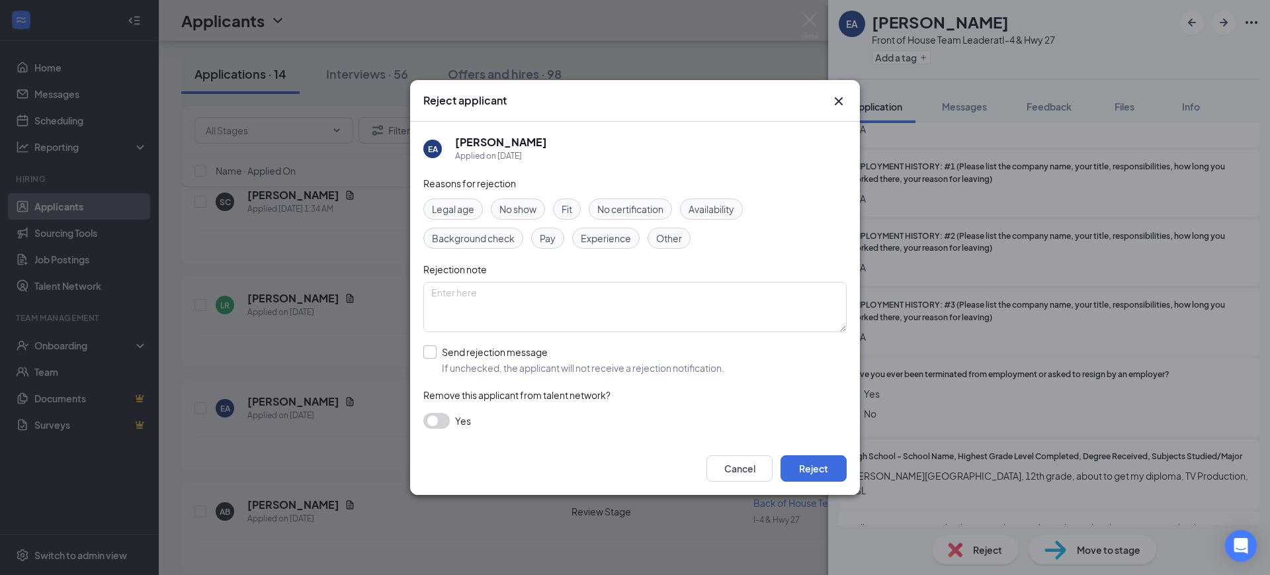
click at [429, 355] on input "Send rejection message If unchecked, the applicant will not receive a rejection…" at bounding box center [573, 359] width 301 height 29
checkbox input "true"
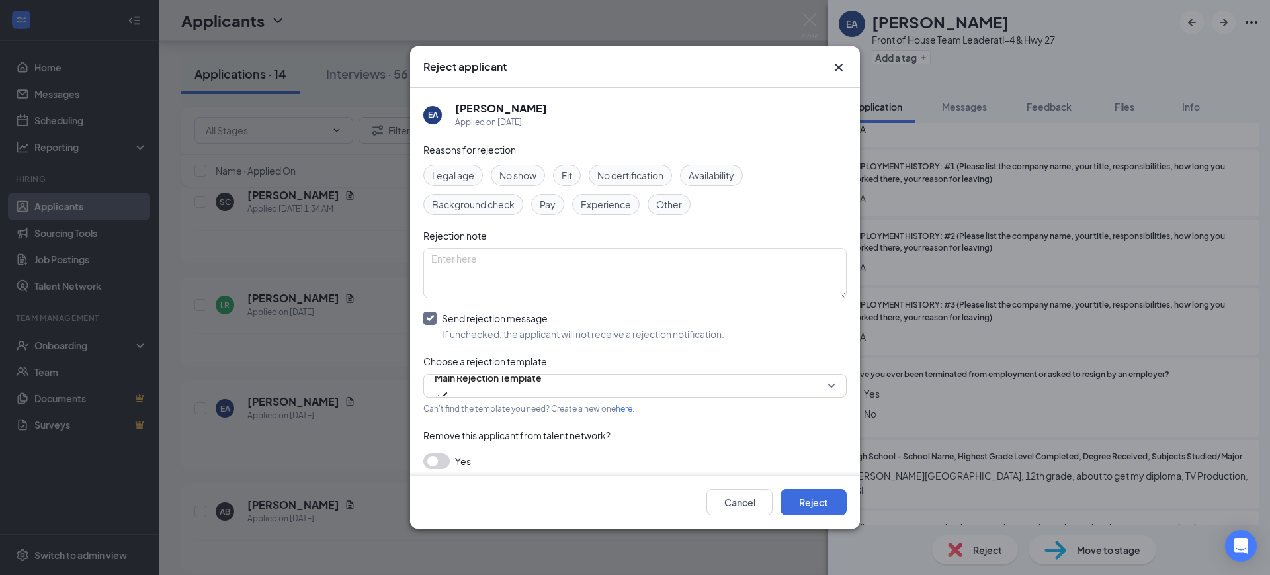
click at [443, 462] on button "button" at bounding box center [436, 461] width 26 height 16
click at [814, 489] on button "Reject" at bounding box center [813, 502] width 66 height 26
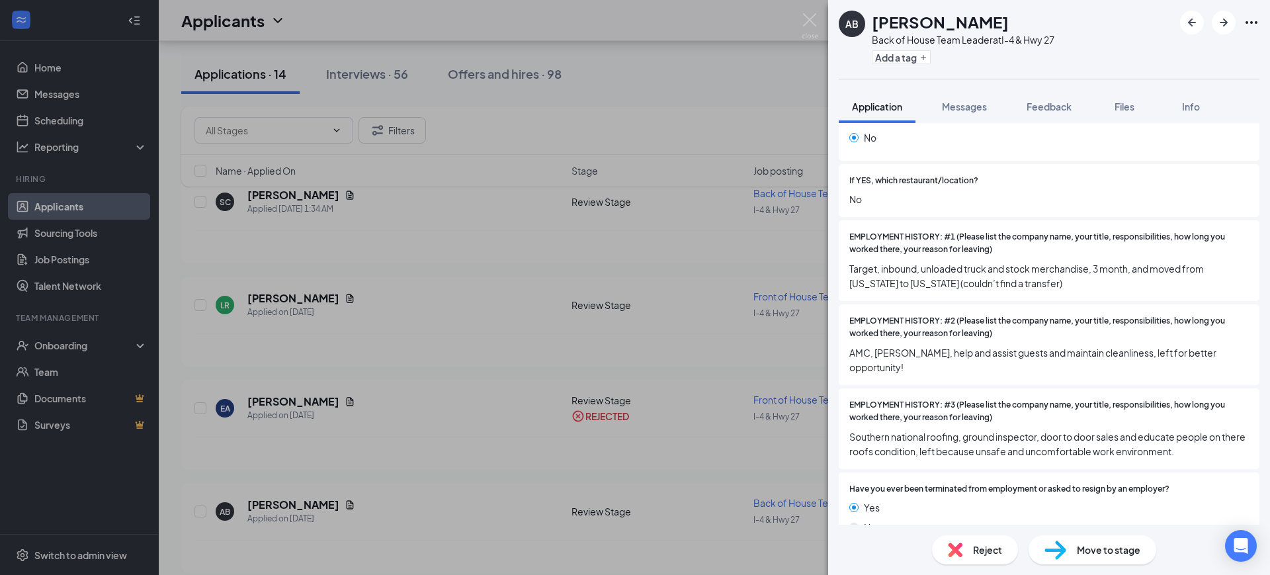
scroll to position [413, 0]
click at [992, 546] on span "Reject" at bounding box center [987, 549] width 29 height 15
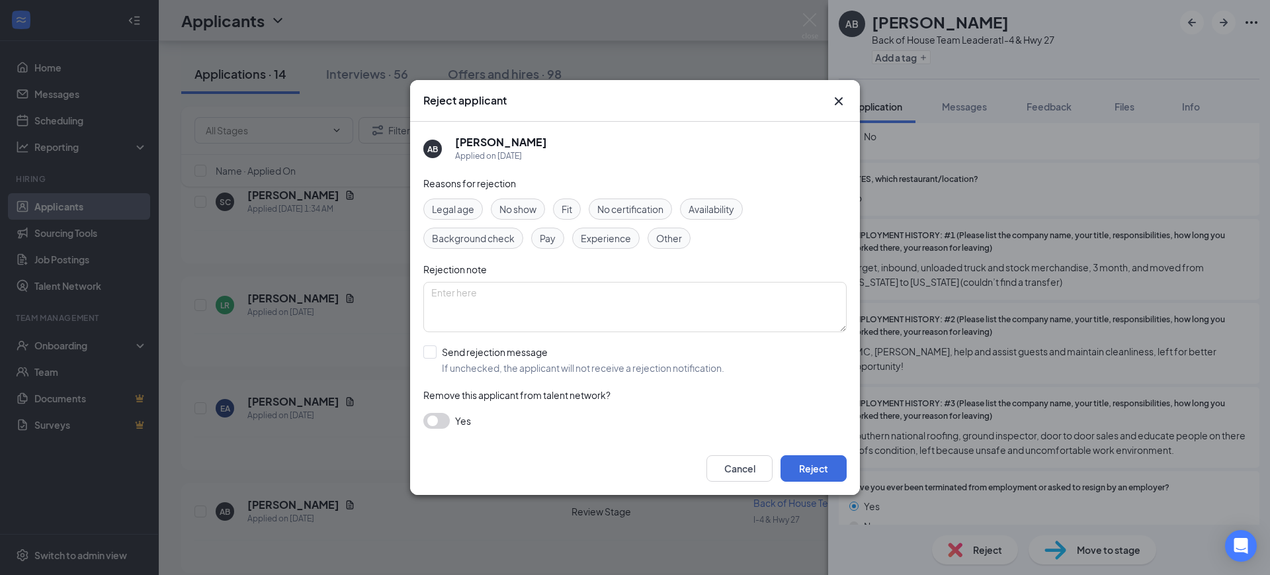
click at [432, 415] on button "button" at bounding box center [436, 421] width 26 height 16
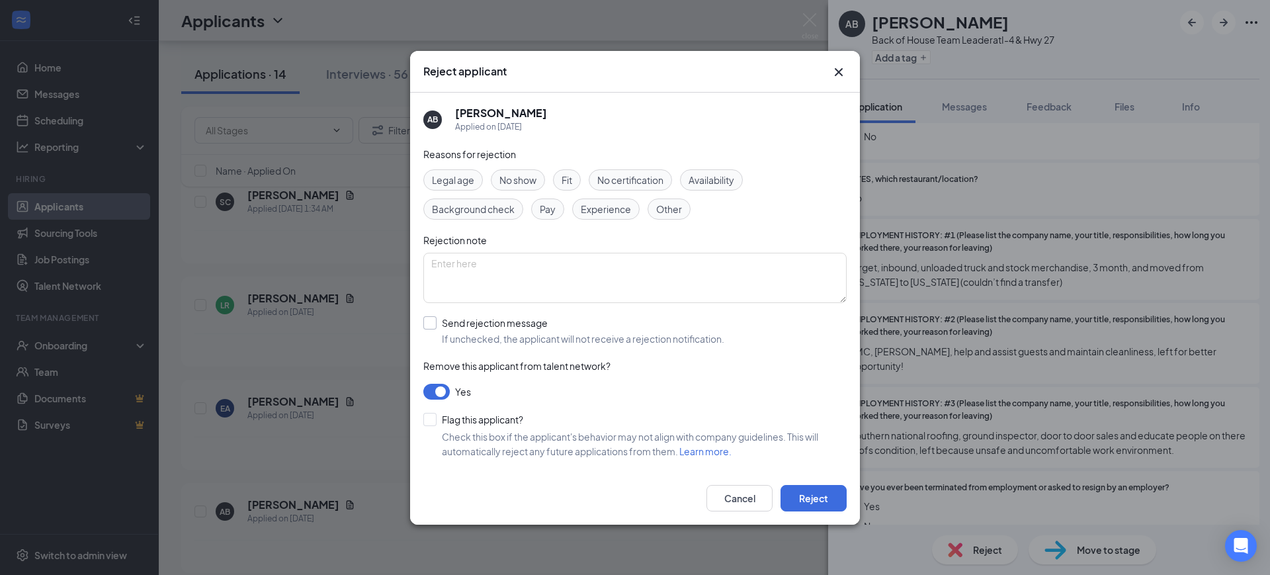
click at [427, 326] on input "Send rejection message If unchecked, the applicant will not receive a rejection…" at bounding box center [573, 330] width 301 height 29
checkbox input "true"
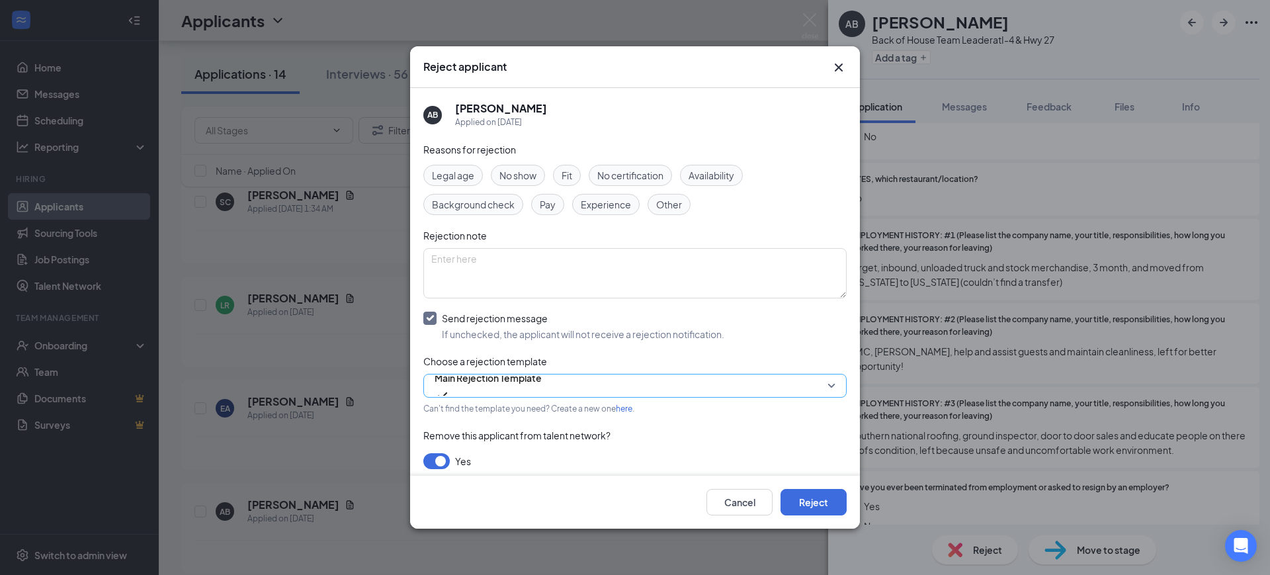
click at [463, 388] on span "Main Rejection Template" at bounding box center [488, 378] width 107 height 20
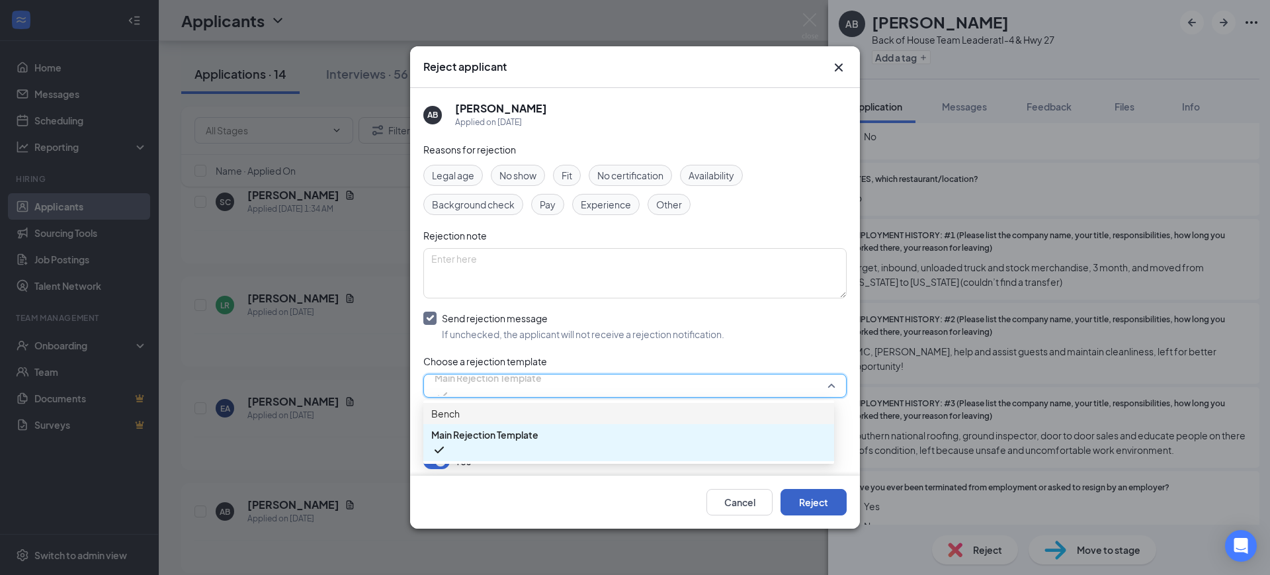
click at [840, 498] on button "Reject" at bounding box center [813, 502] width 66 height 26
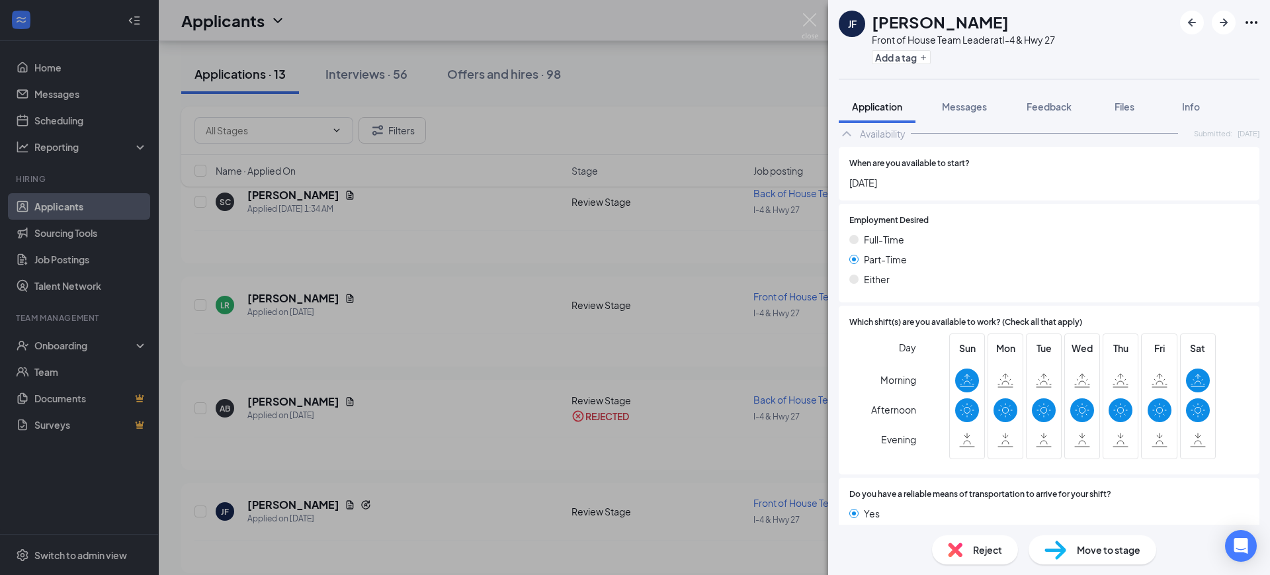
scroll to position [1323, 0]
click at [970, 547] on div "Reject" at bounding box center [975, 549] width 86 height 29
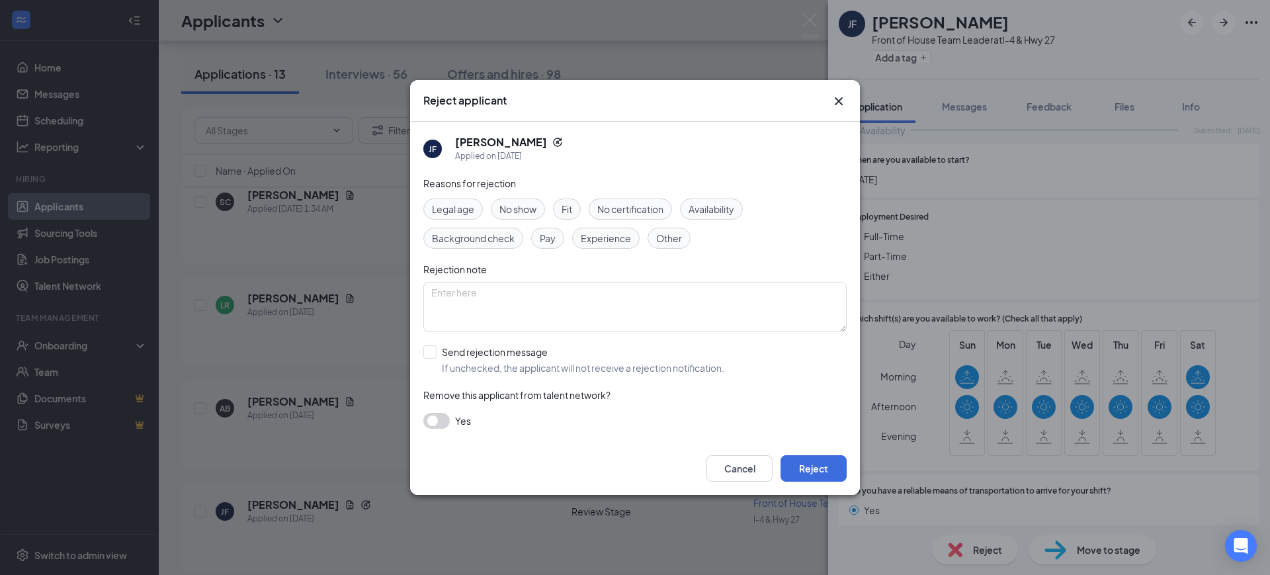
drag, startPoint x: 429, startPoint y: 412, endPoint x: 440, endPoint y: 403, distance: 14.2
click at [429, 411] on div "Reasons for rejection Legal age No show Fit No certification Availability Backg…" at bounding box center [634, 309] width 423 height 266
click at [431, 429] on div "Reasons for rejection Legal age No show Fit No certification Availability Backg…" at bounding box center [634, 309] width 423 height 266
click at [436, 420] on button "button" at bounding box center [436, 421] width 26 height 16
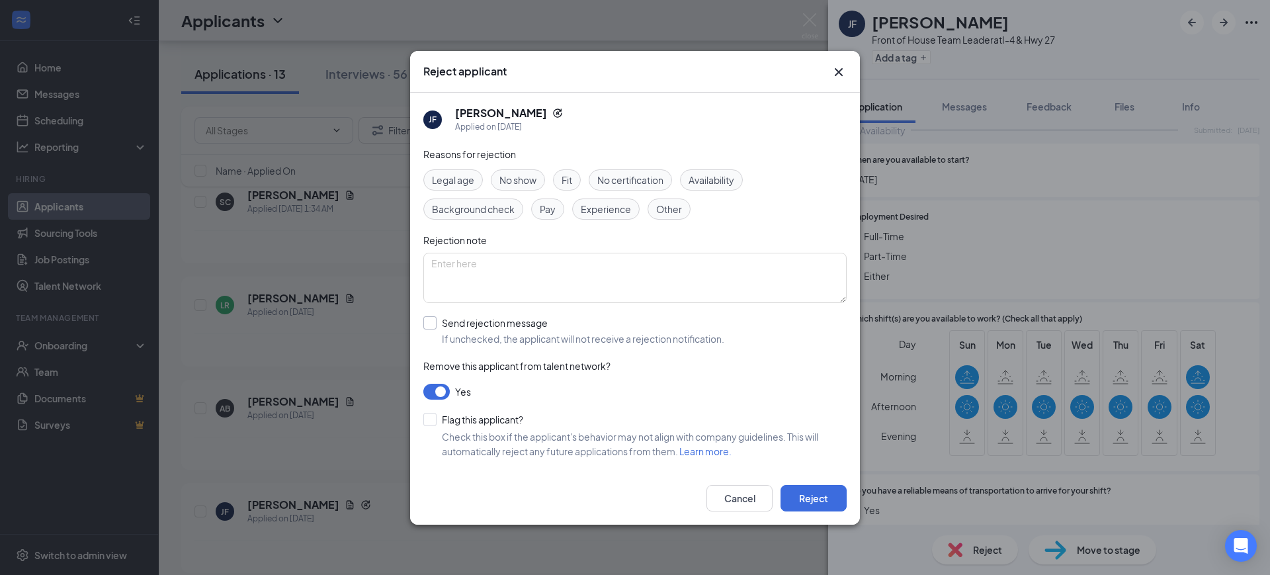
click at [428, 316] on div "Reasons for rejection Legal age No show Fit No certification Availability Backg…" at bounding box center [634, 309] width 423 height 325
click at [433, 329] on input "Send rejection message If unchecked, the applicant will not receive a rejection…" at bounding box center [573, 330] width 301 height 29
checkbox input "true"
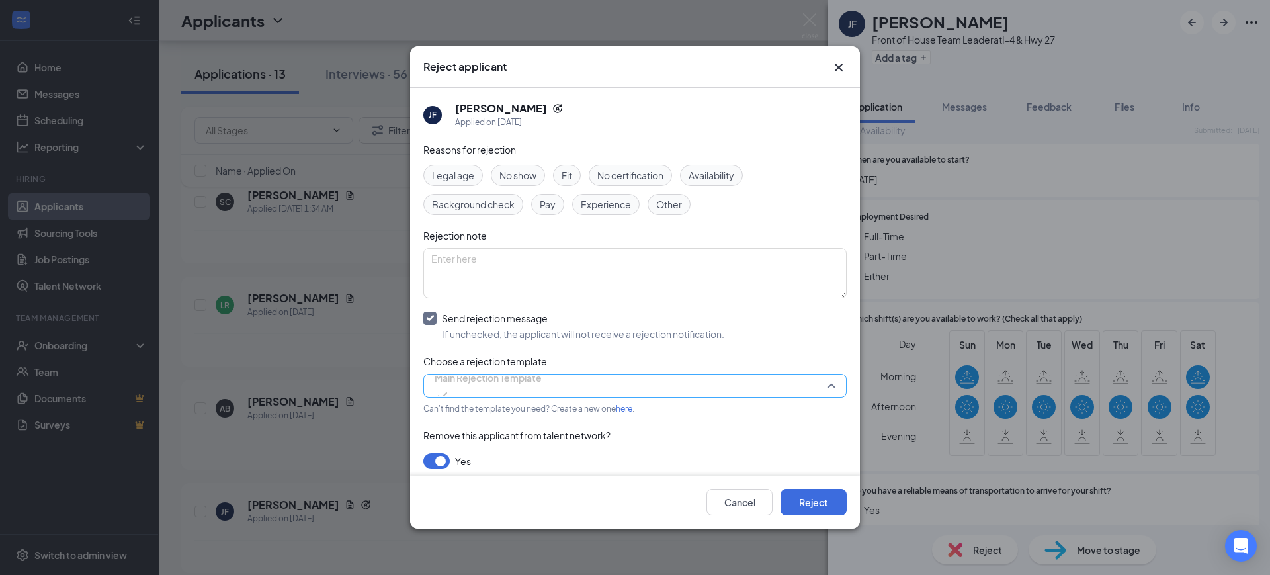
click at [451, 388] on span "Main Rejection Template" at bounding box center [488, 378] width 107 height 20
drag, startPoint x: 804, startPoint y: 514, endPoint x: 798, endPoint y: 509, distance: 7.5
click at [804, 513] on button "Reject" at bounding box center [813, 502] width 66 height 26
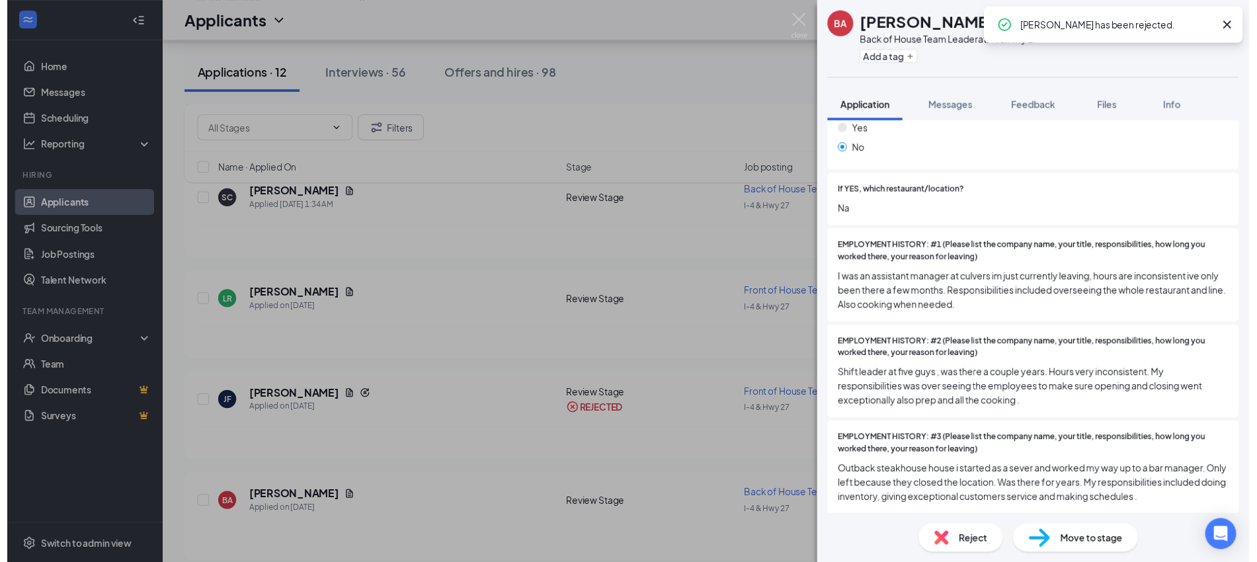
scroll to position [413, 0]
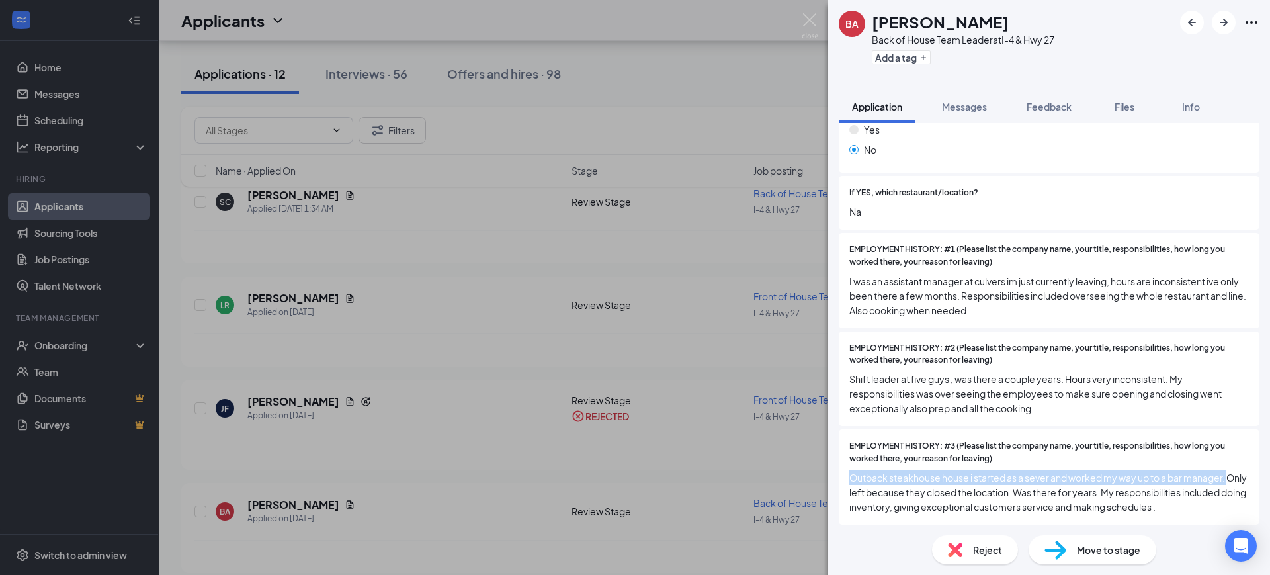
click at [693, 458] on div "BA [PERSON_NAME] Back of House Team Leader at I-4 & Hwy 27 Add a tag Applicatio…" at bounding box center [635, 287] width 1270 height 575
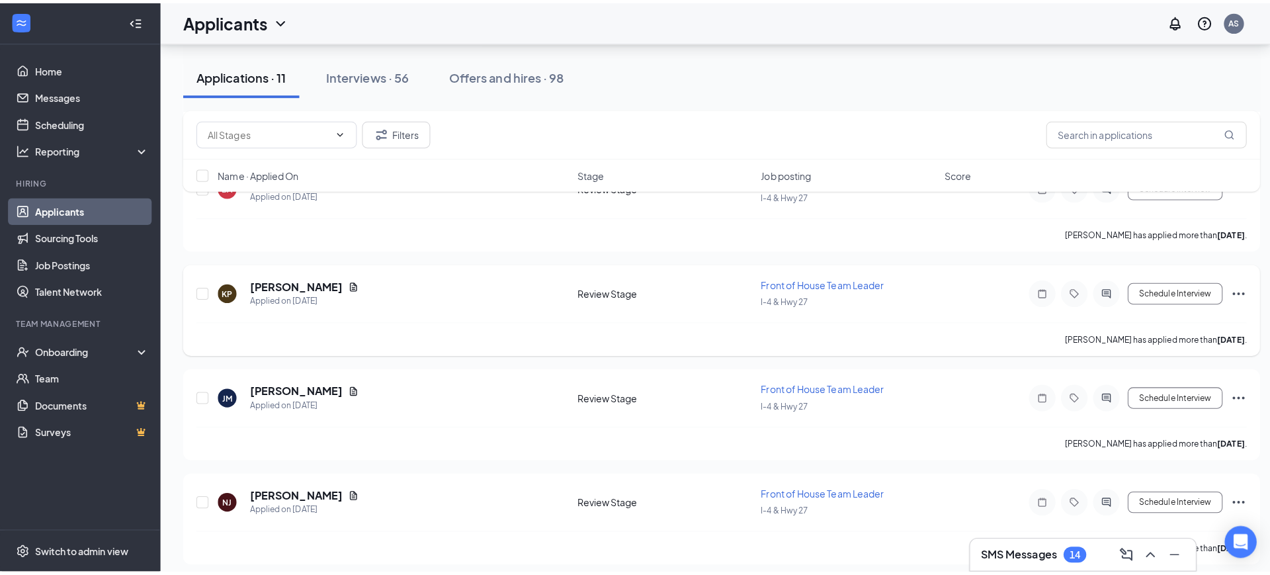
scroll to position [331, 0]
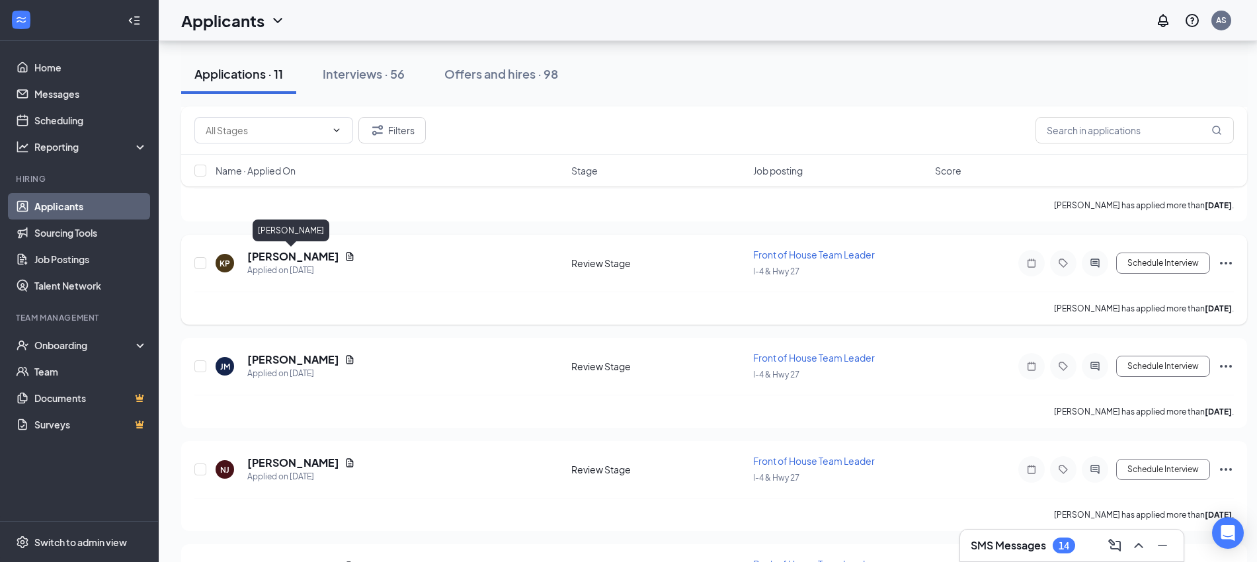
click at [301, 254] on h5 "[PERSON_NAME]" at bounding box center [293, 256] width 92 height 15
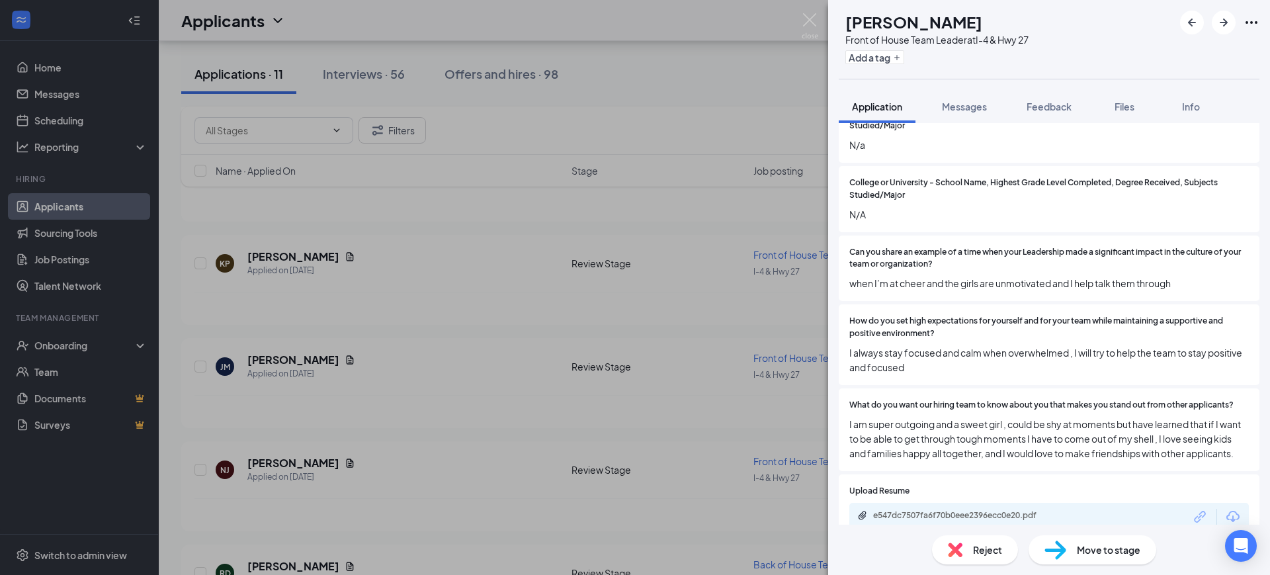
scroll to position [909, 0]
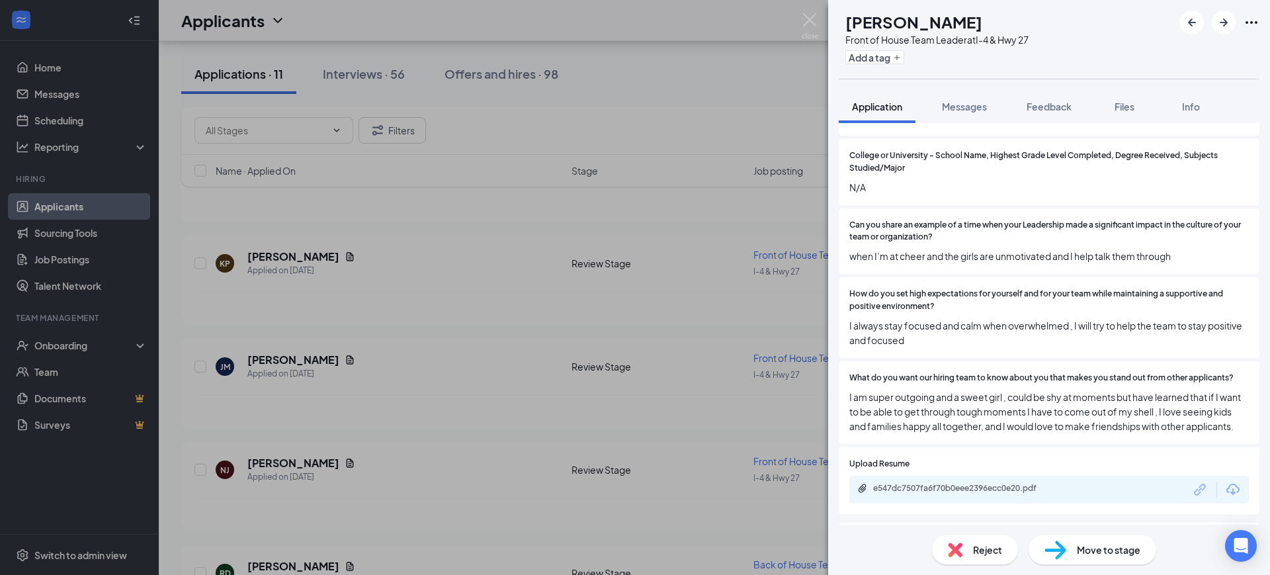
click at [956, 552] on img at bounding box center [955, 549] width 15 height 15
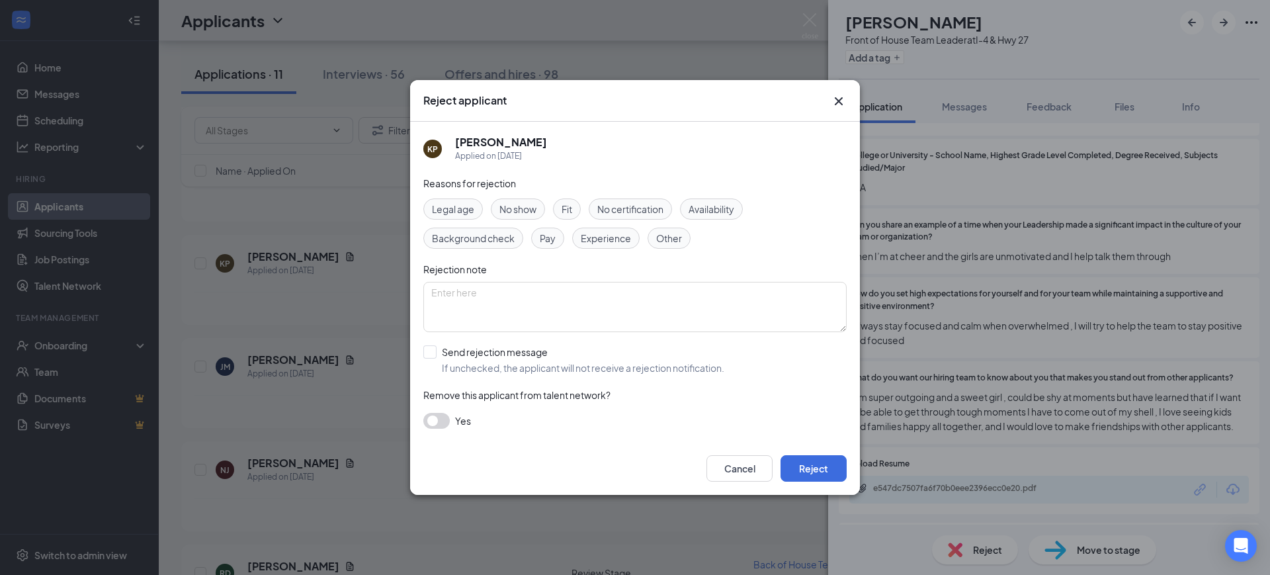
click at [429, 418] on button "button" at bounding box center [436, 421] width 26 height 16
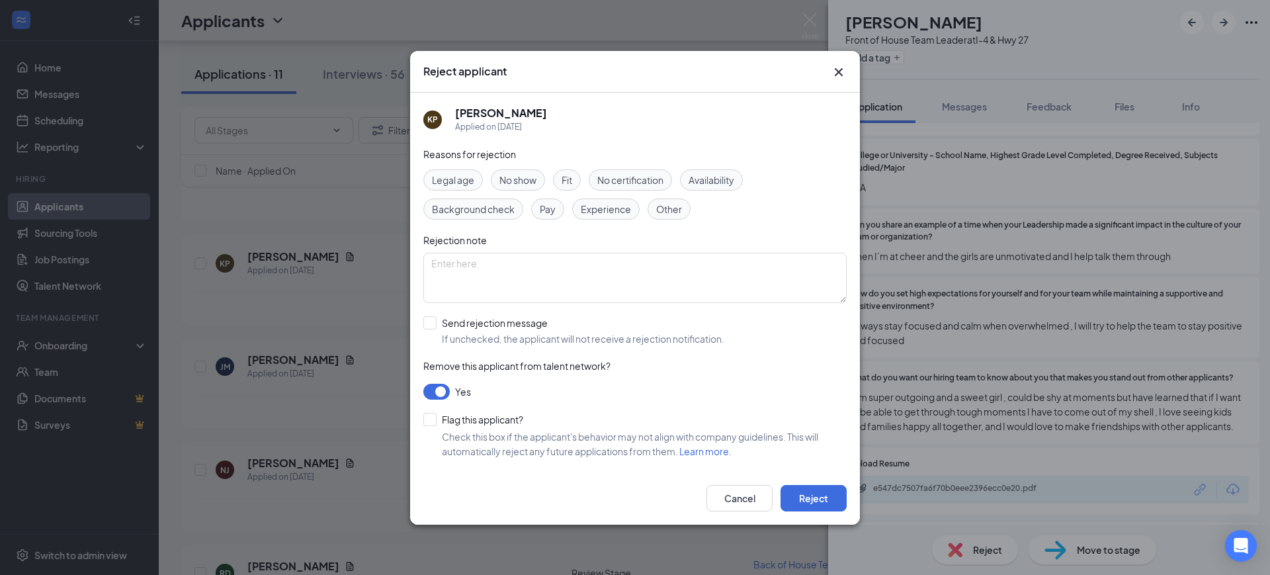
click at [423, 321] on div "[PERSON_NAME] Applied on [DATE] Reasons for rejection Legal age No show Fit No …" at bounding box center [635, 282] width 450 height 379
drag, startPoint x: 433, startPoint y: 325, endPoint x: 437, endPoint y: 335, distance: 10.1
click at [433, 326] on input "Send rejection message If unchecked, the applicant will not receive a rejection…" at bounding box center [573, 330] width 301 height 29
checkbox input "true"
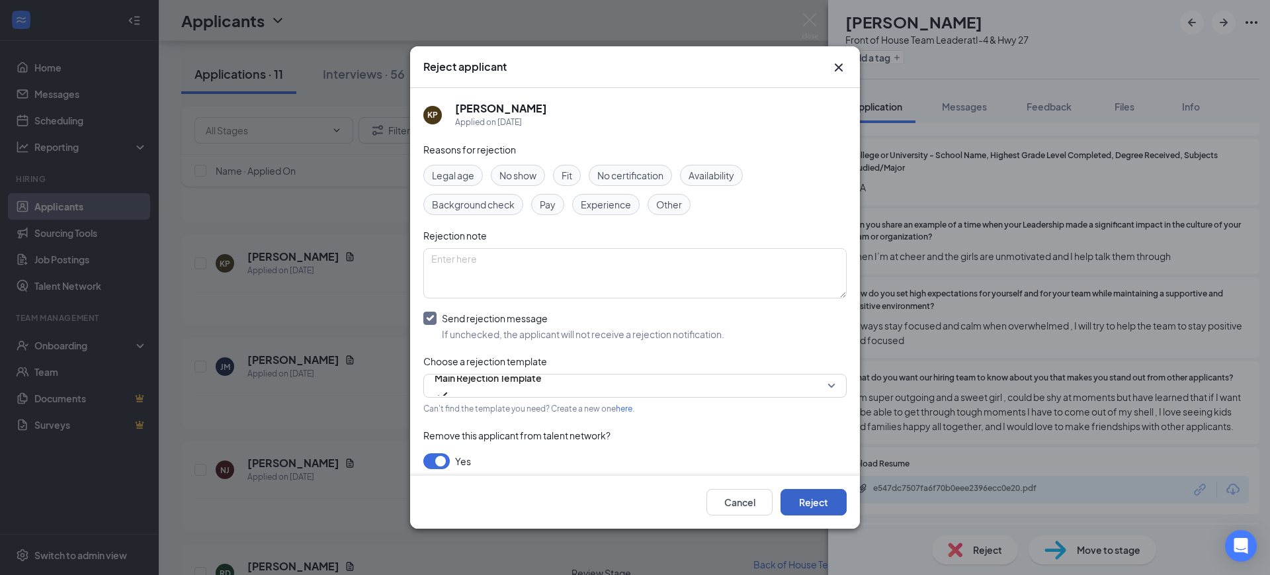
drag, startPoint x: 793, startPoint y: 507, endPoint x: 786, endPoint y: 505, distance: 7.1
click at [790, 508] on button "Reject" at bounding box center [813, 502] width 66 height 26
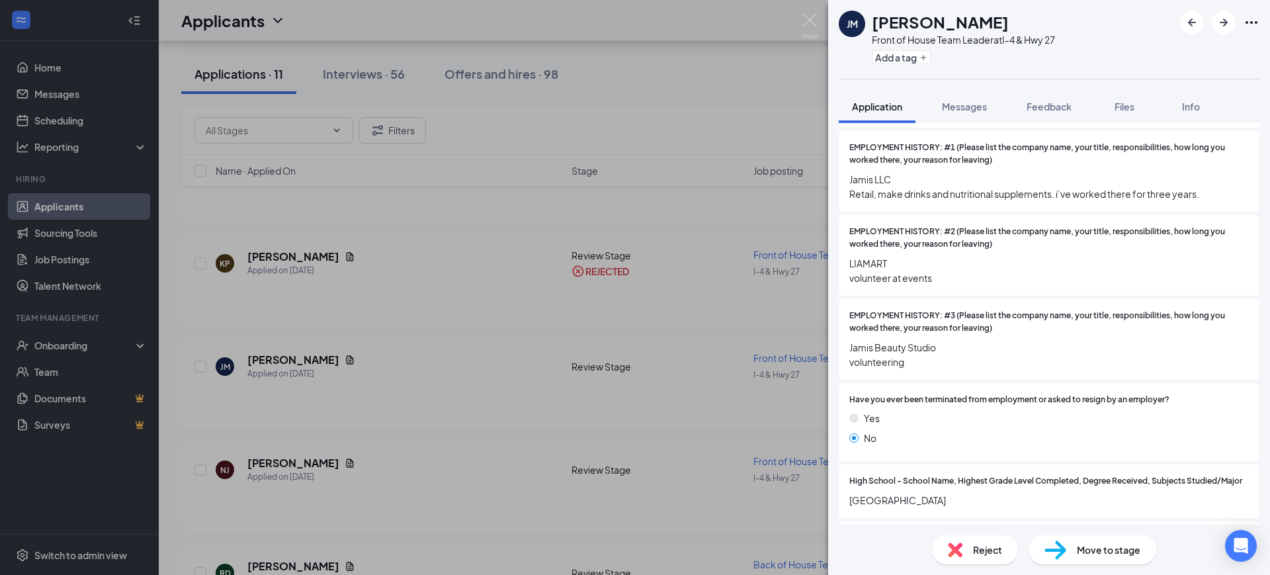
scroll to position [579, 0]
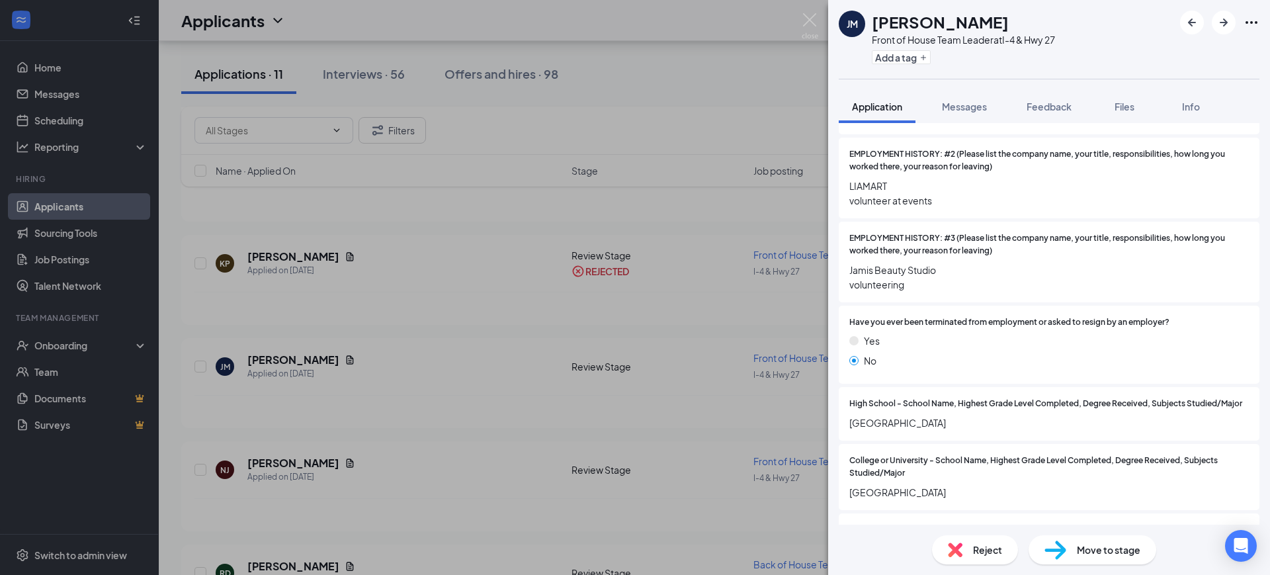
click at [958, 557] on div "Reject" at bounding box center [975, 549] width 86 height 29
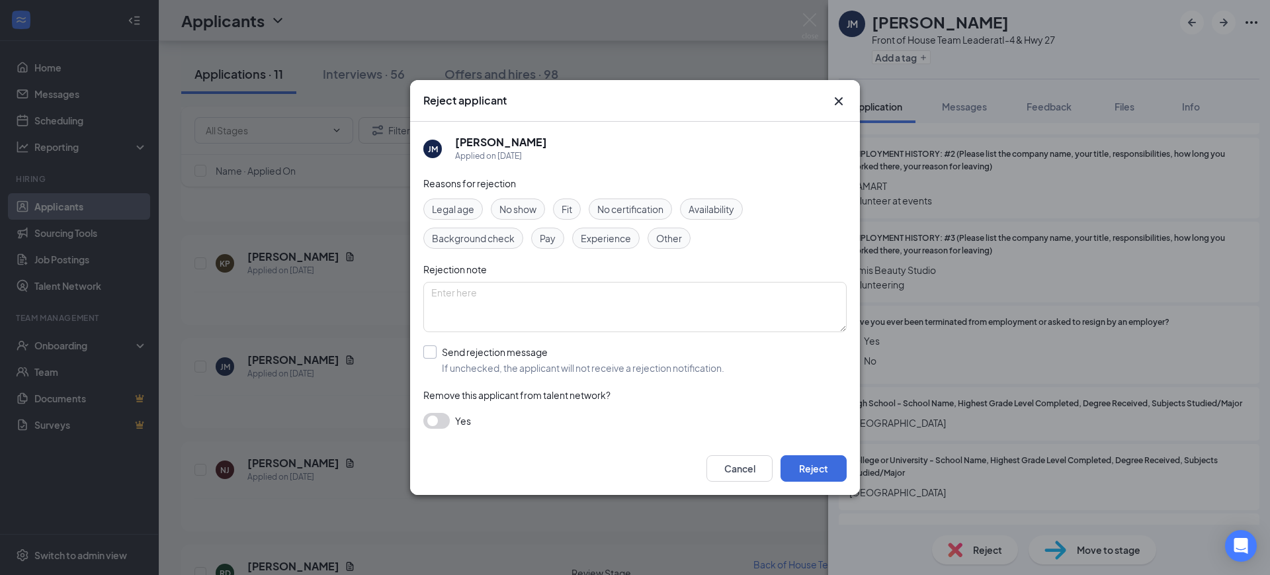
click at [424, 353] on input "Send rejection message If unchecked, the applicant will not receive a rejection…" at bounding box center [573, 359] width 301 height 29
checkbox input "true"
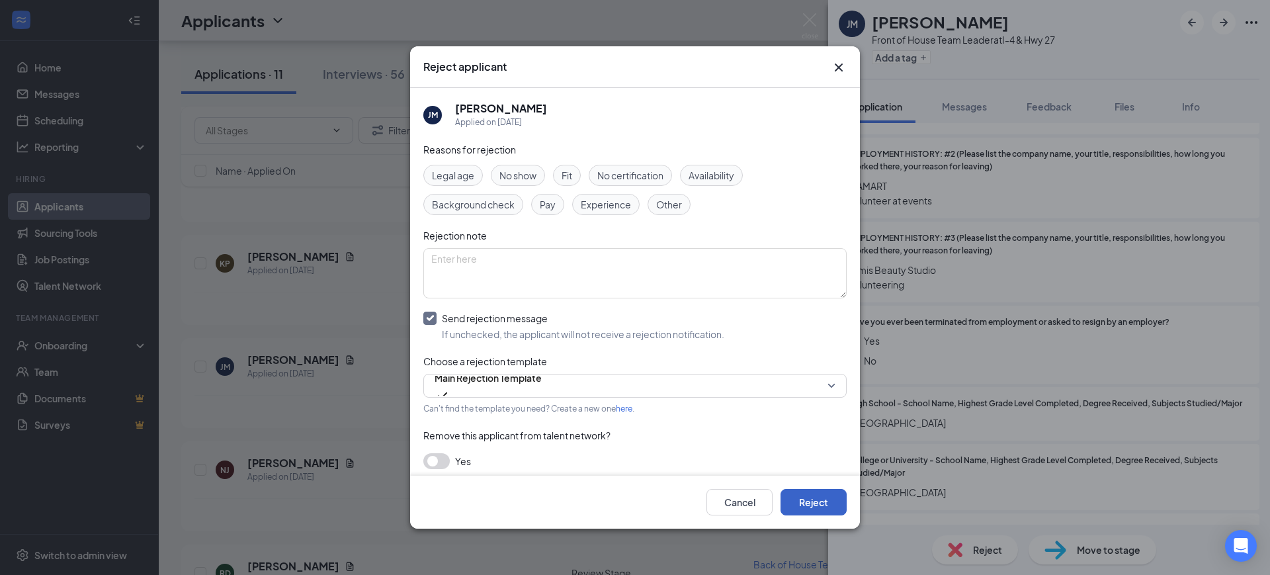
click at [821, 497] on button "Reject" at bounding box center [813, 502] width 66 height 26
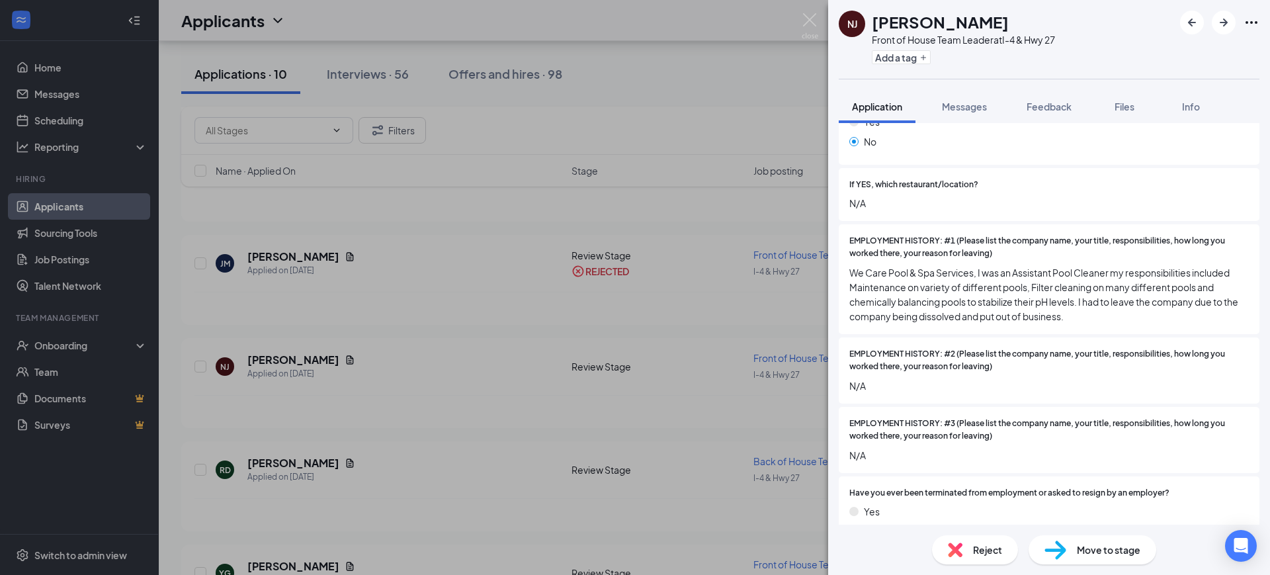
scroll to position [413, 0]
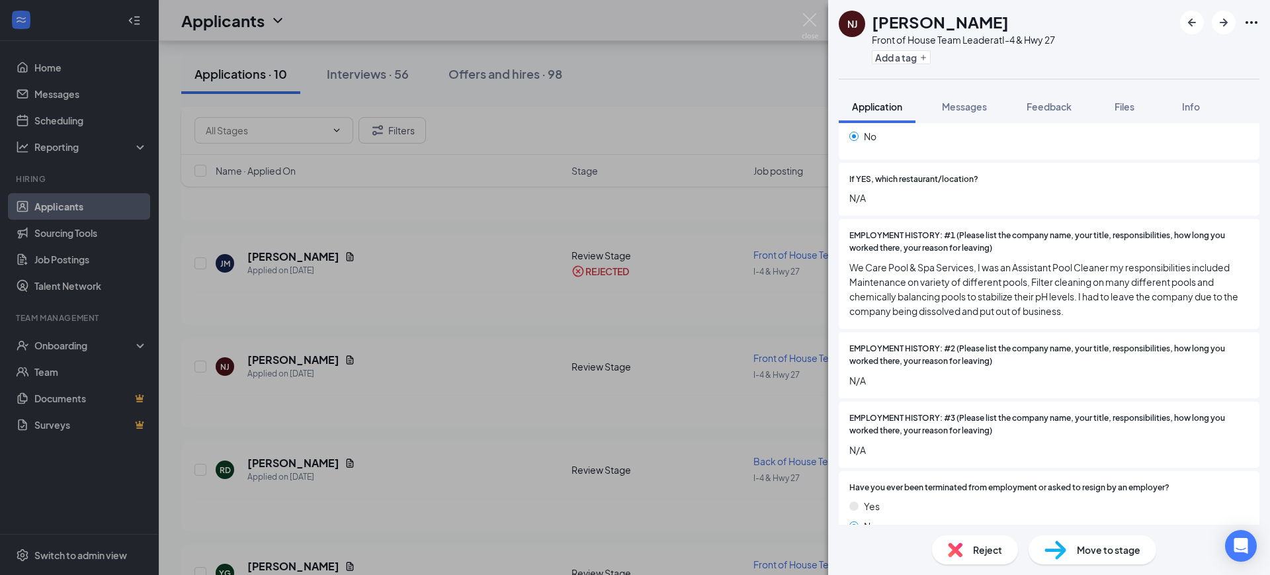
click at [970, 552] on div "Reject" at bounding box center [975, 549] width 86 height 29
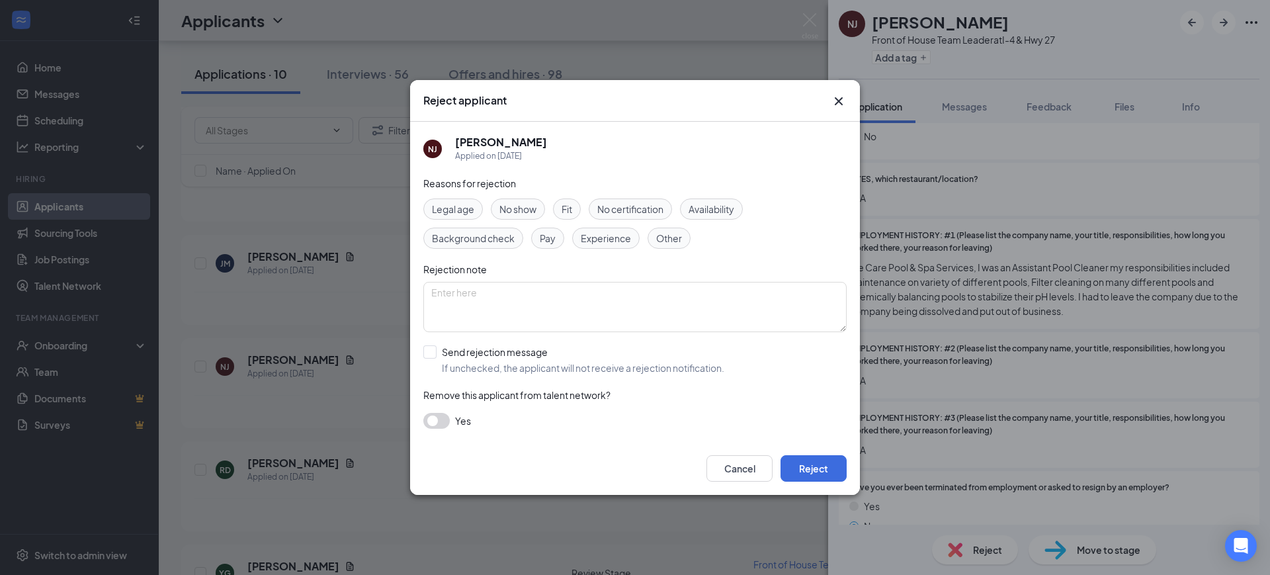
click at [435, 422] on button "button" at bounding box center [436, 421] width 26 height 16
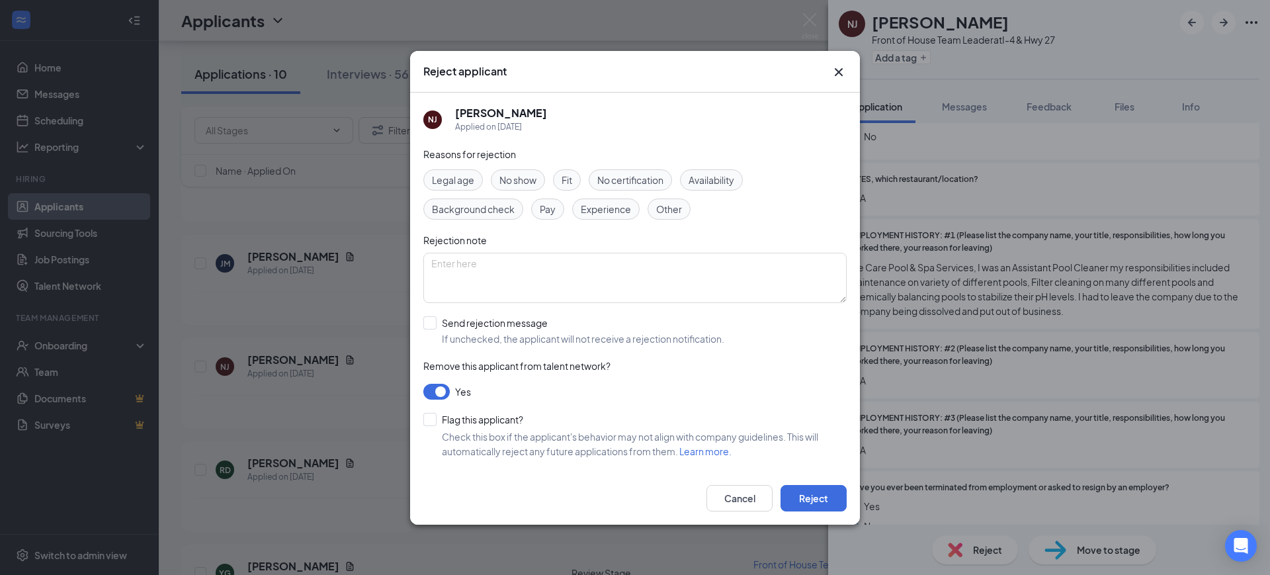
click at [441, 391] on button "button" at bounding box center [436, 392] width 26 height 16
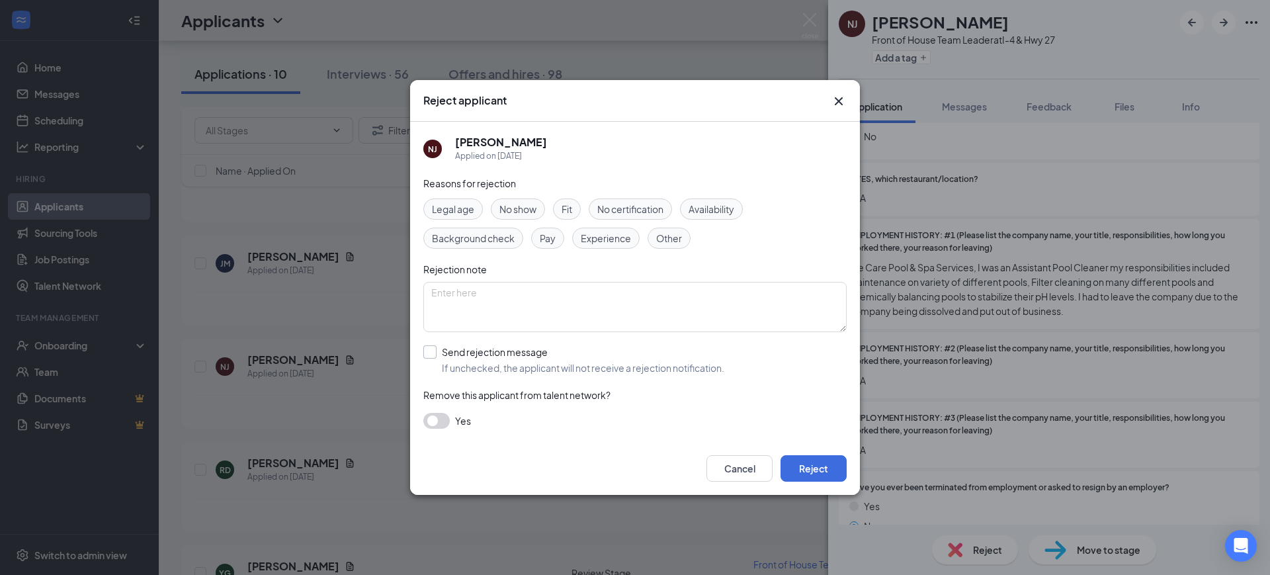
click at [447, 356] on input "Send rejection message If unchecked, the applicant will not receive a rejection…" at bounding box center [573, 359] width 301 height 29
checkbox input "true"
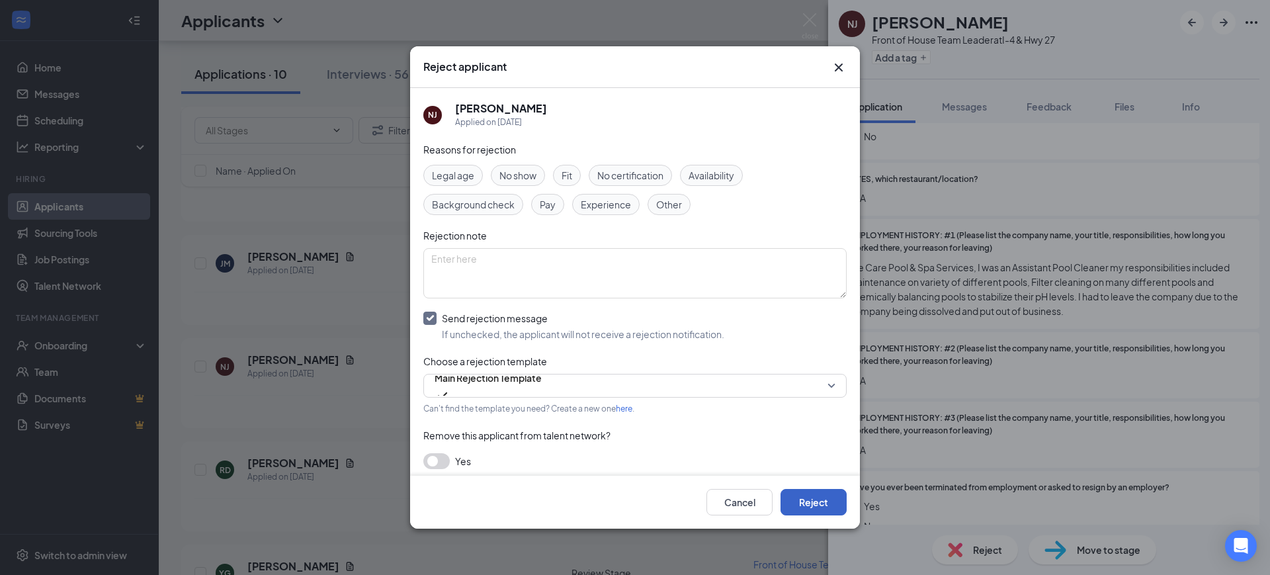
click at [796, 499] on button "Reject" at bounding box center [813, 502] width 66 height 26
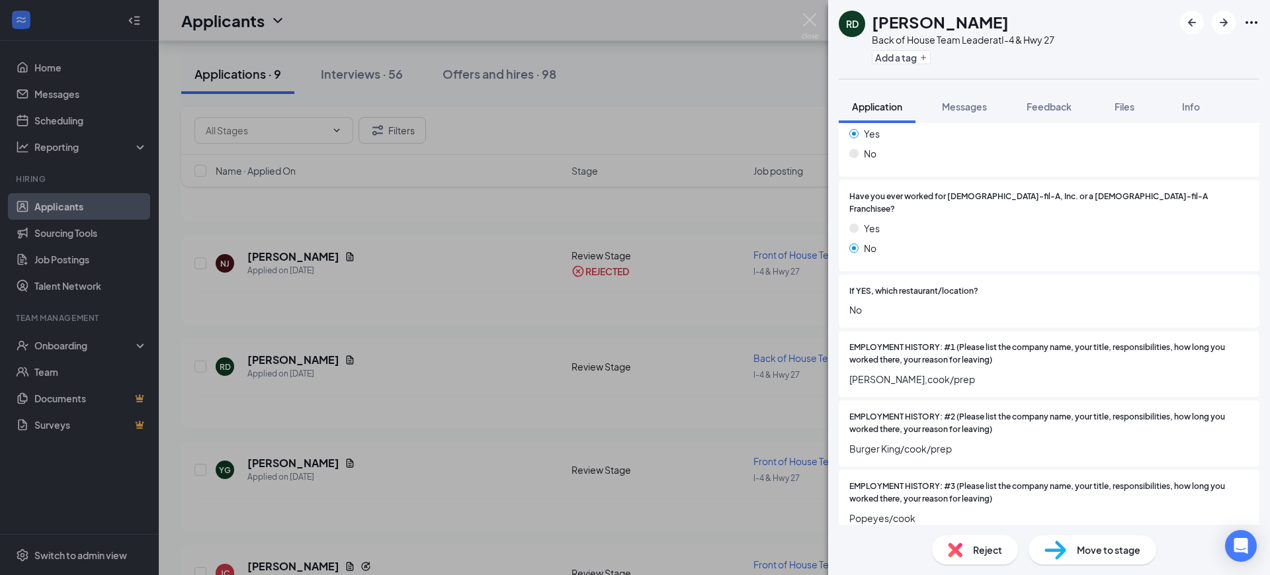
scroll to position [331, 0]
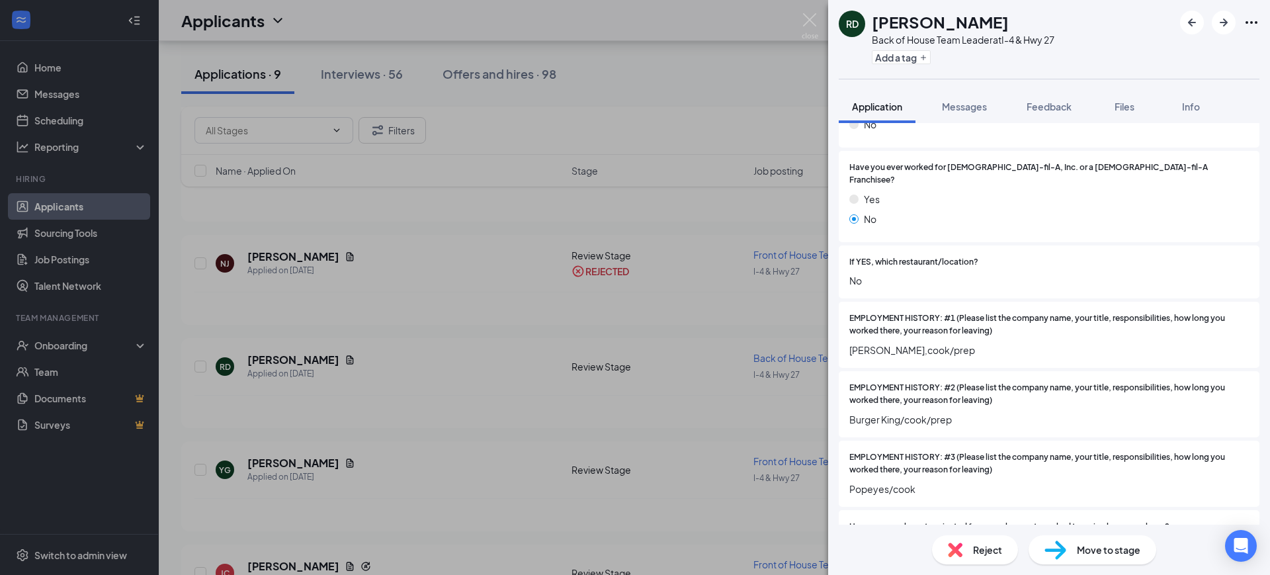
click at [926, 554] on div "Reject Move to stage" at bounding box center [1049, 550] width 442 height 50
click at [952, 563] on div "Reject" at bounding box center [975, 549] width 86 height 29
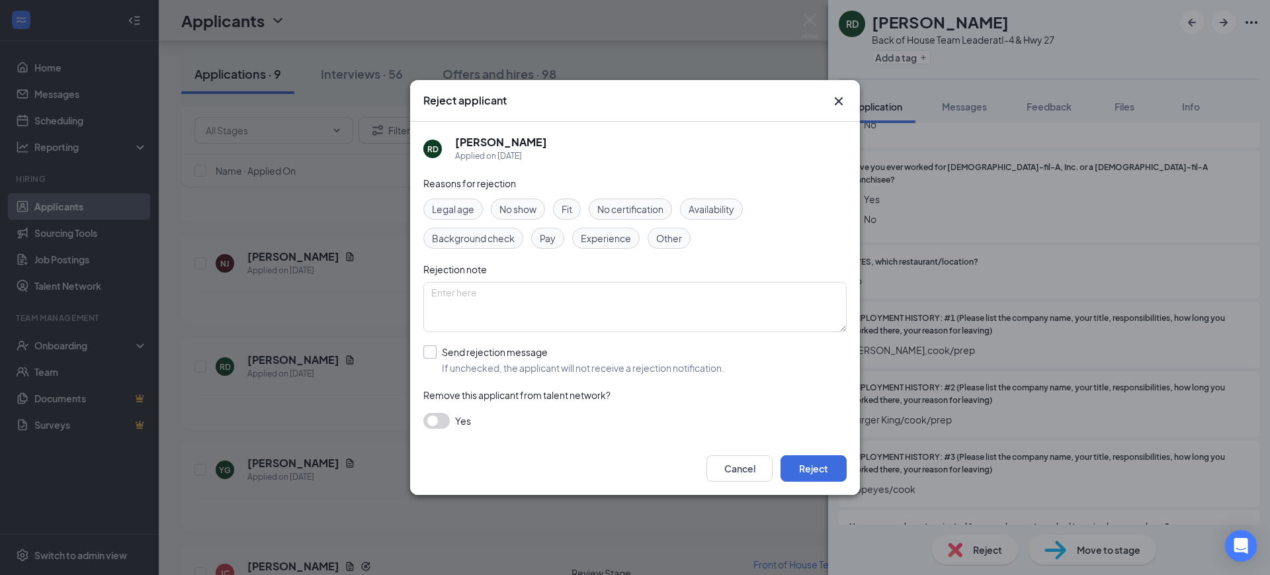
click at [440, 358] on input "Send rejection message If unchecked, the applicant will not receive a rejection…" at bounding box center [573, 359] width 301 height 29
checkbox input "true"
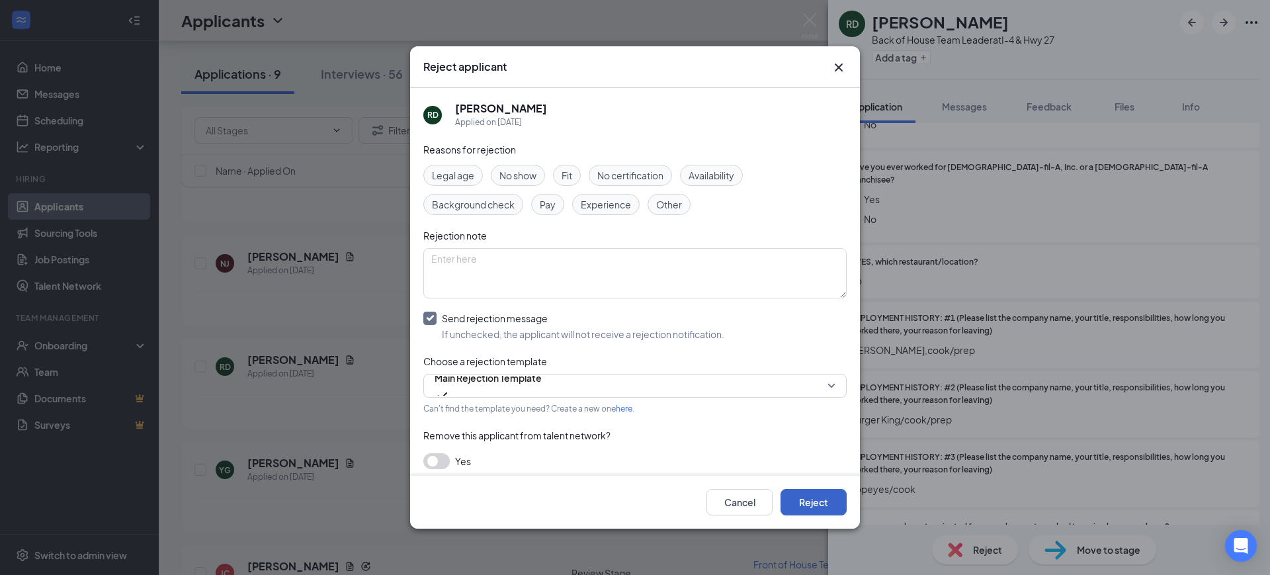
click at [794, 489] on button "Reject" at bounding box center [813, 502] width 66 height 26
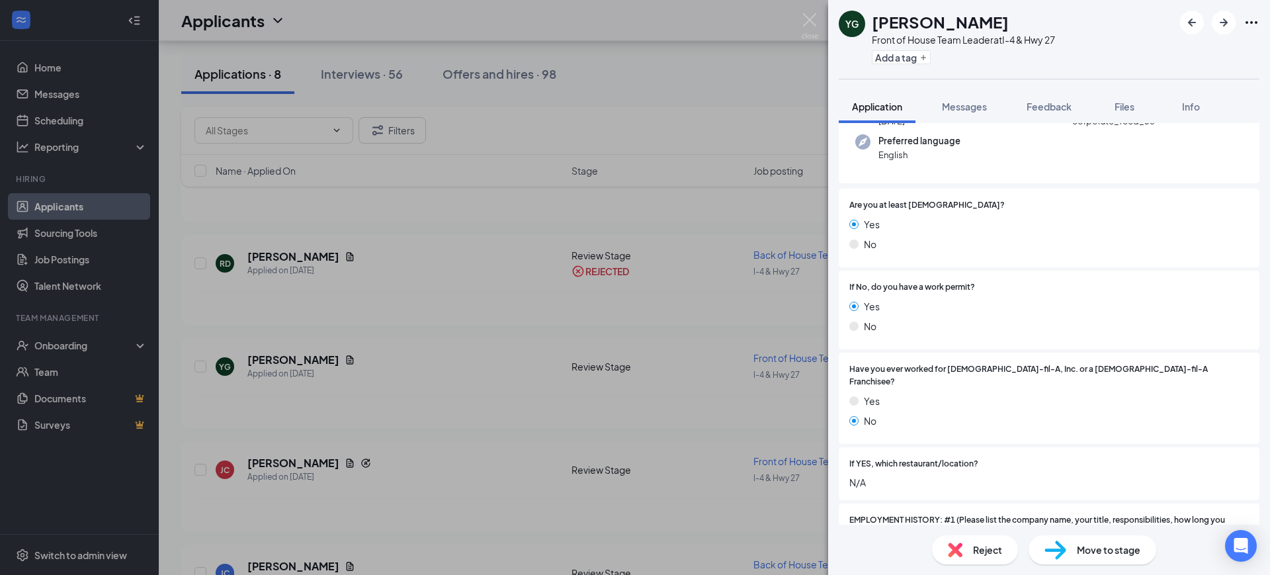
scroll to position [331, 0]
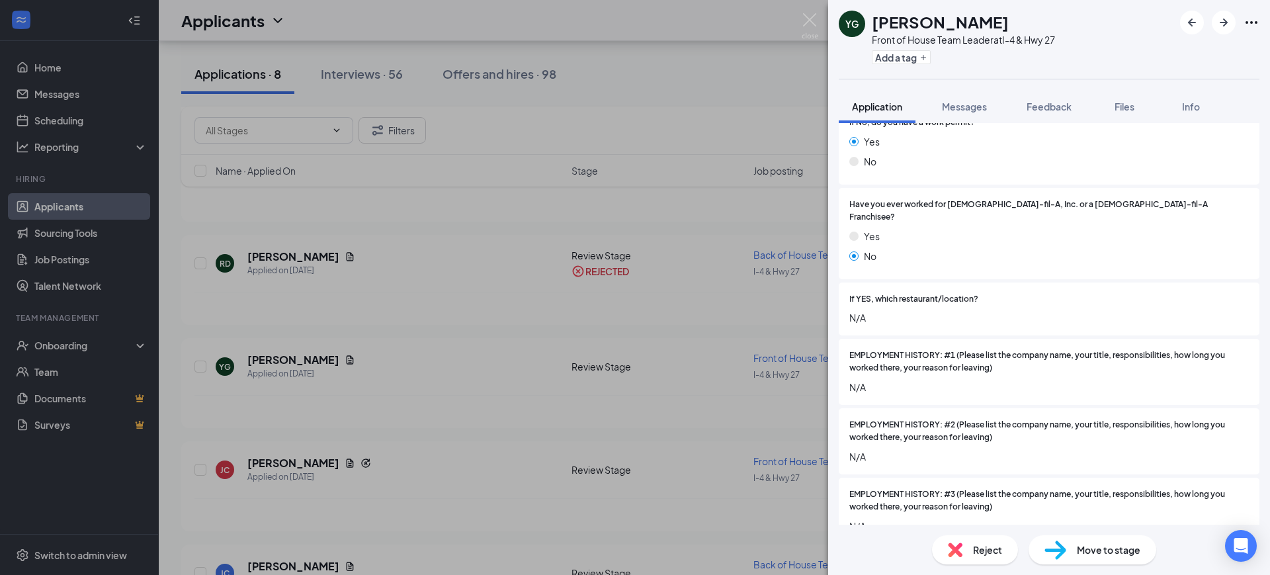
click at [945, 554] on div "Reject" at bounding box center [975, 549] width 86 height 29
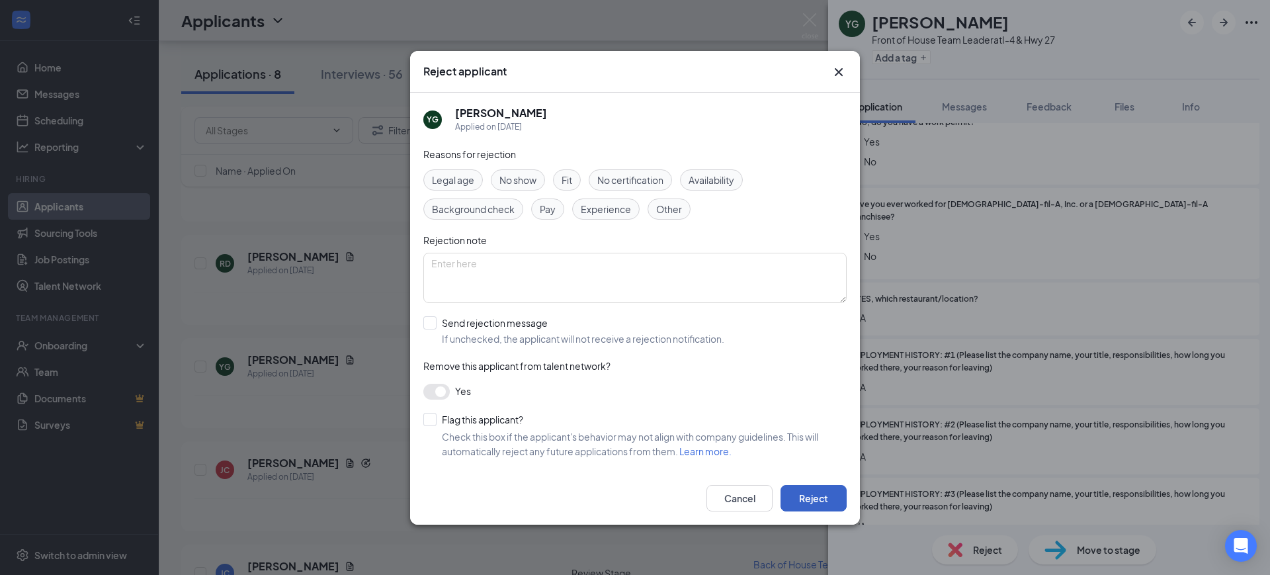
click at [814, 503] on button "Reject" at bounding box center [813, 498] width 66 height 26
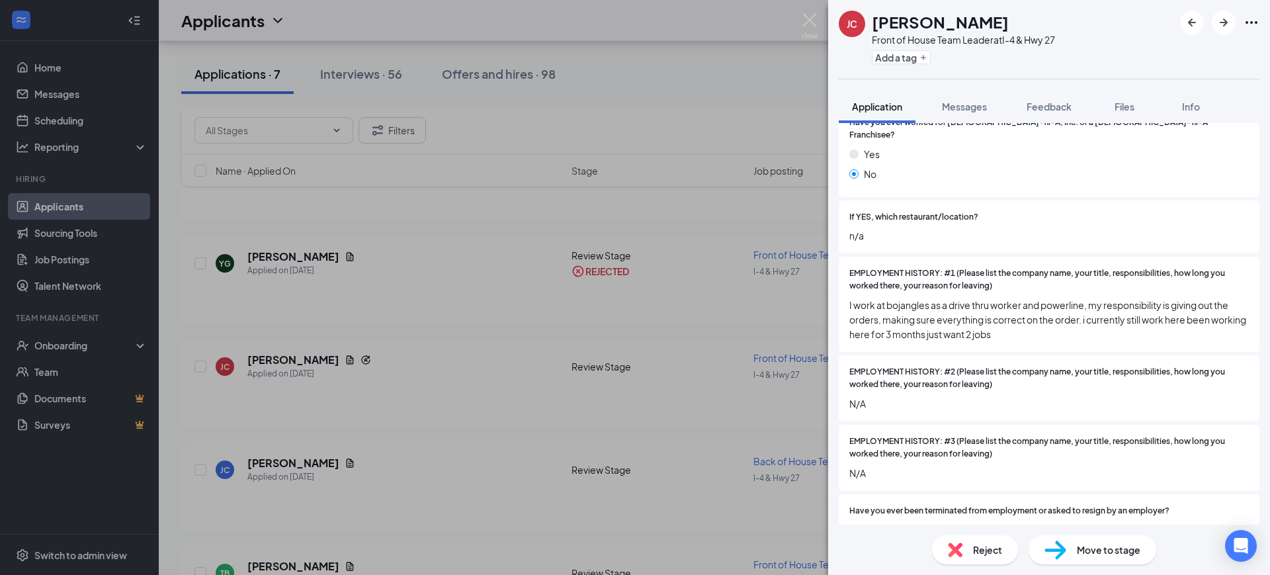
scroll to position [413, 0]
click at [978, 546] on span "Reject" at bounding box center [987, 549] width 29 height 15
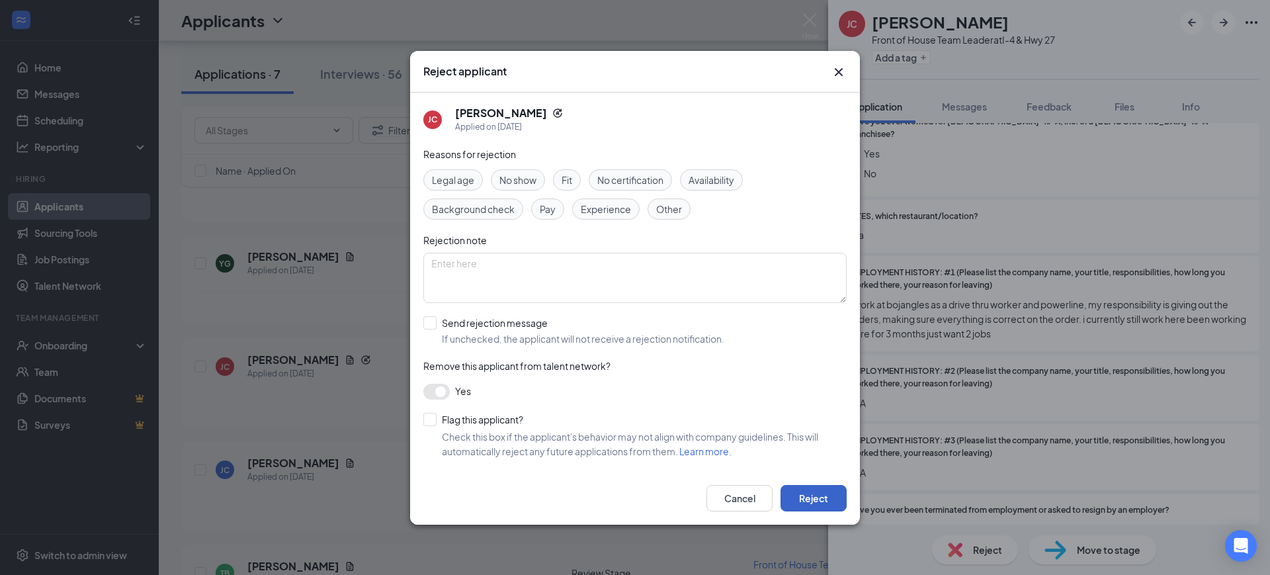
drag, startPoint x: 820, startPoint y: 501, endPoint x: 815, endPoint y: 493, distance: 9.0
click at [818, 499] on button "Reject" at bounding box center [813, 498] width 66 height 26
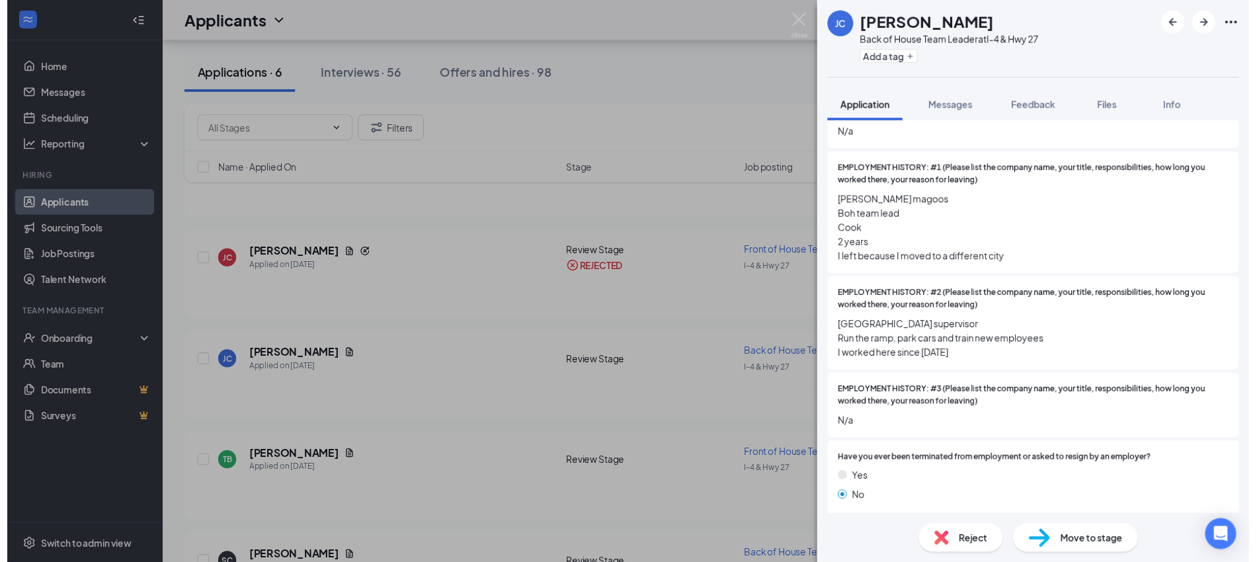
scroll to position [496, 0]
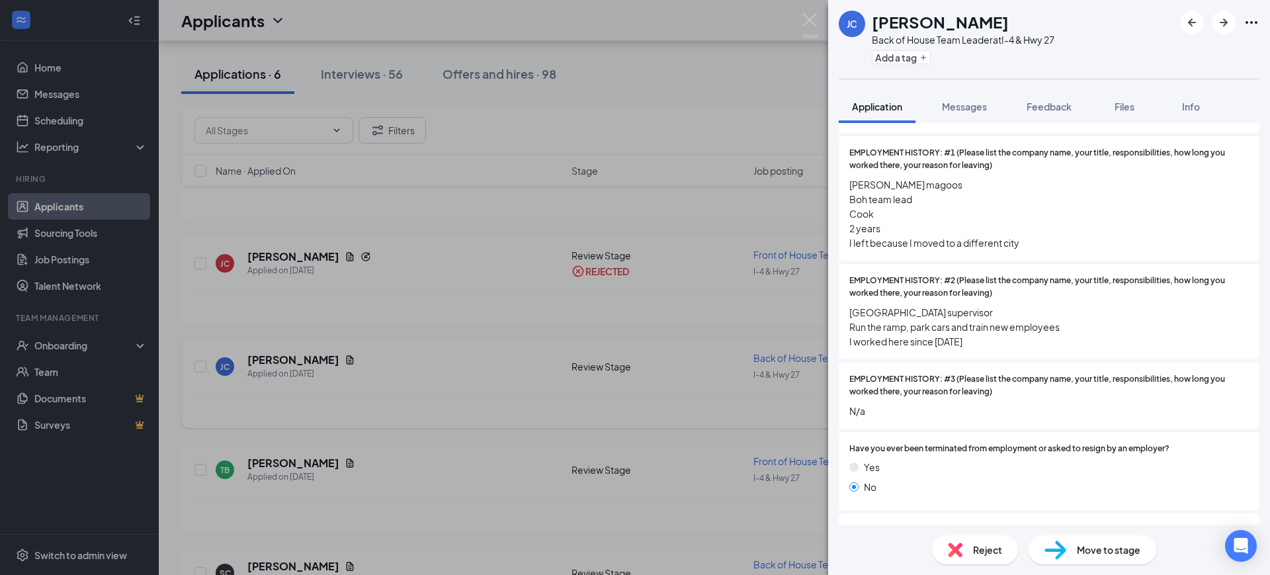
drag, startPoint x: 748, startPoint y: 413, endPoint x: 333, endPoint y: 364, distance: 418.3
click at [745, 415] on div "[PERSON_NAME] Jahmarley [PERSON_NAME] Back of House Team Leader at I-4 & Hwy 27…" at bounding box center [635, 287] width 1270 height 575
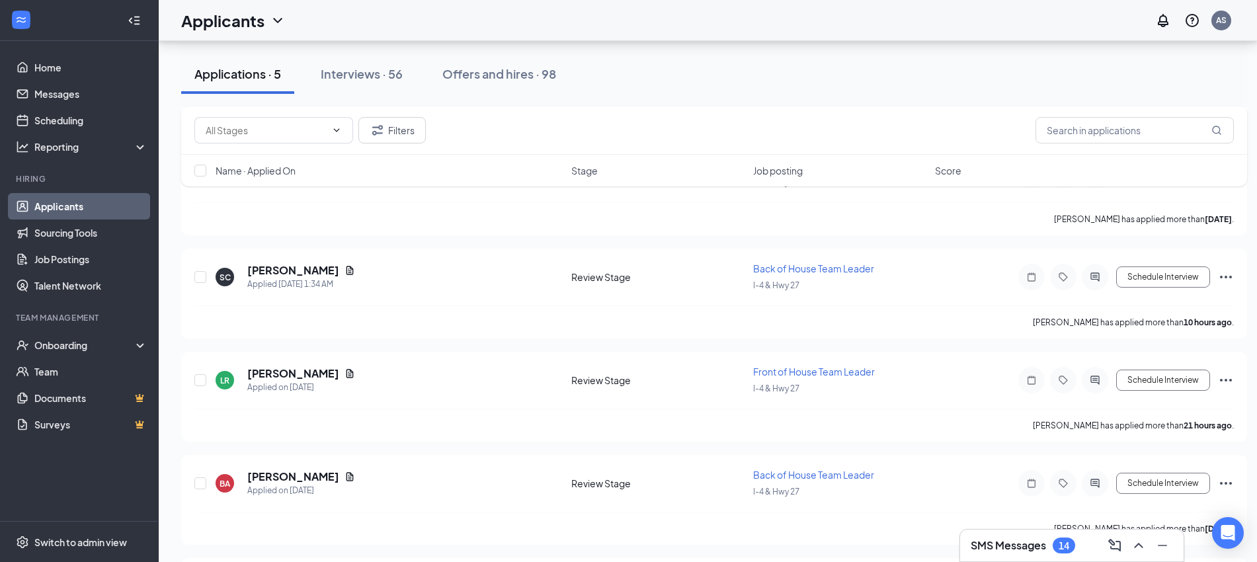
scroll to position [496, 0]
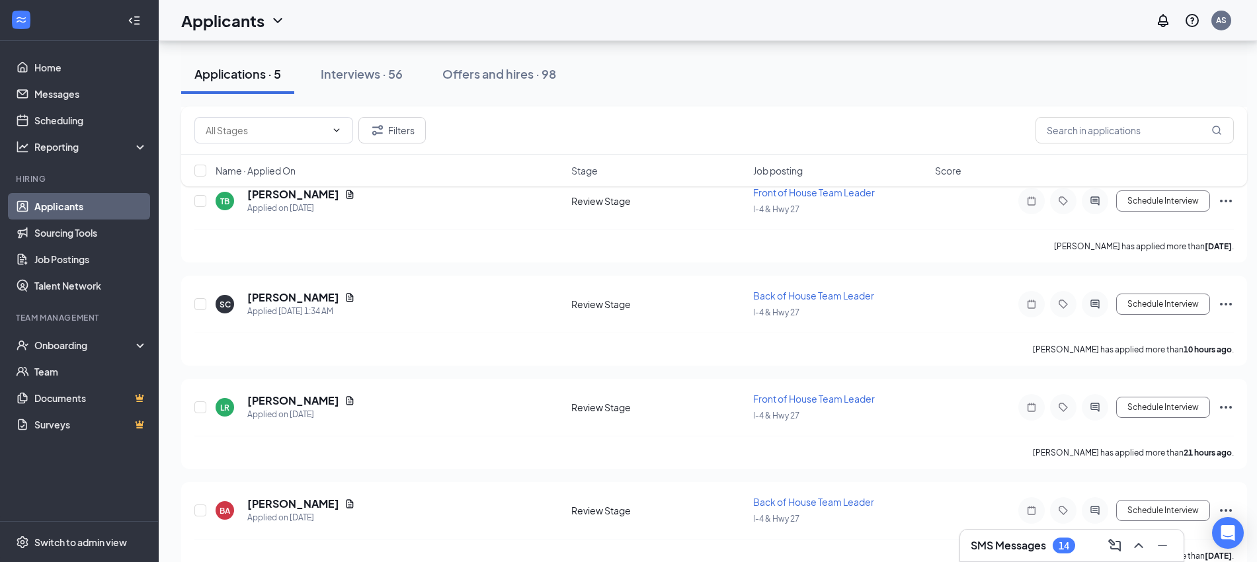
click at [277, 196] on div "Filters Name · Applied On Stage Job posting Score" at bounding box center [714, 152] width 1066 height 93
click at [288, 189] on div "Filters Name · Applied On Stage Job posting Score" at bounding box center [714, 152] width 1066 height 93
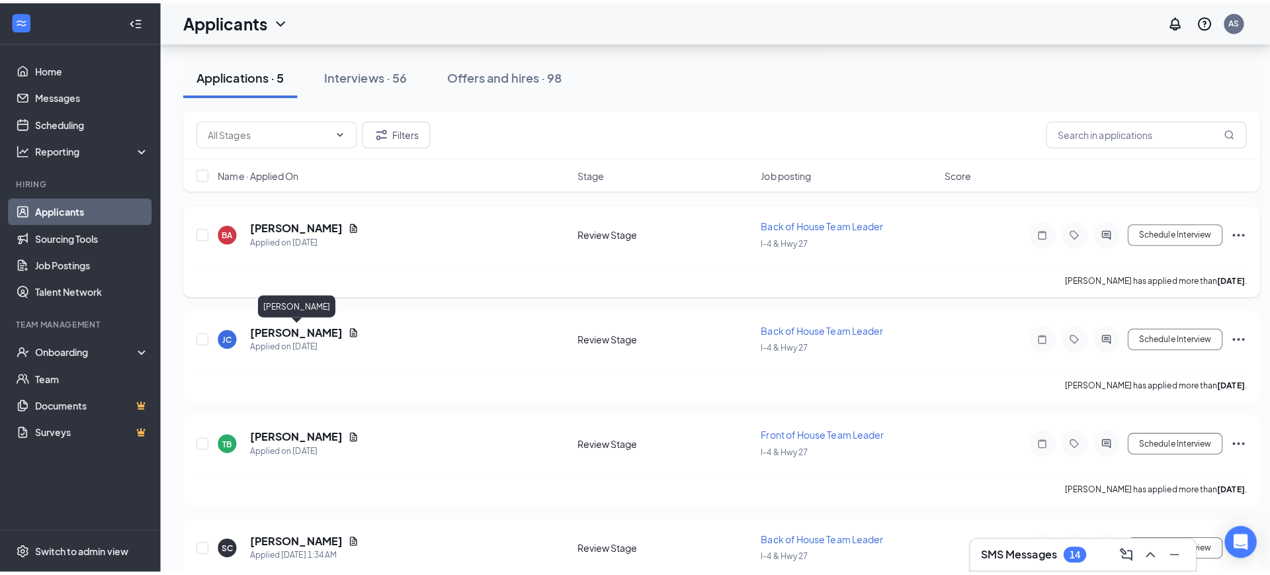
scroll to position [248, 0]
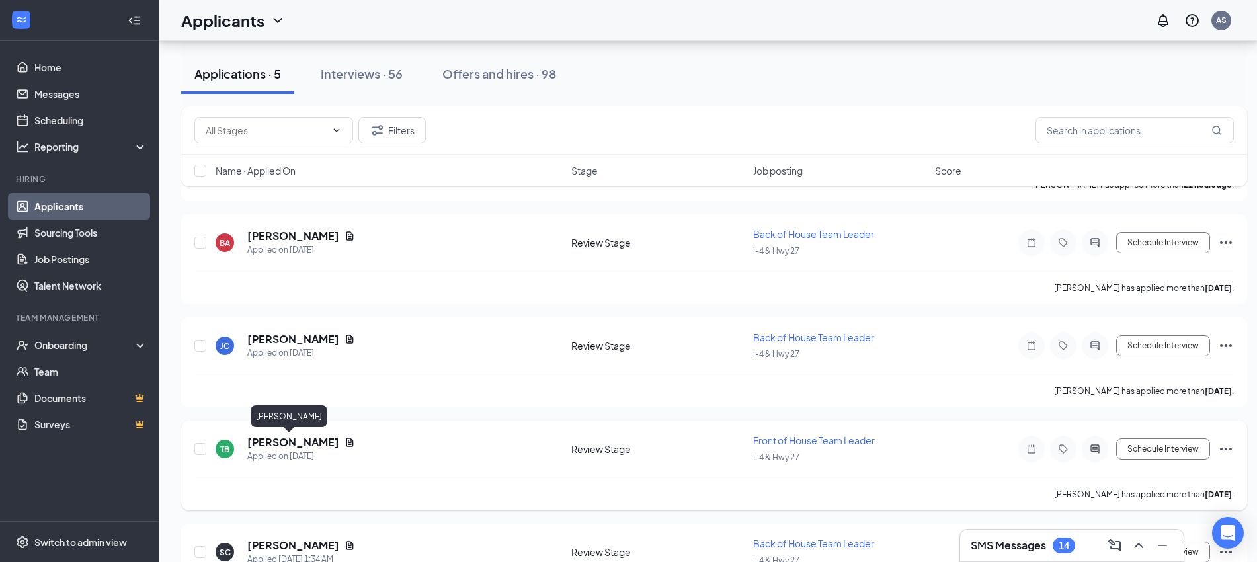
click at [292, 439] on h5 "[PERSON_NAME]" at bounding box center [293, 442] width 92 height 15
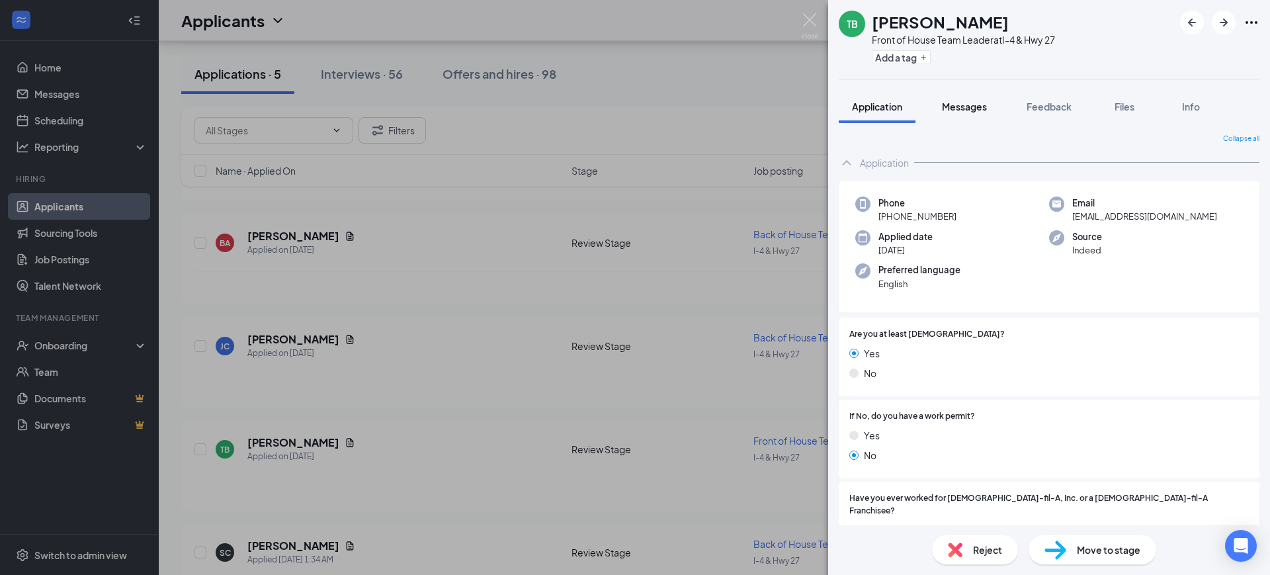
click at [960, 110] on span "Messages" at bounding box center [964, 107] width 45 height 12
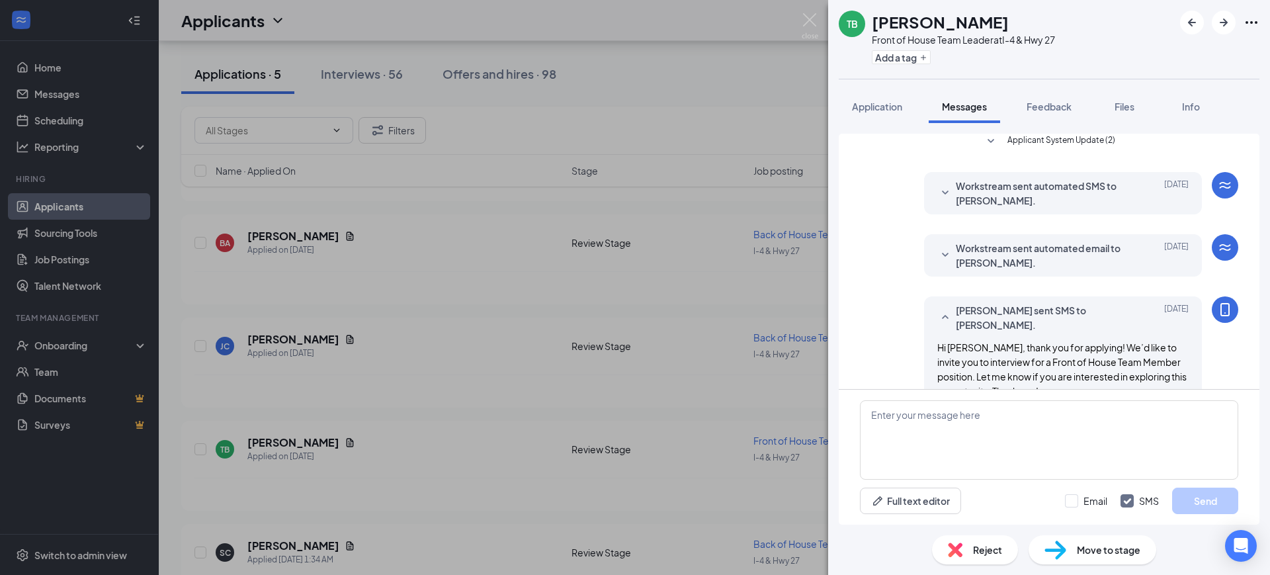
scroll to position [123, 0]
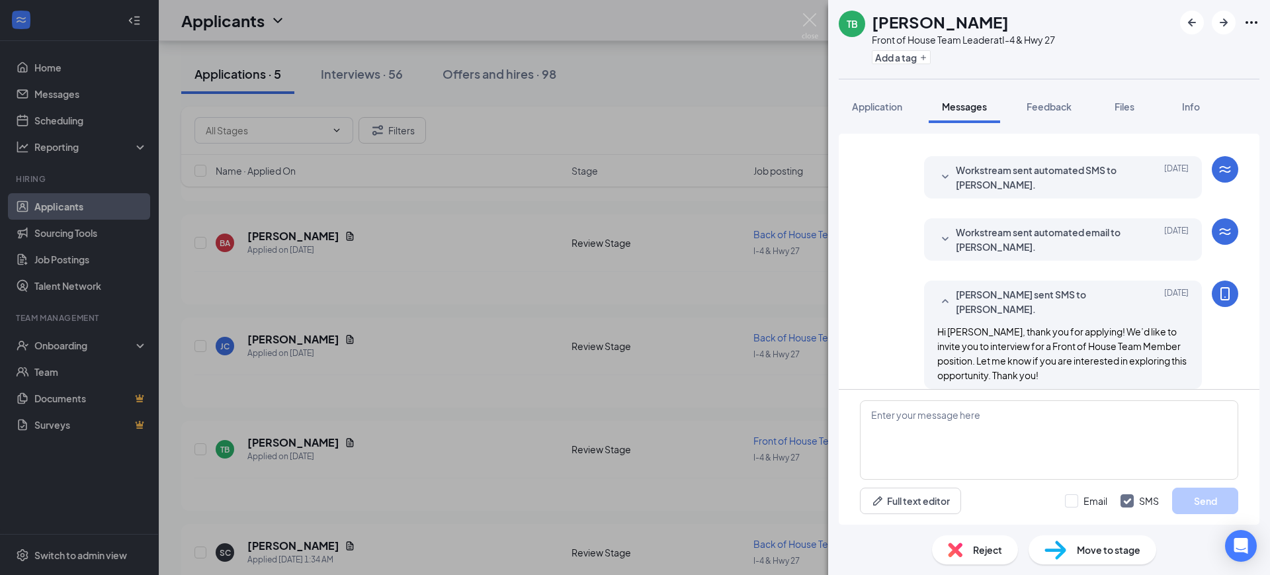
click at [971, 554] on div "Reject" at bounding box center [975, 549] width 86 height 29
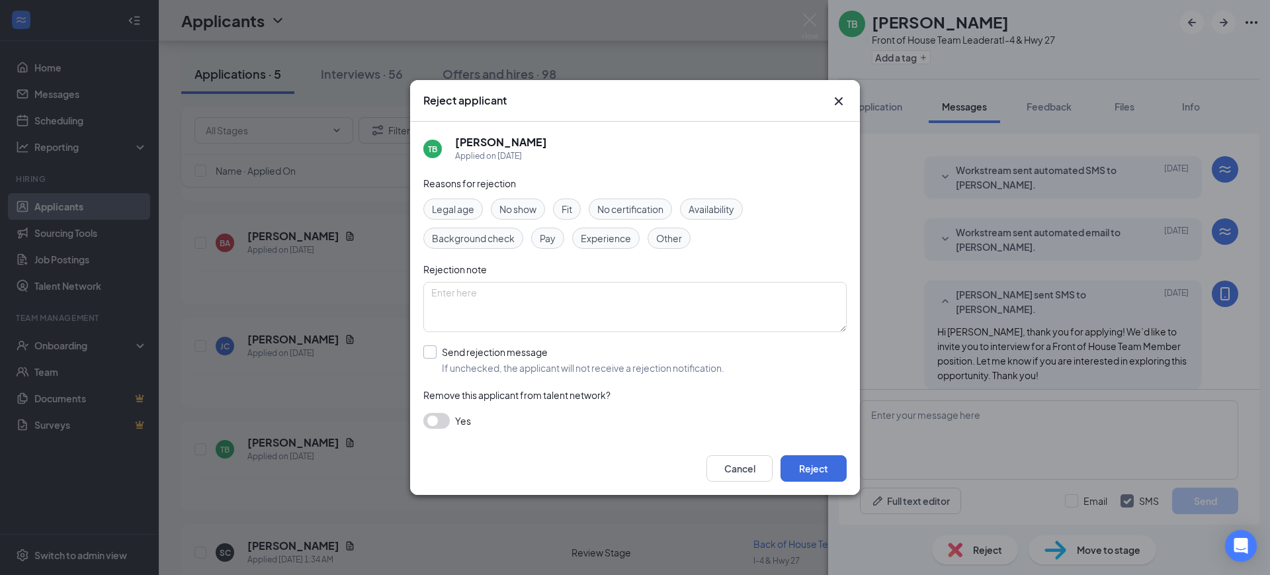
click at [430, 359] on input "Send rejection message If unchecked, the applicant will not receive a rejection…" at bounding box center [573, 359] width 301 height 29
checkbox input "true"
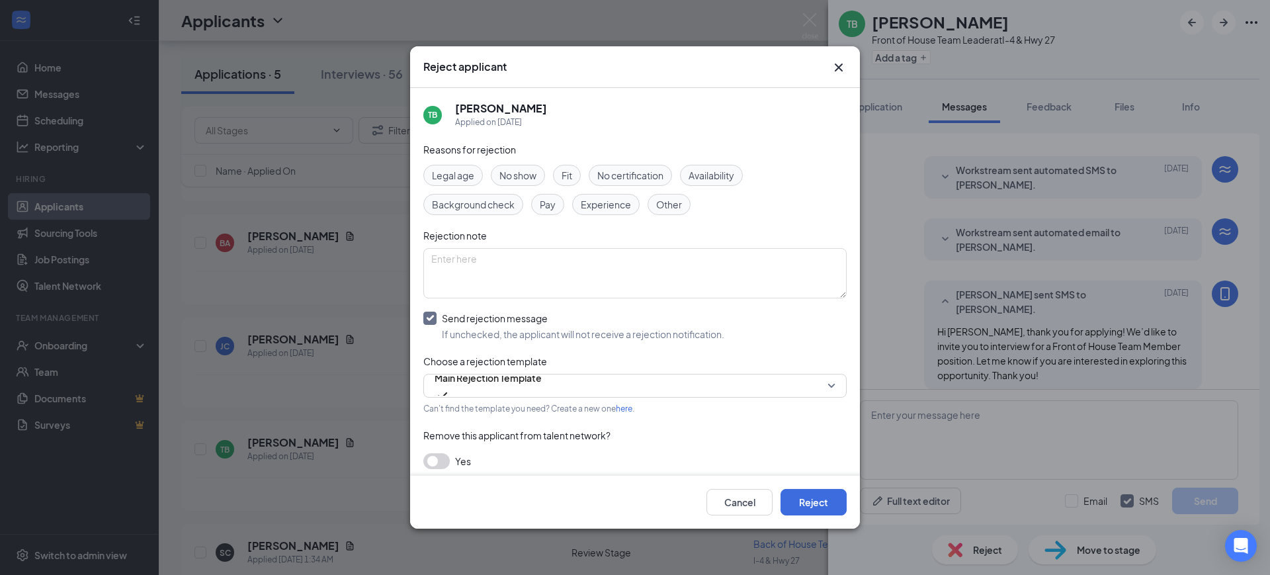
click at [440, 468] on button "button" at bounding box center [436, 461] width 26 height 16
click at [823, 506] on button "Reject" at bounding box center [813, 502] width 66 height 26
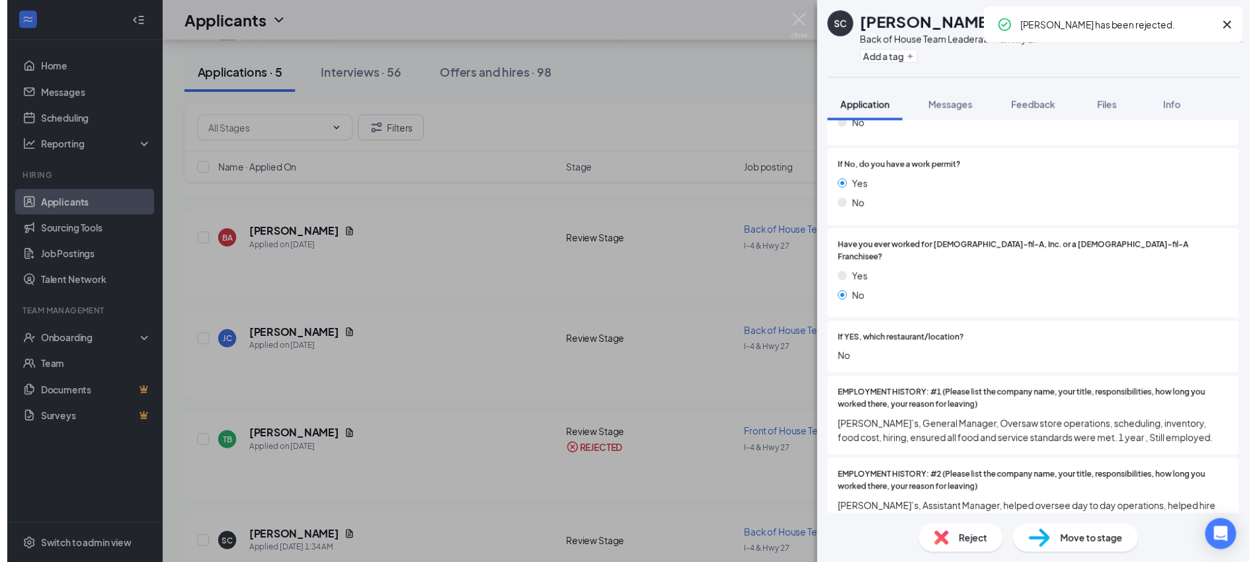
scroll to position [331, 0]
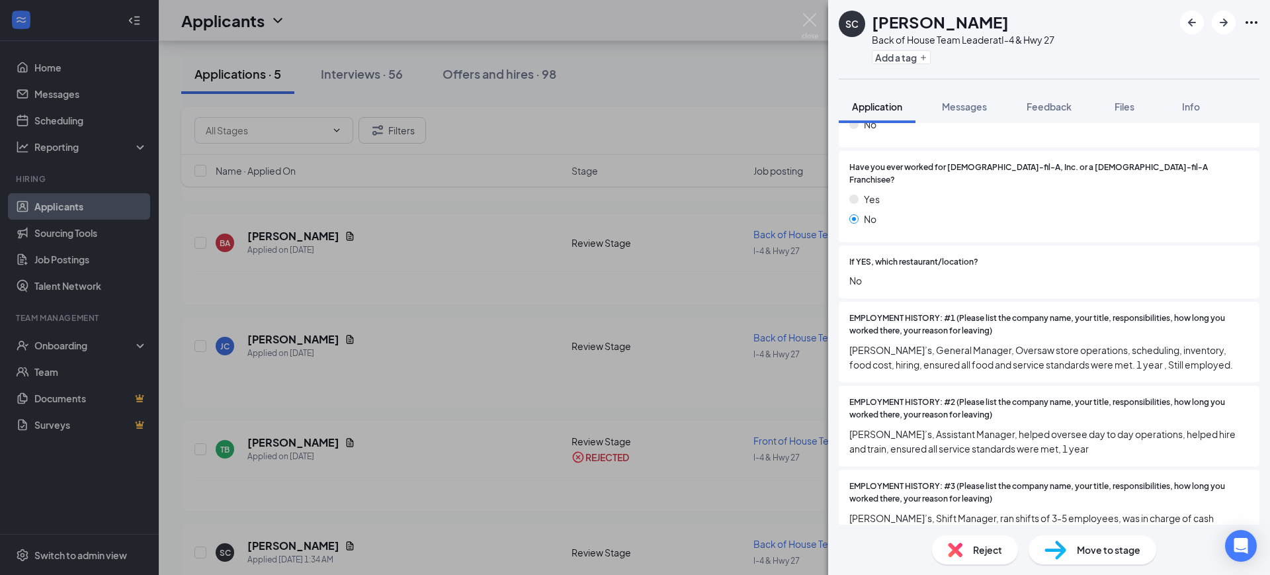
click at [600, 415] on div "SC [PERSON_NAME] Back of House Team Leader at I-4 & Hwy 27 Add a tag Applicatio…" at bounding box center [635, 287] width 1270 height 575
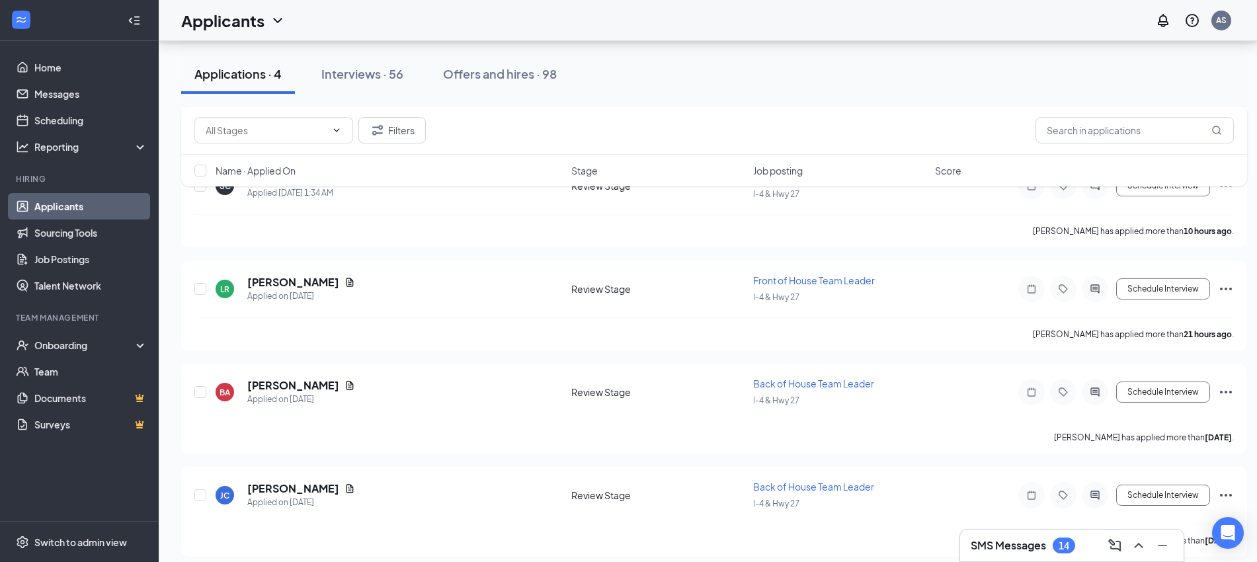
scroll to position [522, 0]
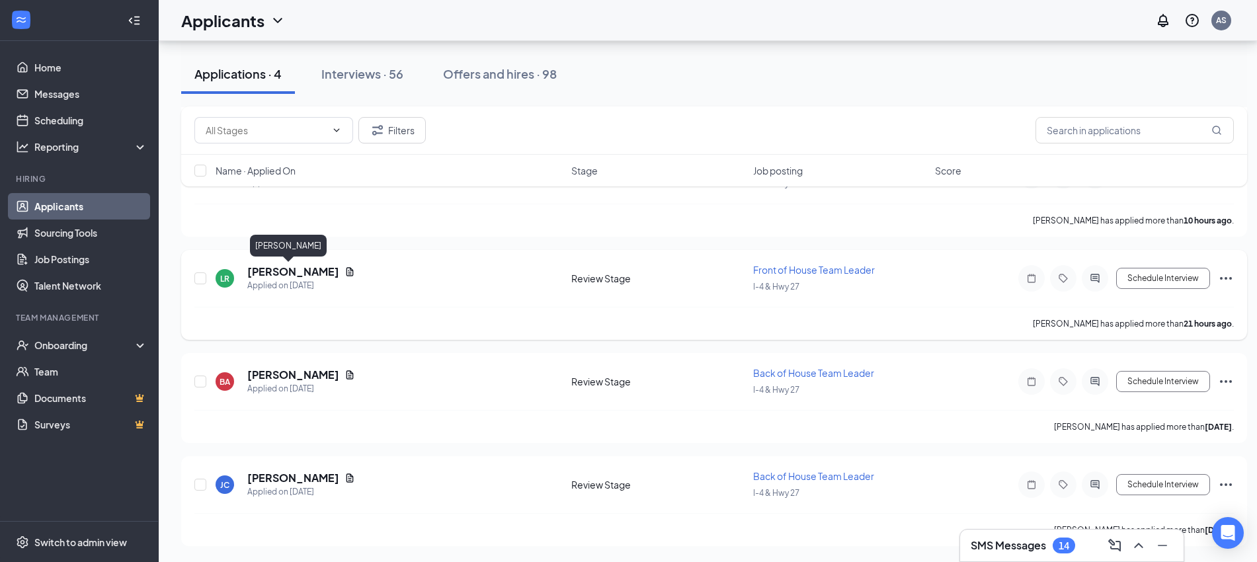
click at [257, 272] on h5 "[PERSON_NAME]" at bounding box center [293, 272] width 92 height 15
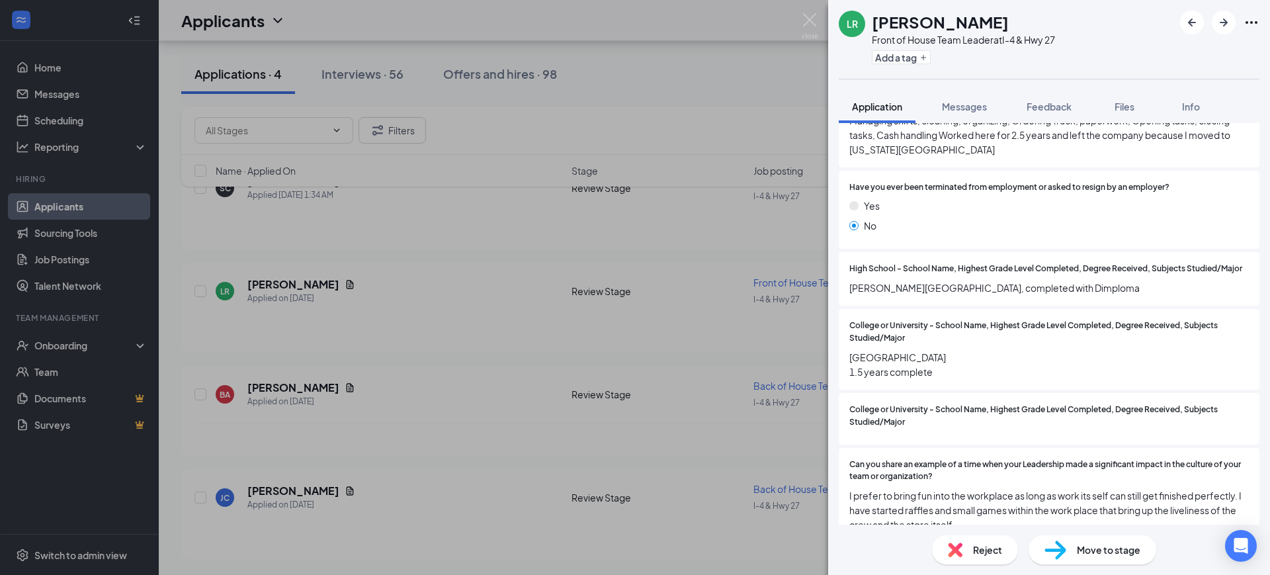
scroll to position [827, 0]
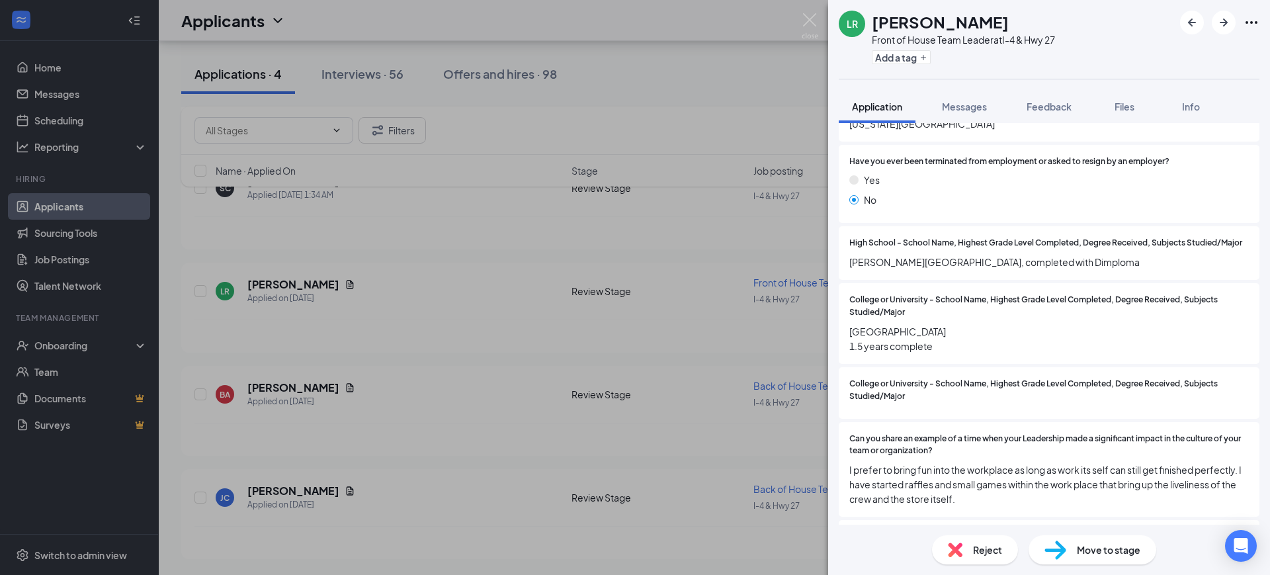
click at [553, 429] on div "[PERSON_NAME] Front of House Team Leader at I-4 & Hwy 27 Add a tag Application …" at bounding box center [635, 287] width 1270 height 575
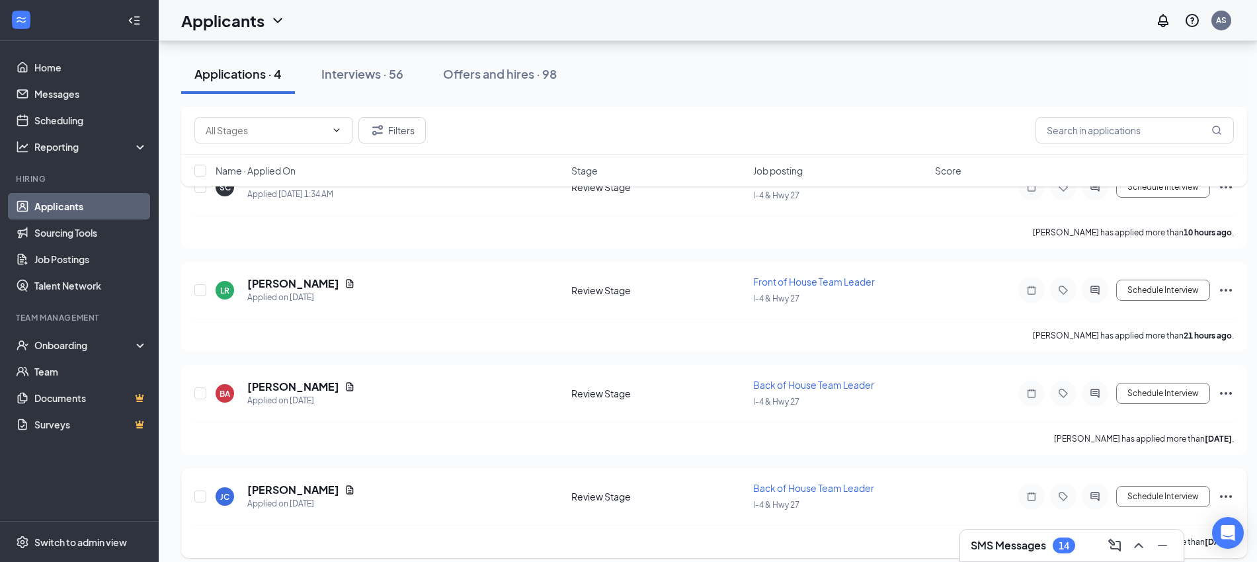
scroll to position [522, 0]
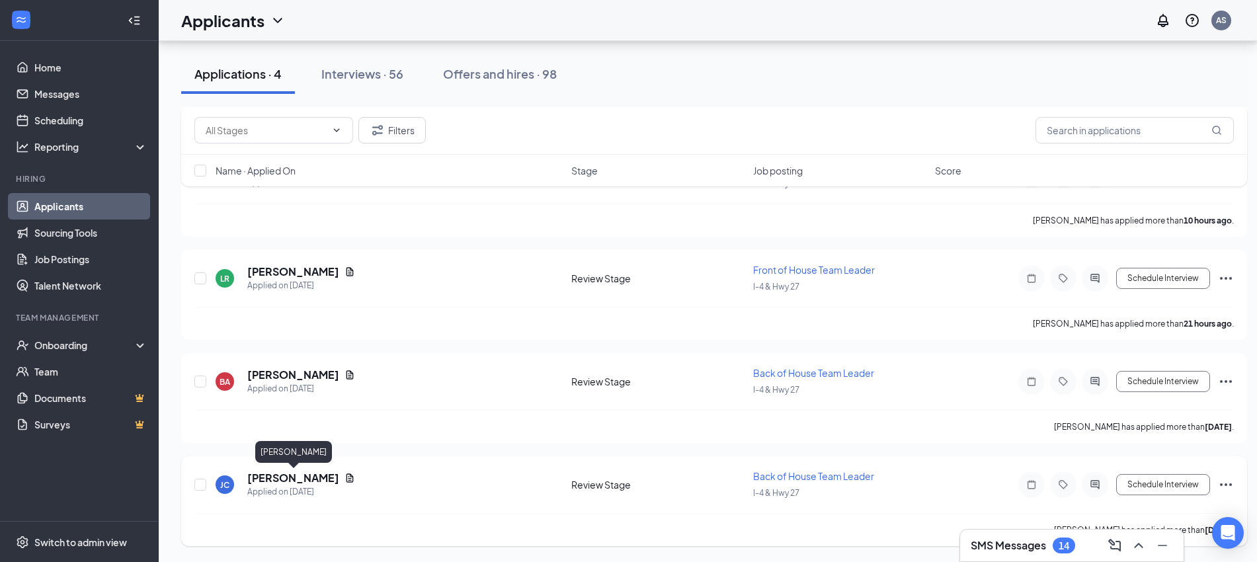
click at [328, 478] on h5 "[PERSON_NAME]" at bounding box center [293, 478] width 92 height 15
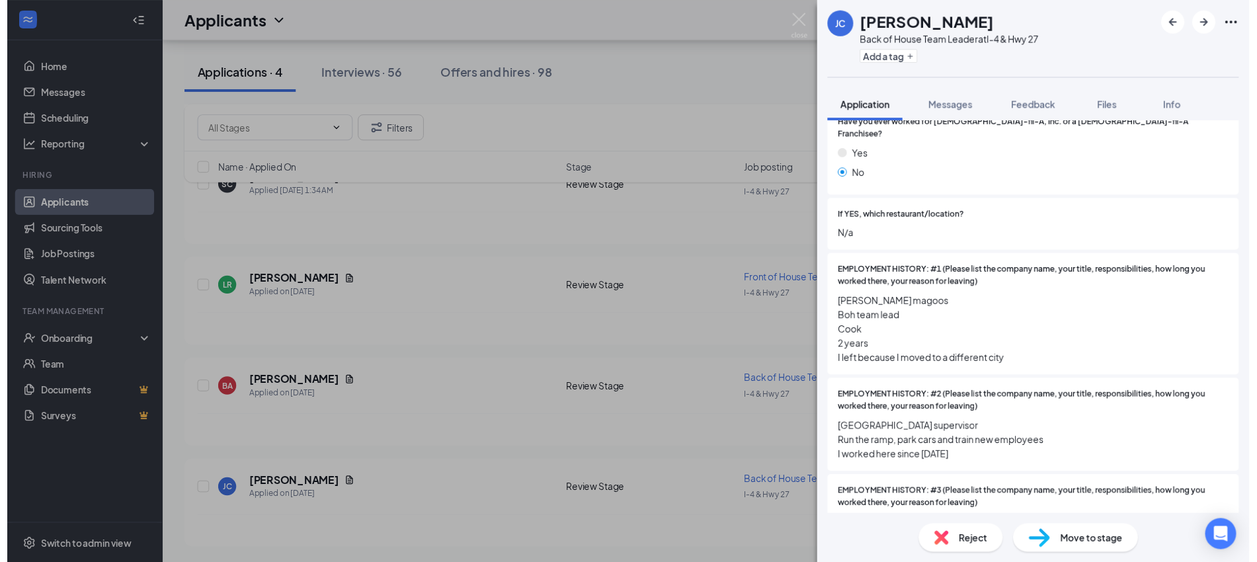
scroll to position [413, 0]
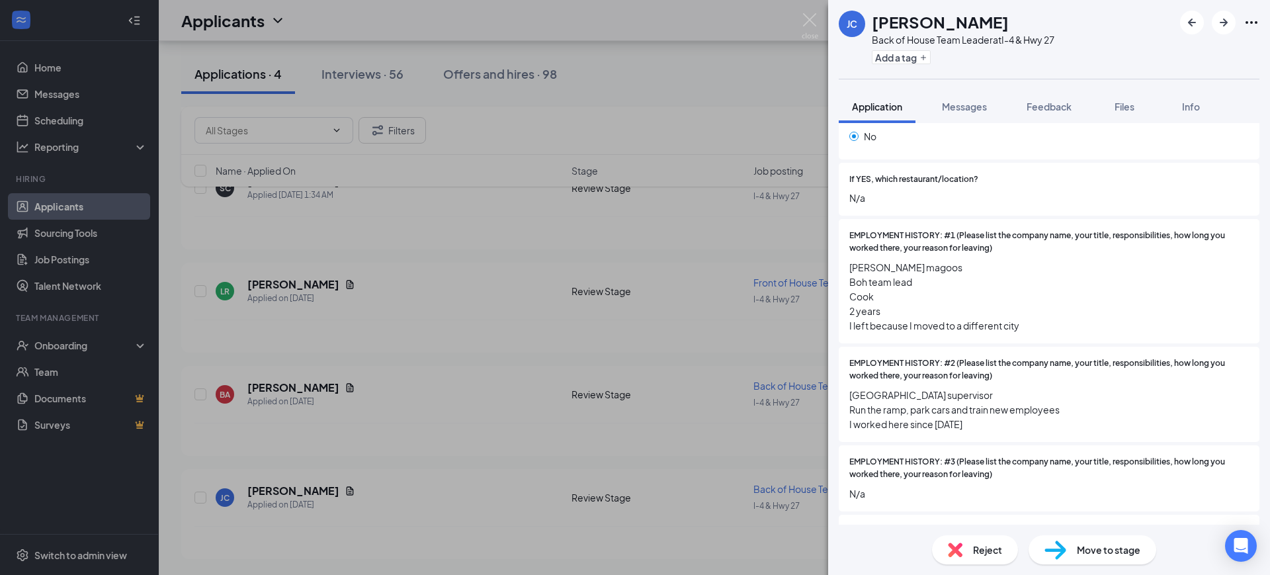
click at [591, 460] on div "[PERSON_NAME] Jahmarley [PERSON_NAME] Back of House Team Leader at I-4 & Hwy 27…" at bounding box center [635, 287] width 1270 height 575
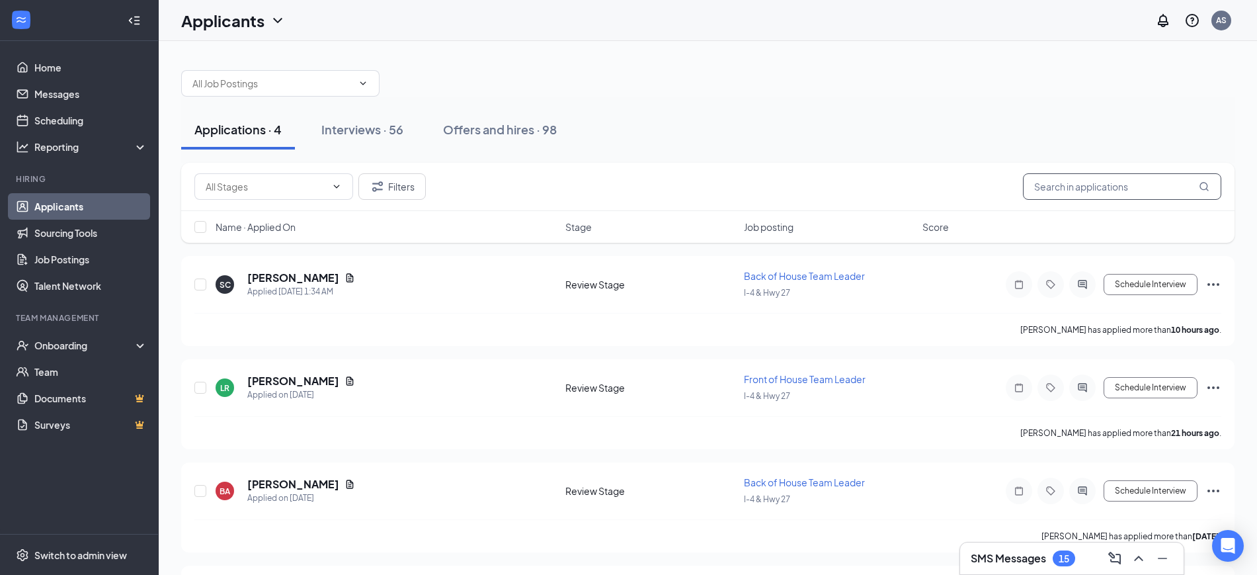
click at [1054, 179] on input "text" at bounding box center [1122, 186] width 198 height 26
click at [403, 187] on button "Filters" at bounding box center [391, 186] width 67 height 26
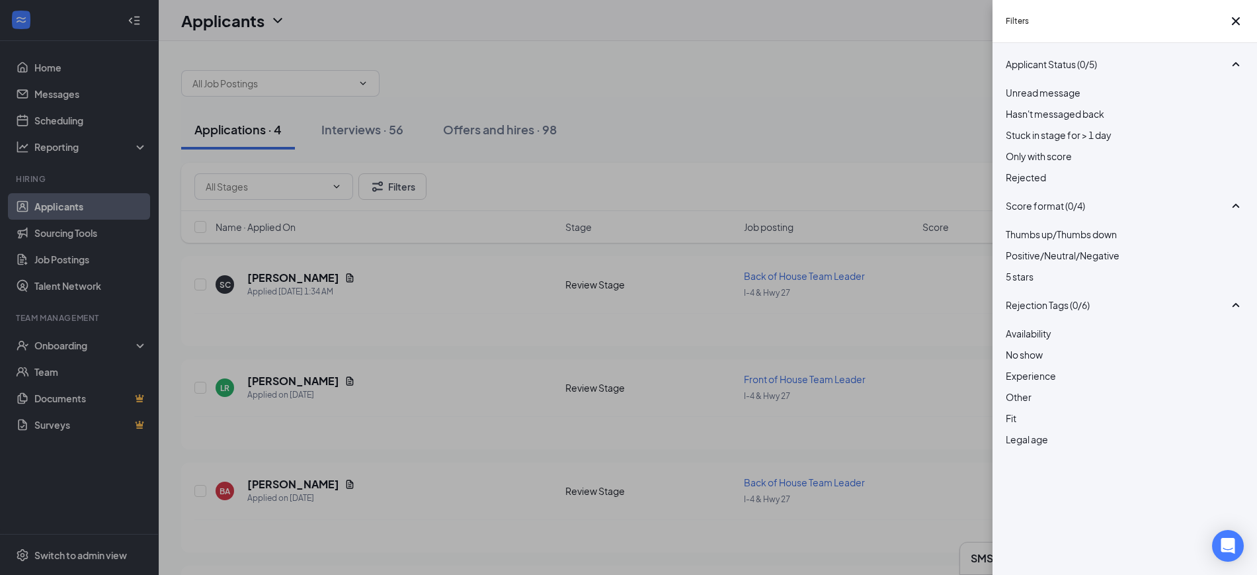
drag, startPoint x: 1042, startPoint y: 198, endPoint x: 1033, endPoint y: 200, distance: 9.0
click at [1040, 183] on span "Rejected" at bounding box center [1026, 177] width 40 height 12
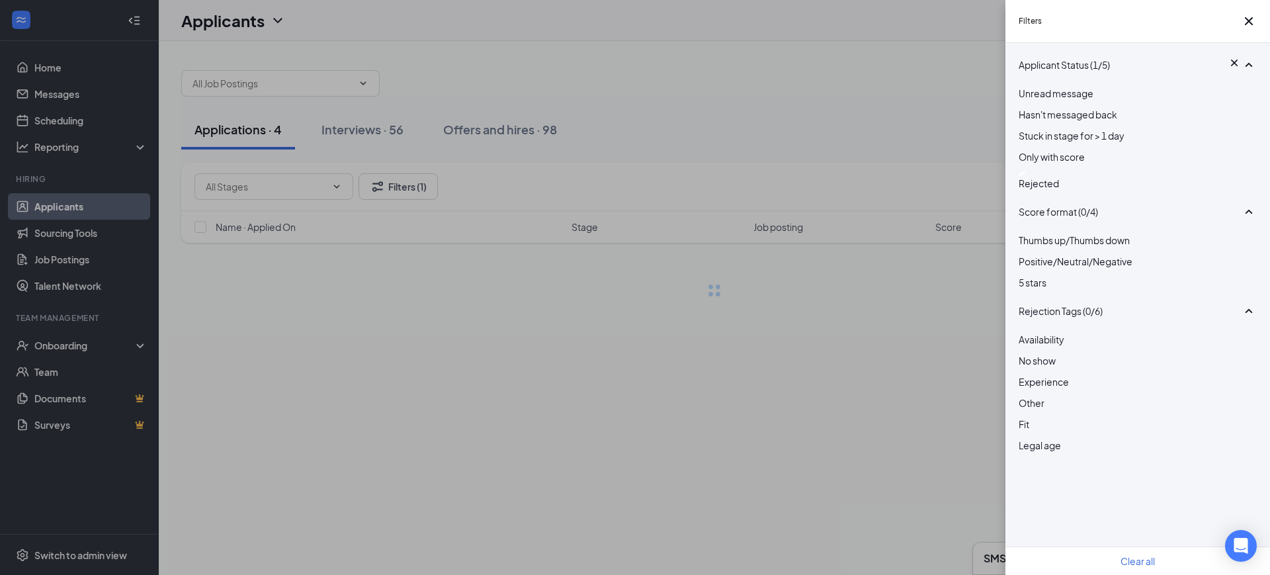
click at [915, 97] on div "Filters Applicant Status (1/5) Unread message Hasn't messaged back Stuck in sta…" at bounding box center [635, 287] width 1270 height 575
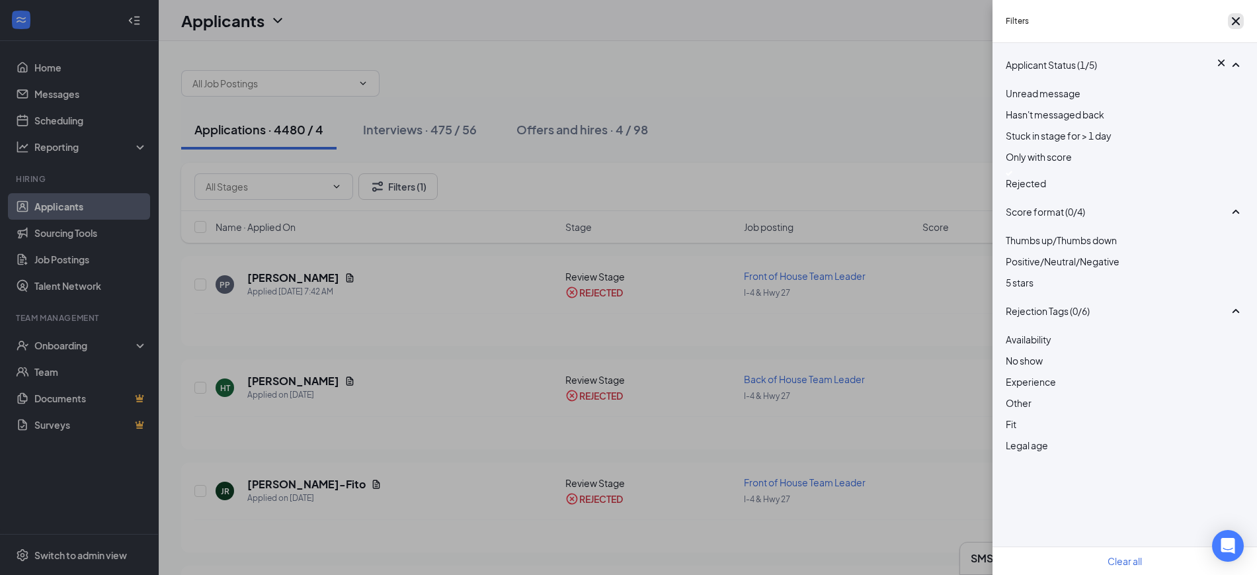
click at [1233, 25] on icon "Cross" at bounding box center [1236, 21] width 16 height 16
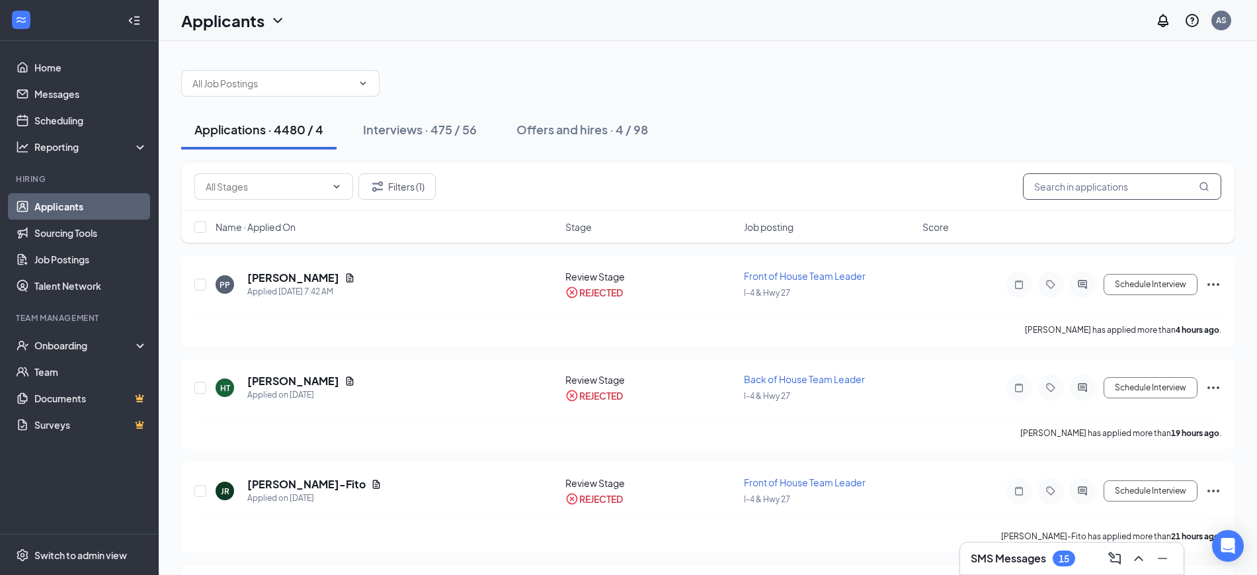
click at [1171, 190] on input "text" at bounding box center [1122, 186] width 198 height 26
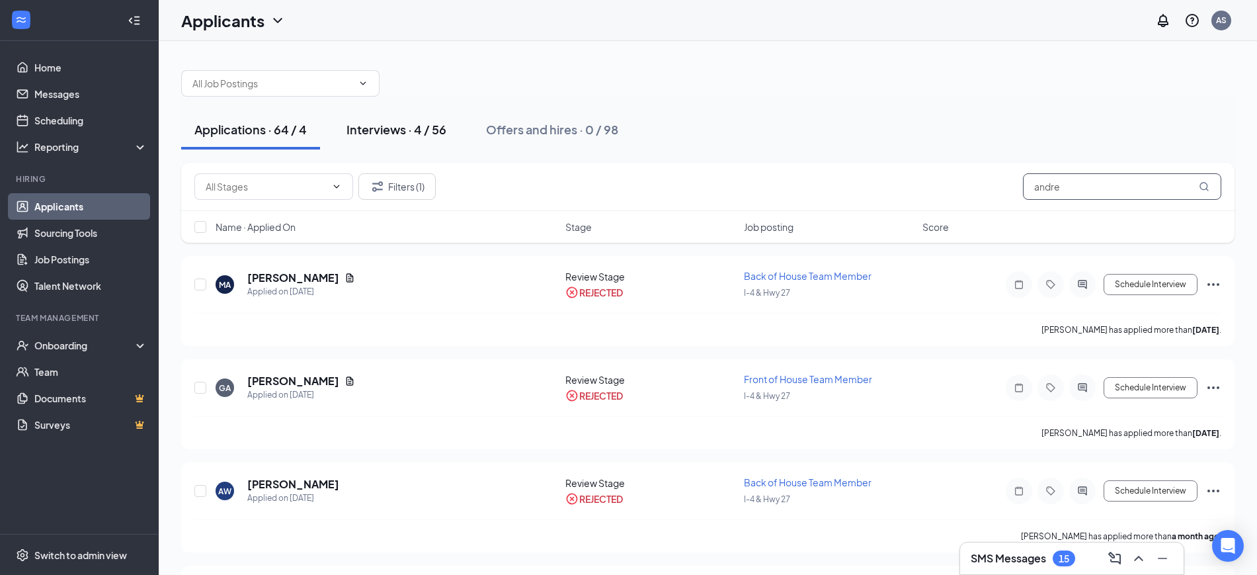
type input "andre"
click at [415, 126] on div "Interviews · 4 / 56" at bounding box center [397, 129] width 100 height 17
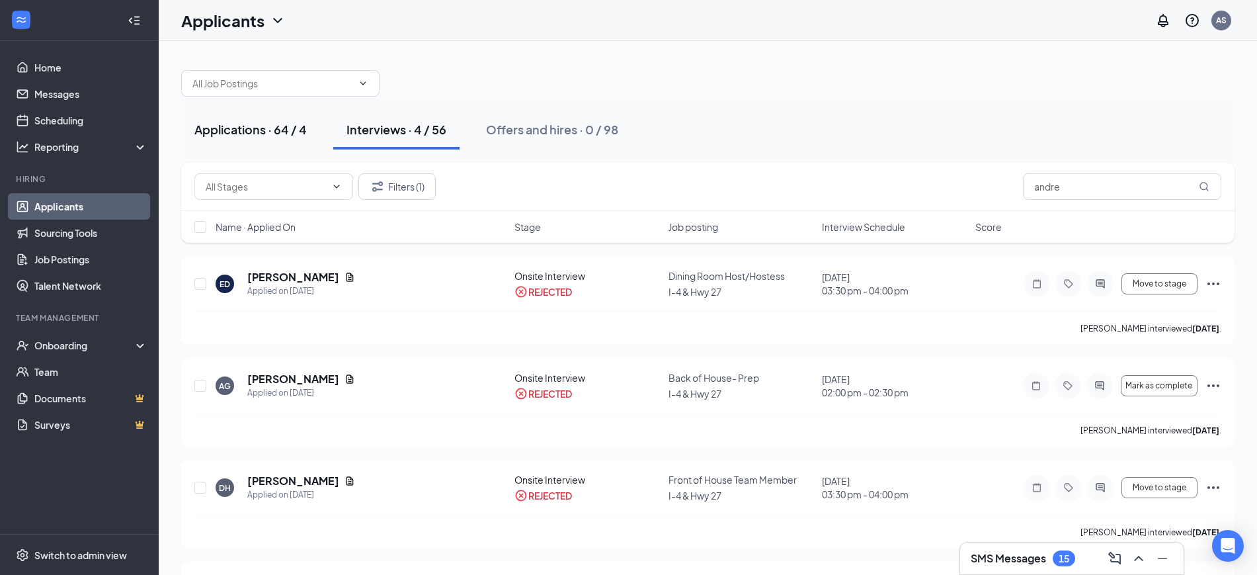
click at [298, 144] on button "Applications · 64 / 4" at bounding box center [250, 130] width 139 height 40
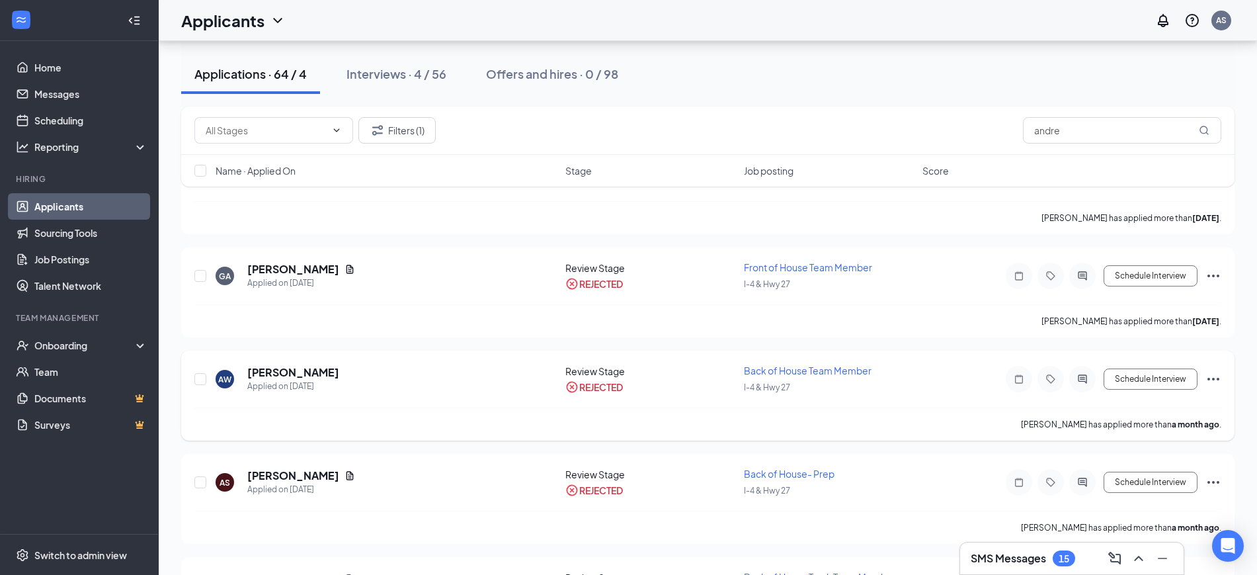
scroll to position [83, 0]
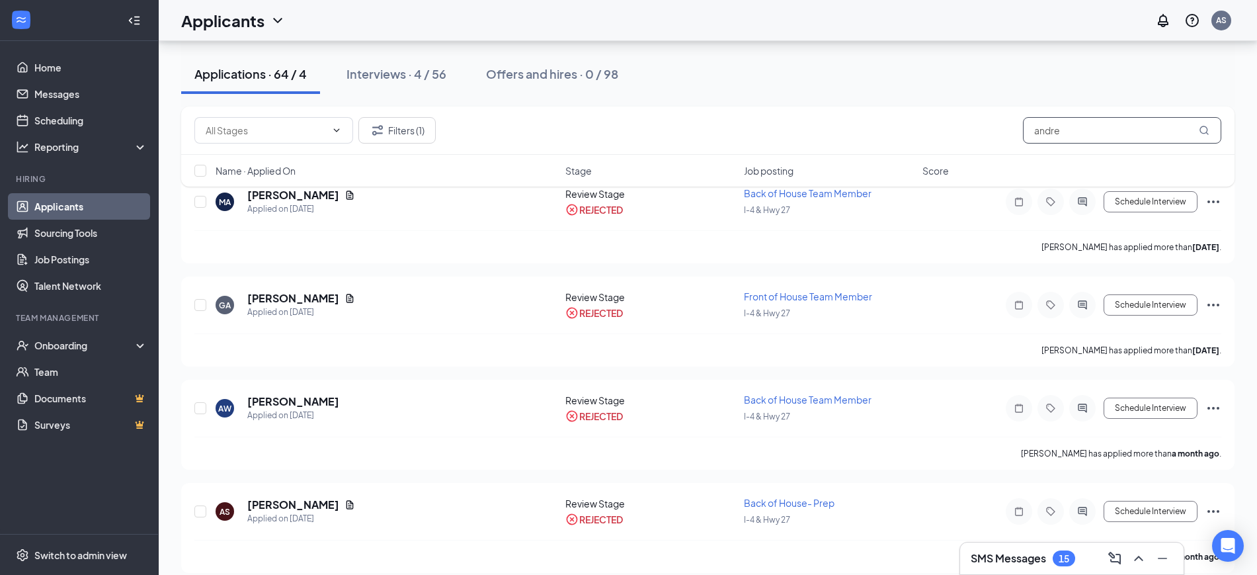
click at [1110, 131] on input "andre" at bounding box center [1122, 130] width 198 height 26
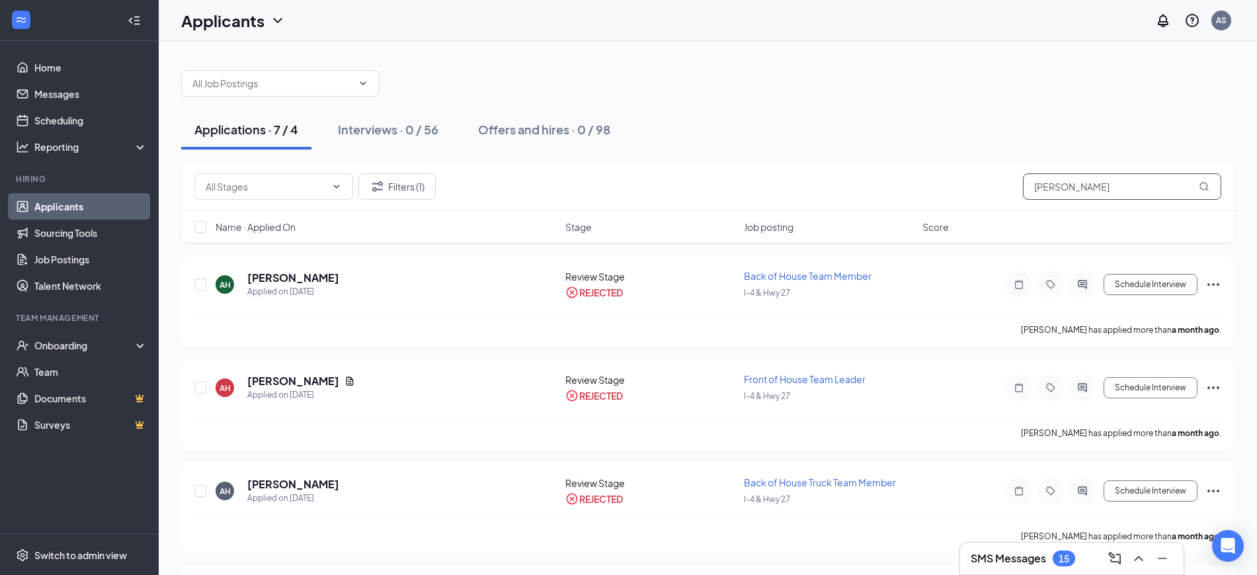
type input "[PERSON_NAME]"
click at [1025, 558] on h3 "SMS Messages" at bounding box center [1008, 558] width 75 height 15
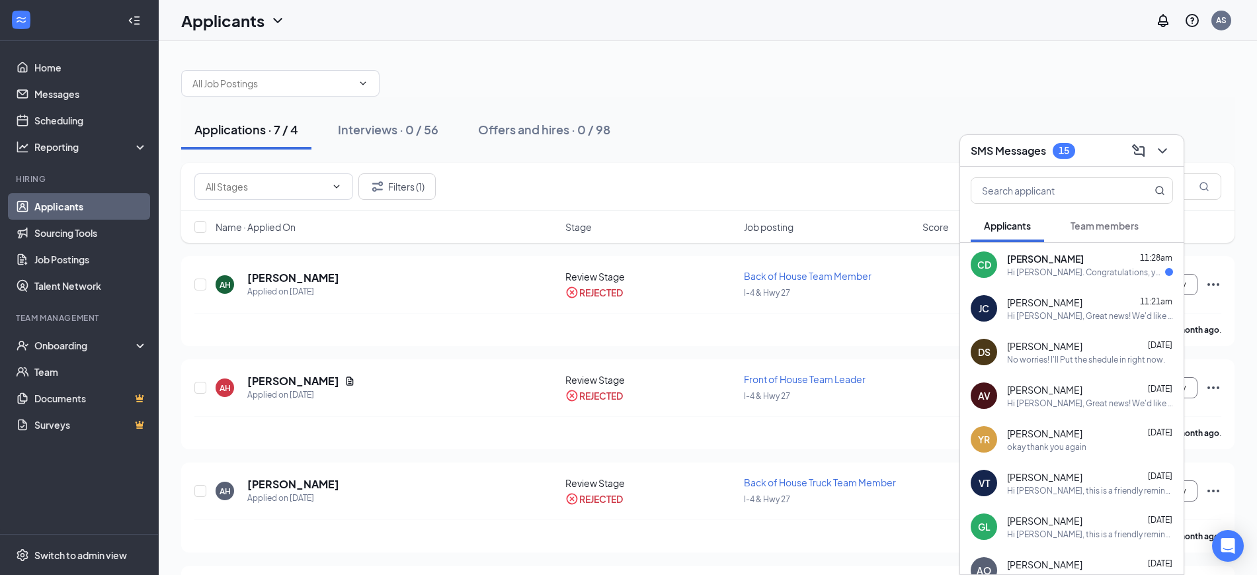
click at [968, 75] on div at bounding box center [708, 77] width 1054 height 40
click at [1161, 147] on icon "ChevronDown" at bounding box center [1163, 151] width 16 height 16
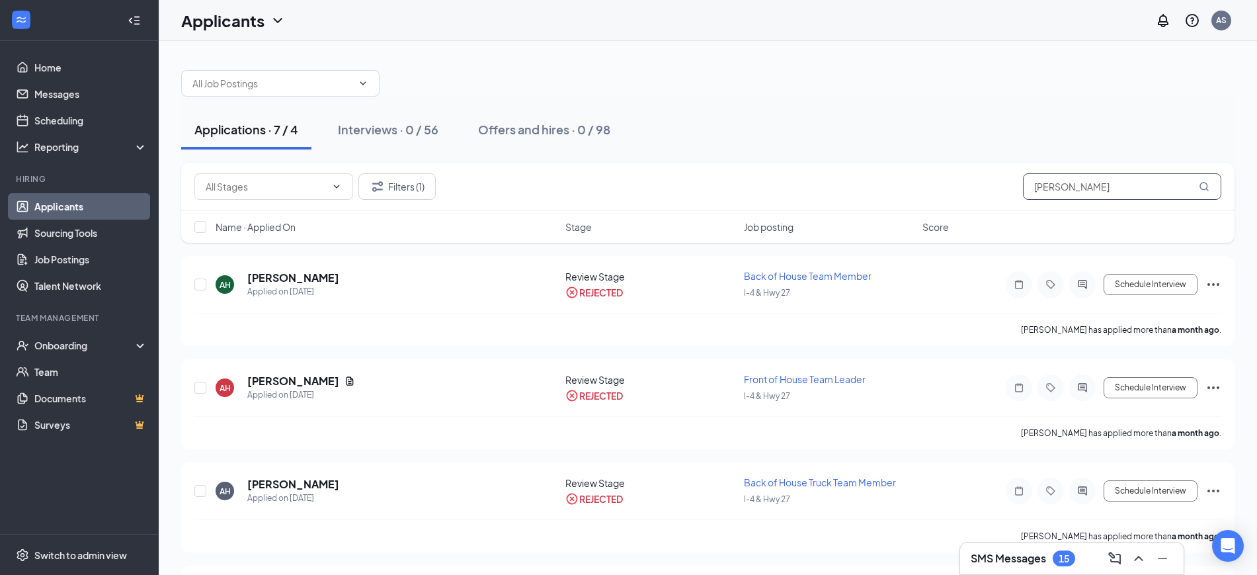
click at [1154, 190] on input "[PERSON_NAME]" at bounding box center [1122, 186] width 198 height 26
click at [1156, 190] on input "[PERSON_NAME]" at bounding box center [1122, 186] width 198 height 26
